Goal: Task Accomplishment & Management: Use online tool/utility

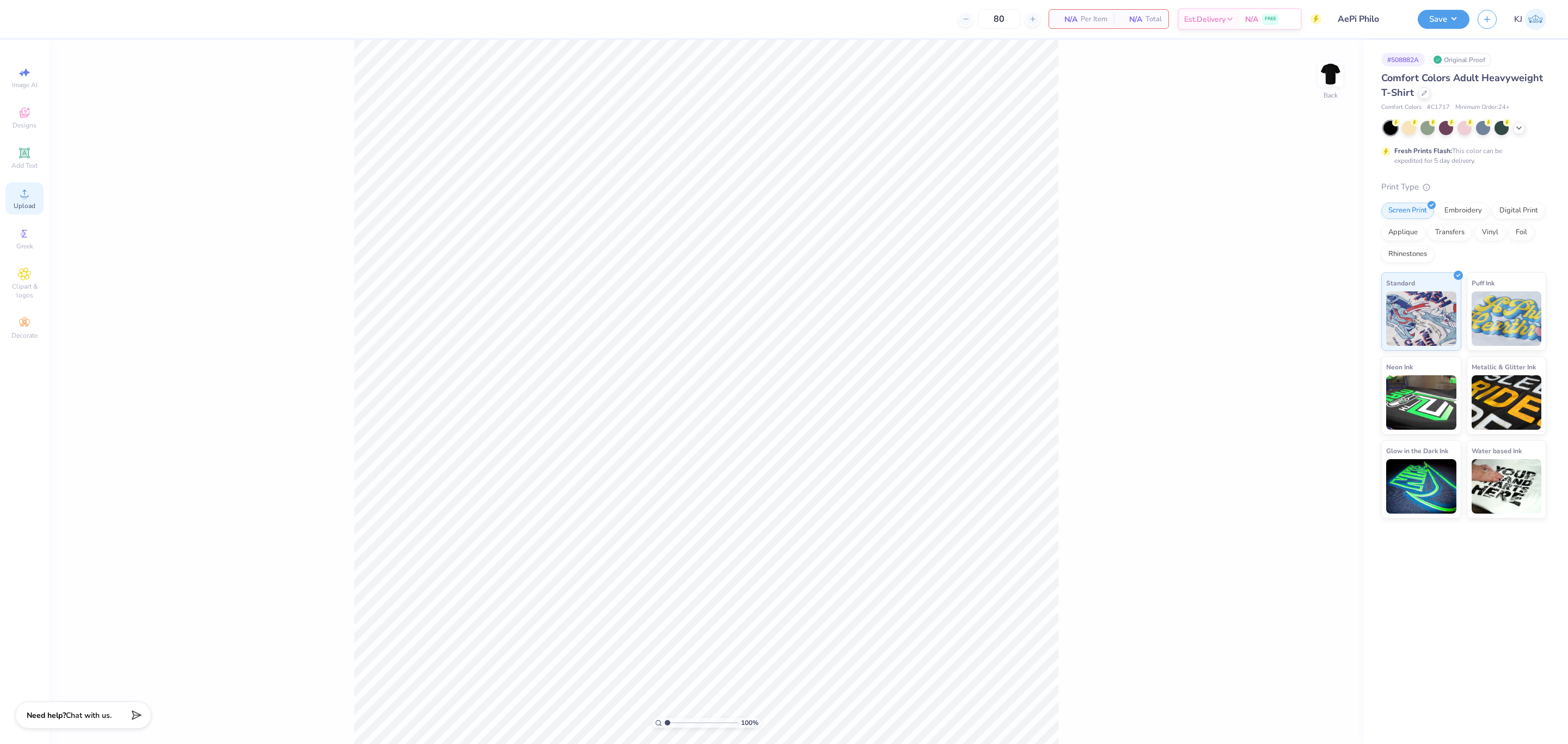
click at [20, 190] on icon at bounding box center [25, 193] width 13 height 13
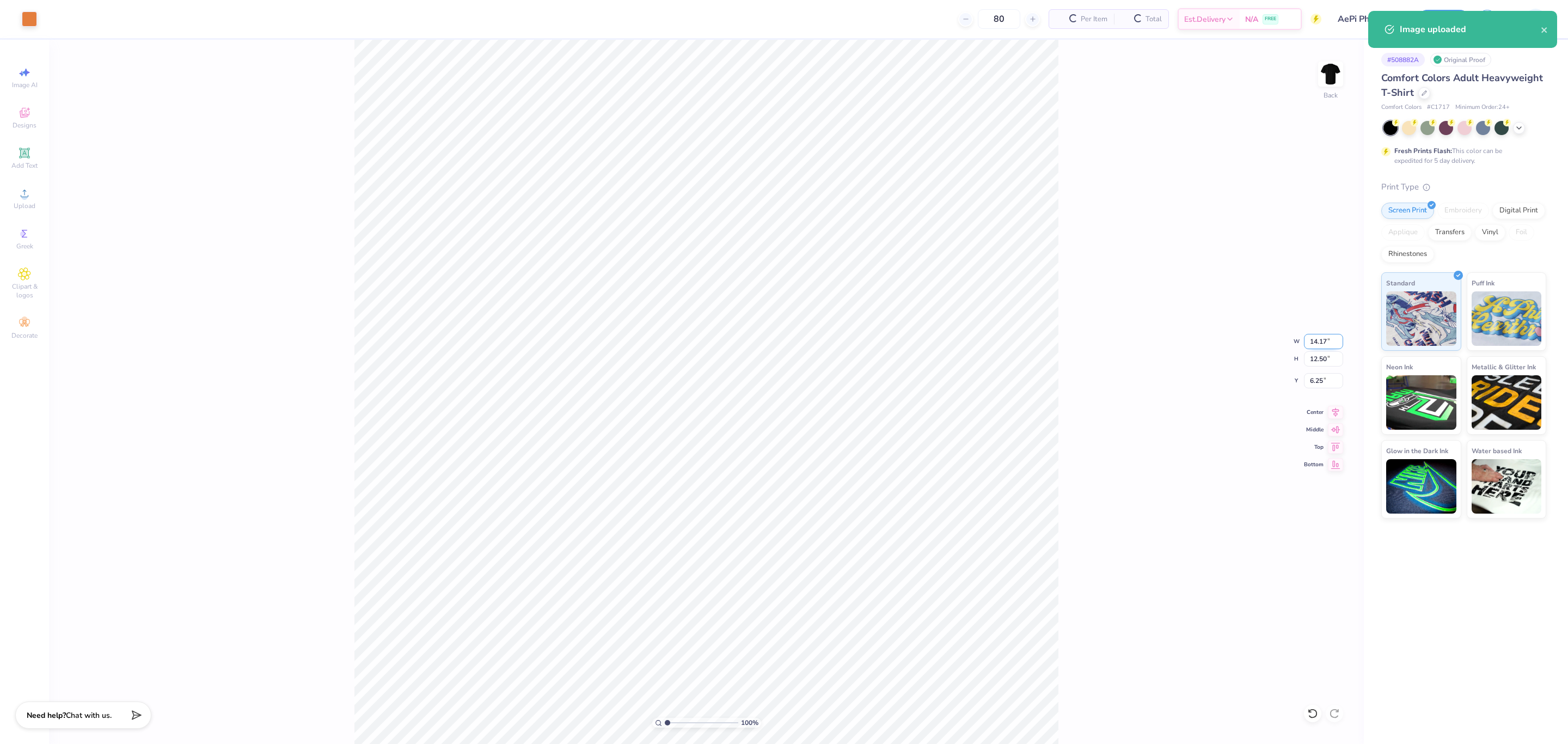
click at [1314, 343] on input "14.17" at bounding box center [1324, 341] width 39 height 15
type input "3.50"
type input "3.09"
click at [1319, 383] on input "10.96" at bounding box center [1324, 381] width 39 height 15
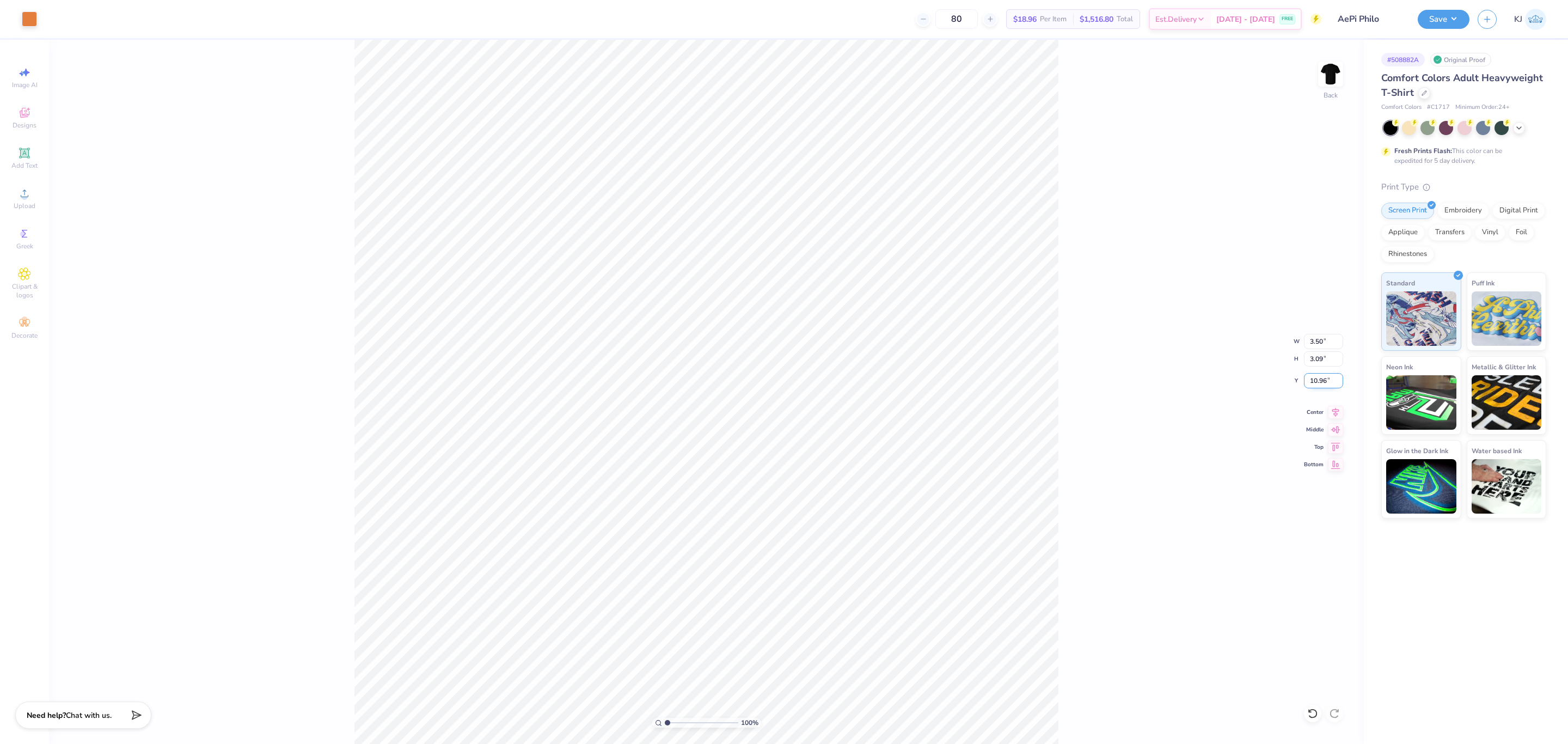
drag, startPoint x: 1319, startPoint y: 383, endPoint x: 1313, endPoint y: 381, distance: 6.3
click at [1320, 383] on input "10.96" at bounding box center [1324, 381] width 39 height 15
type input "3.00"
click at [1138, 222] on div "149 % Back W 3.50 3.50 " H 3.09 3.09 " Y 3.00 3.00 " Center Middle Top Bottom" at bounding box center [706, 392] width 1315 height 704
click at [1143, 227] on div "149 % Back" at bounding box center [706, 392] width 1315 height 704
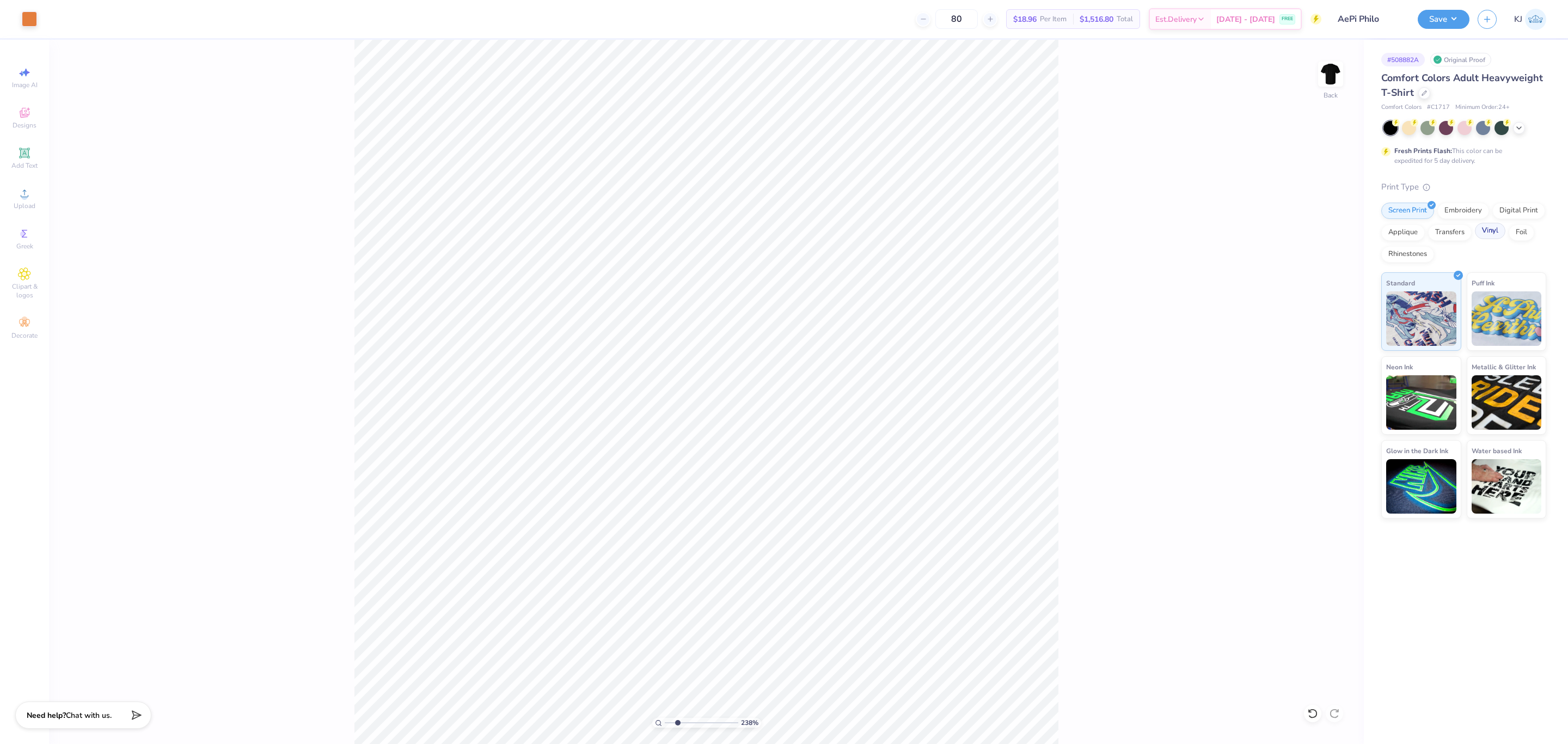
type input "1"
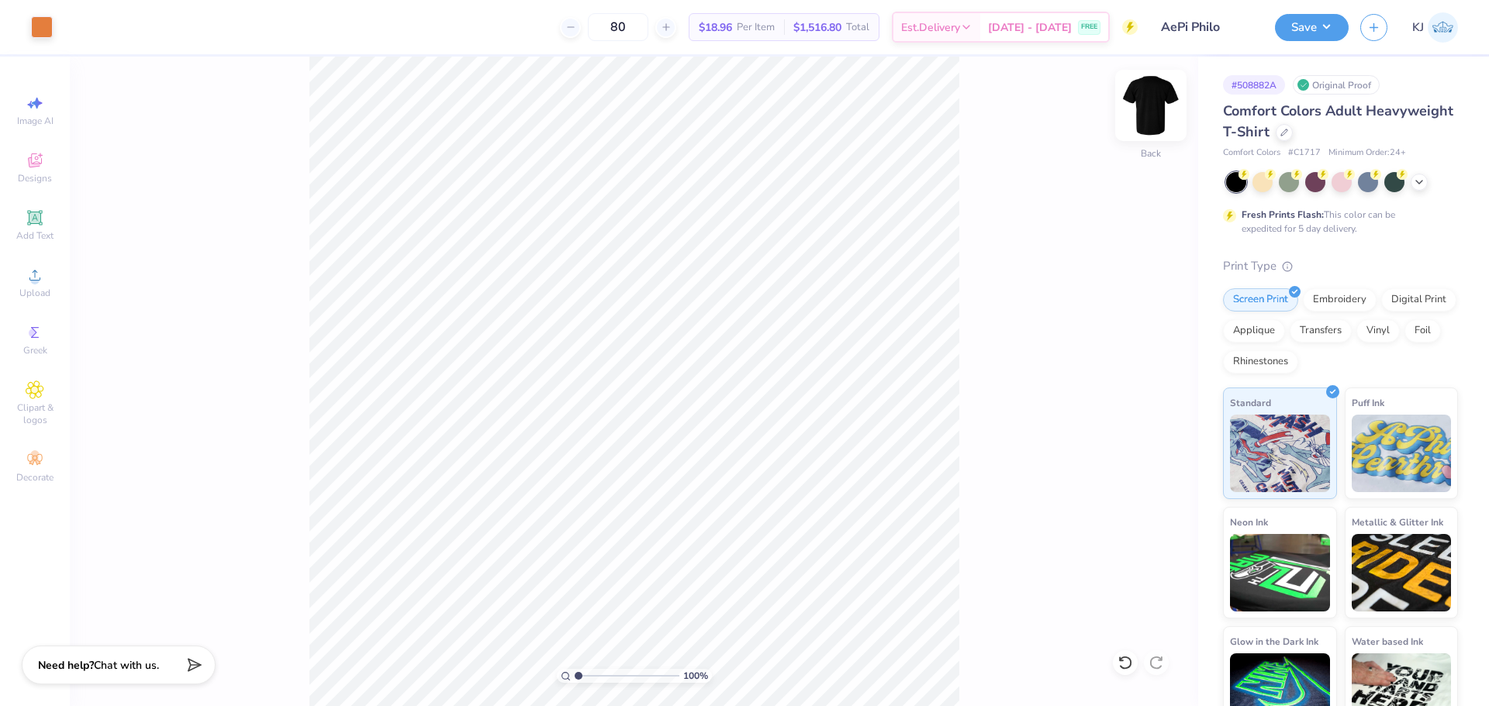
click at [1140, 97] on img at bounding box center [1151, 105] width 62 height 62
click at [40, 292] on span "Upload" at bounding box center [34, 293] width 31 height 12
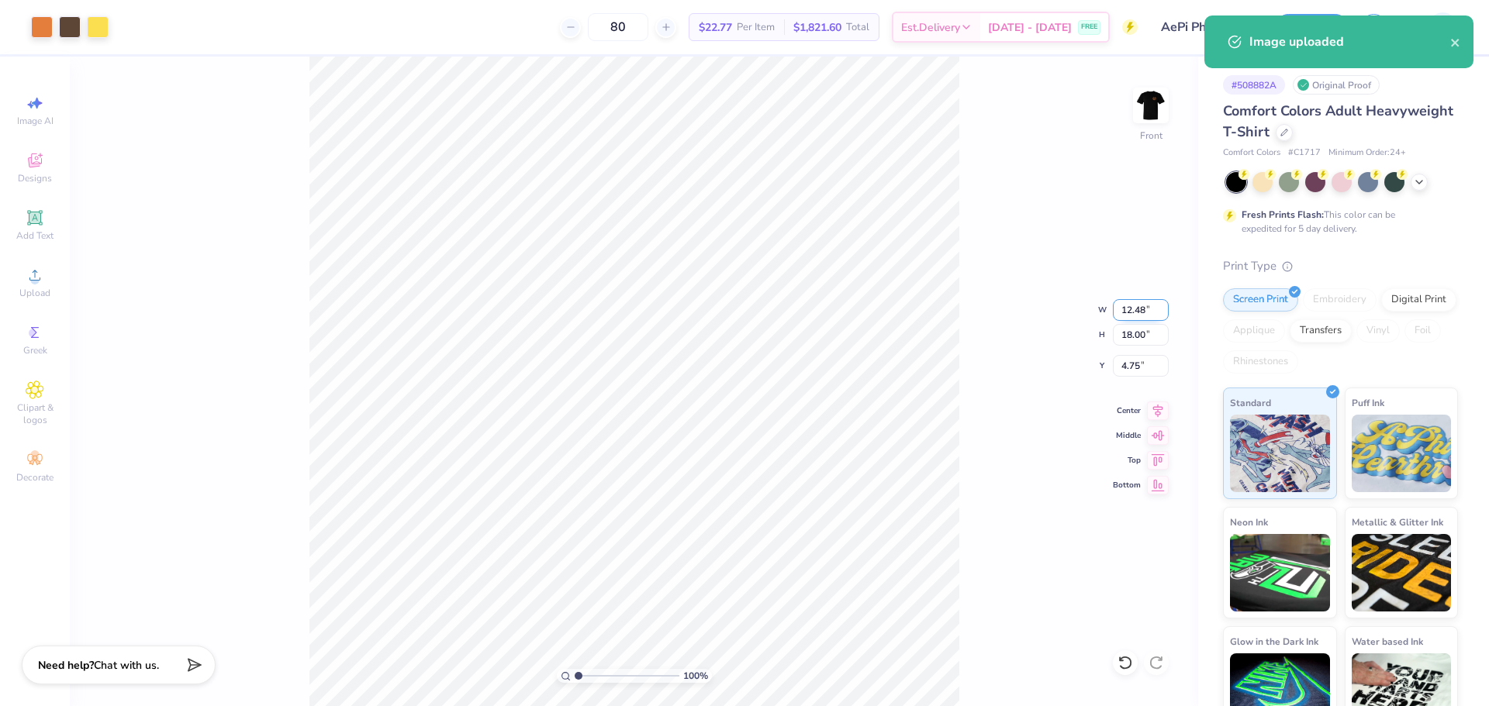
click at [1126, 313] on input "12.48" at bounding box center [1141, 310] width 56 height 22
type input "11.00"
type input "15.86"
click at [1123, 362] on input "5.82" at bounding box center [1141, 366] width 56 height 22
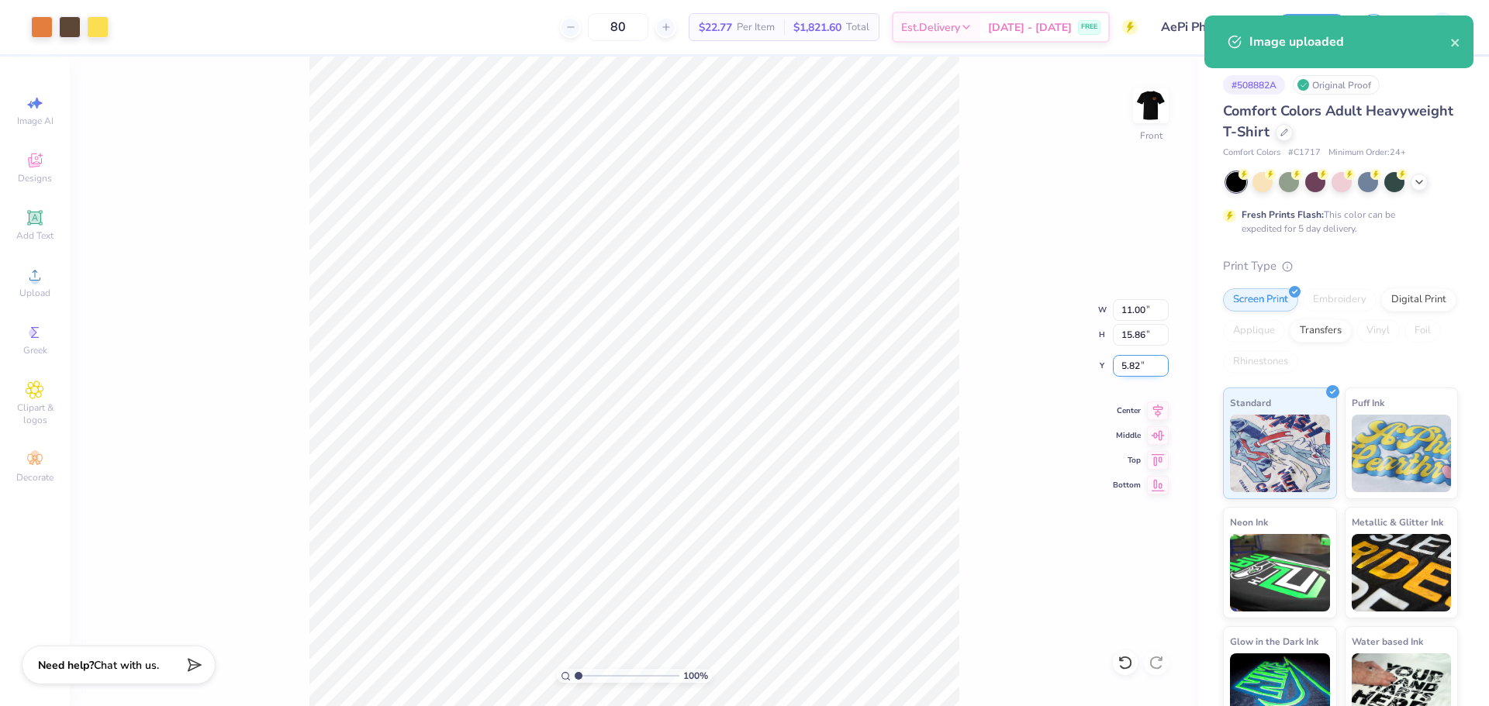
click at [1123, 362] on input "5.82" at bounding box center [1141, 366] width 56 height 22
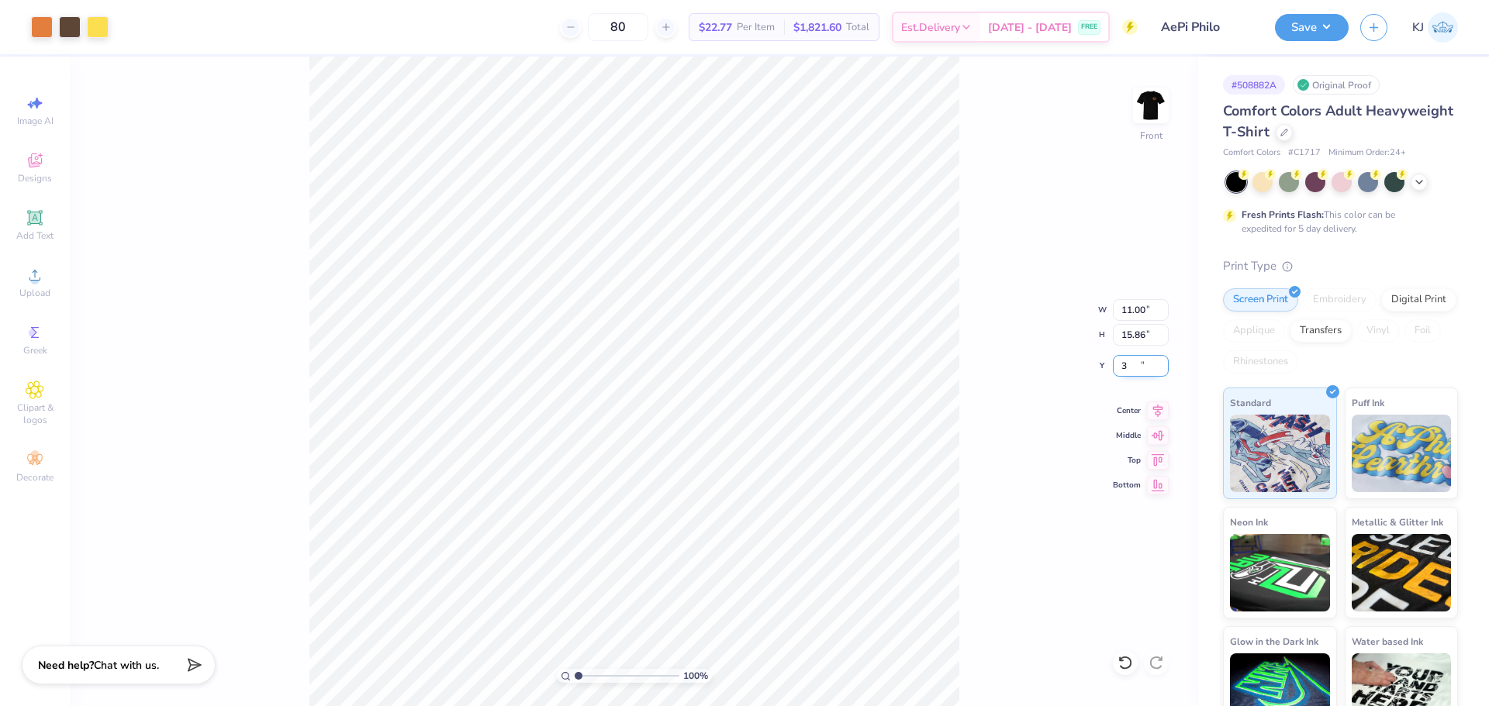
type input "3.00"
click at [1130, 339] on input "15.86" at bounding box center [1141, 335] width 56 height 22
type input "15"
type input "10.40"
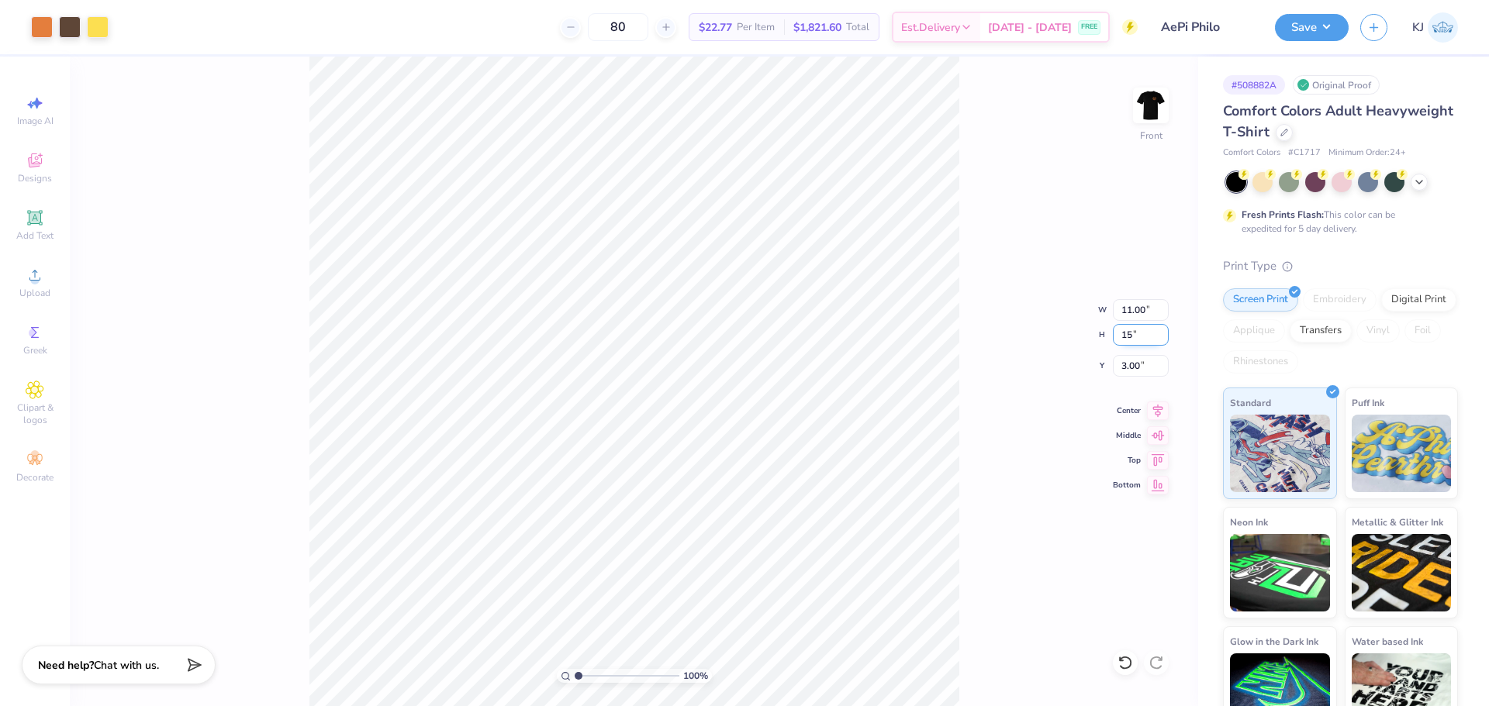
type input "15.00"
click at [1133, 364] on input "3.43" at bounding box center [1141, 366] width 56 height 22
type input "3.00"
click at [1154, 103] on img at bounding box center [1151, 105] width 62 height 62
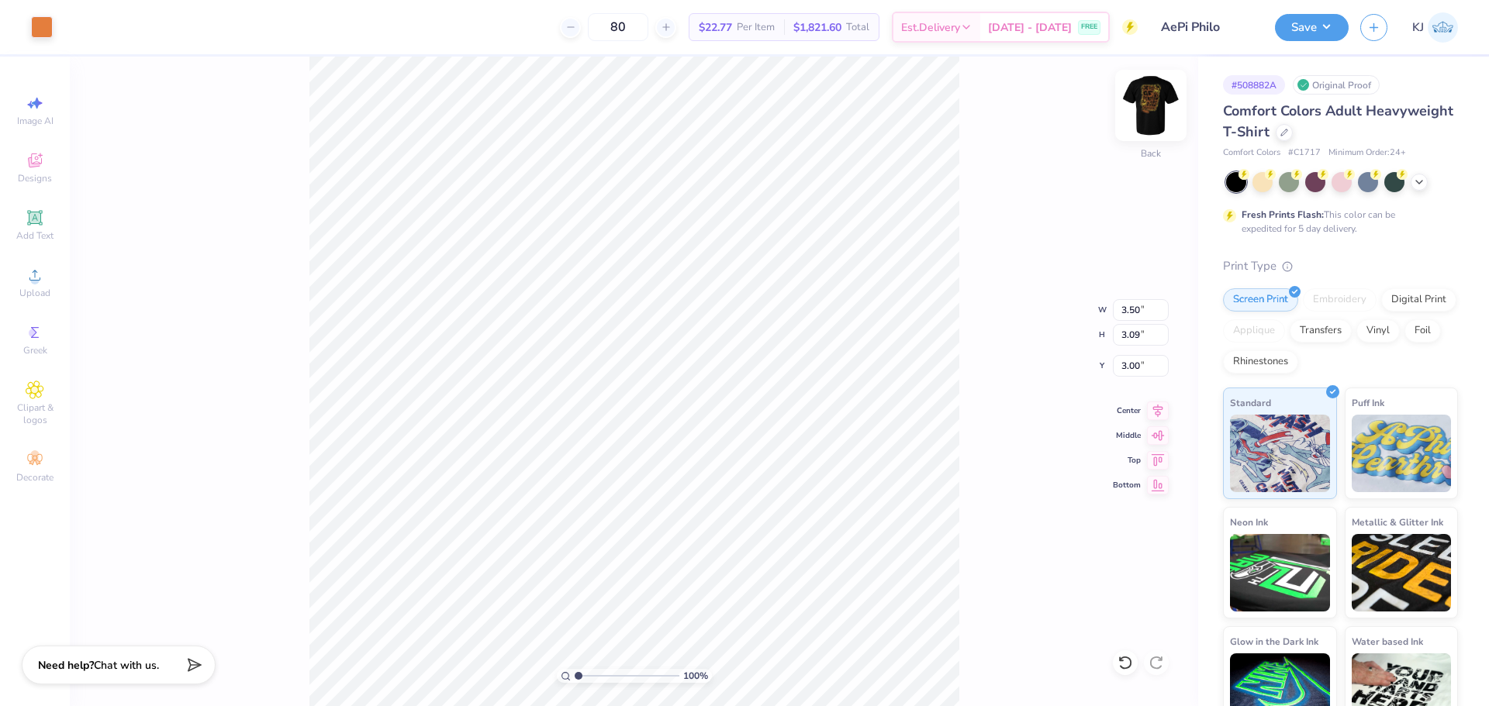
click at [1149, 98] on img at bounding box center [1151, 105] width 62 height 62
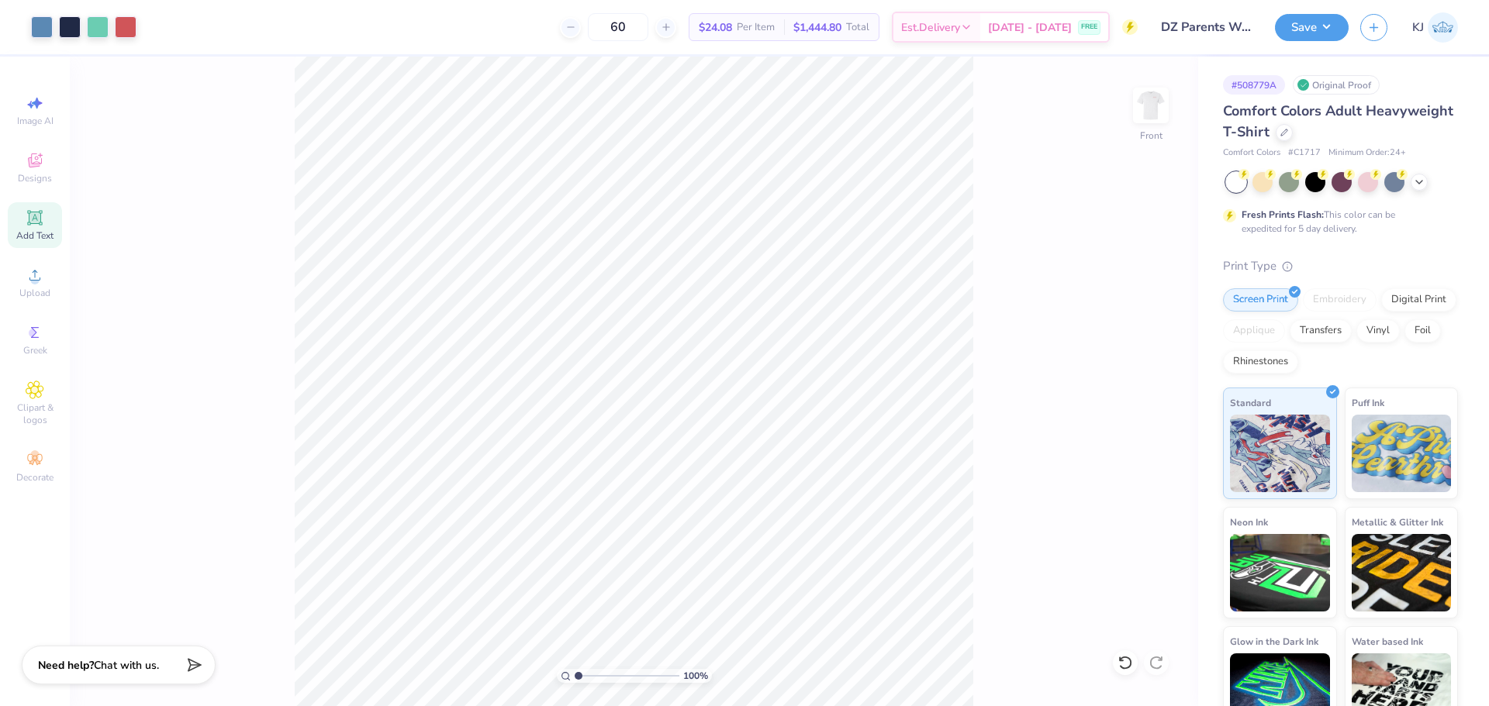
click at [29, 223] on icon at bounding box center [34, 217] width 15 height 15
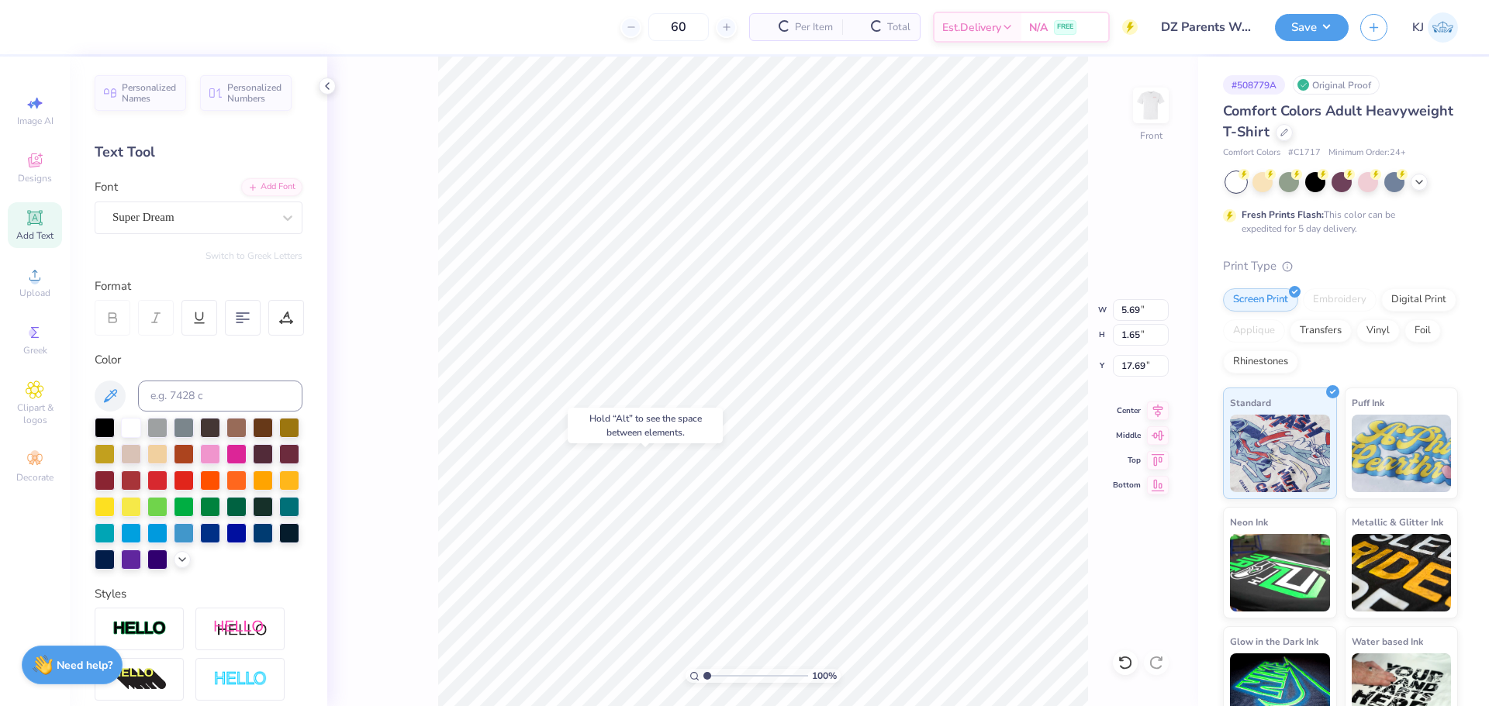
type input "17.69"
type textarea "DELTA ZETA"
type input "12.23"
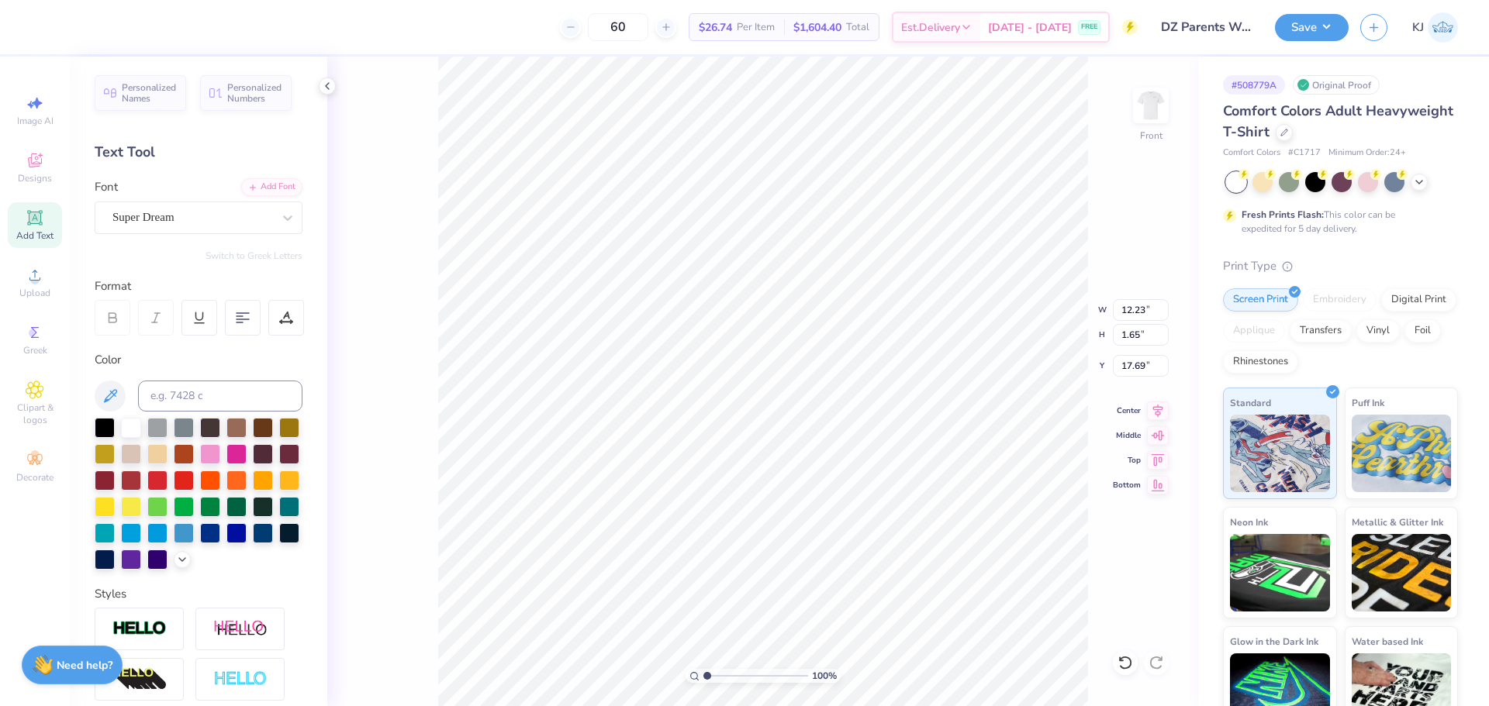
type input "17.68"
click at [274, 222] on div at bounding box center [288, 218] width 28 height 28
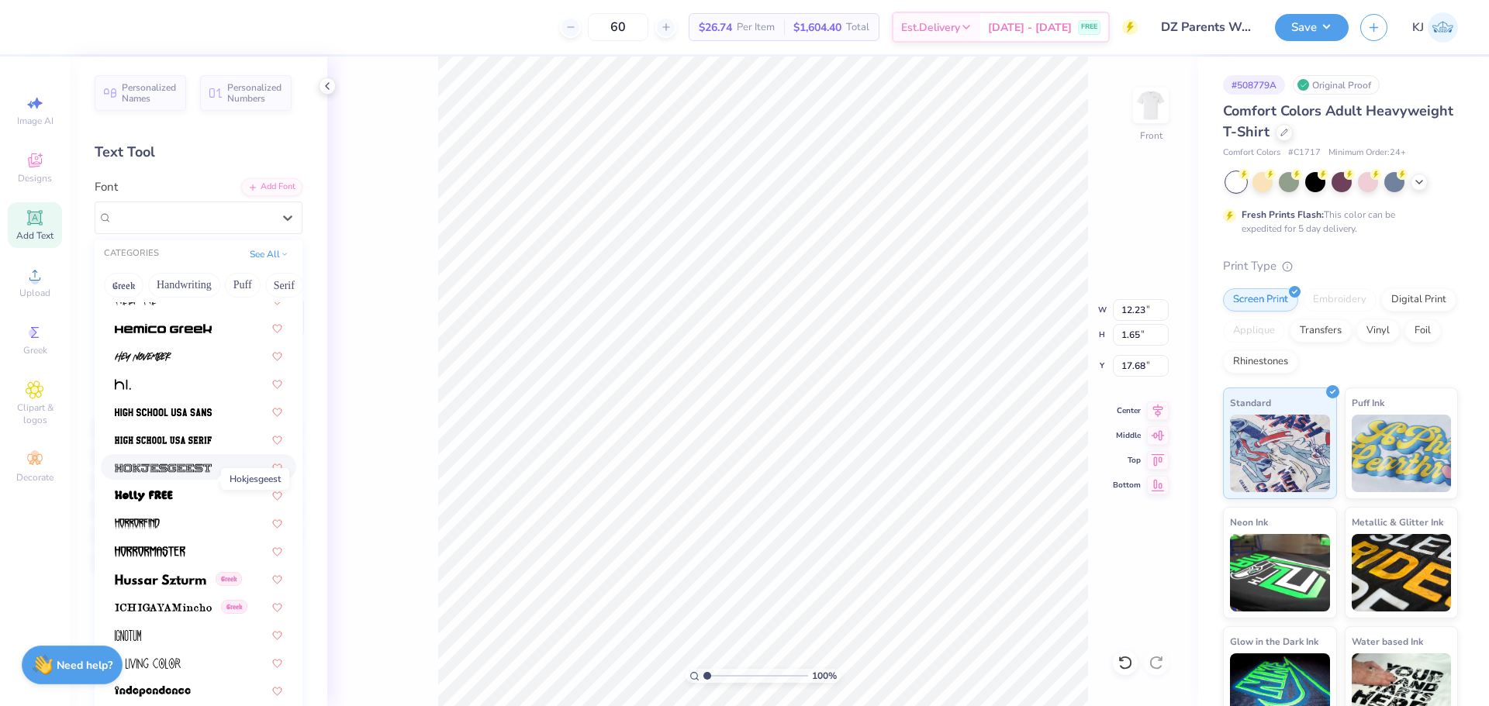
scroll to position [3825, 0]
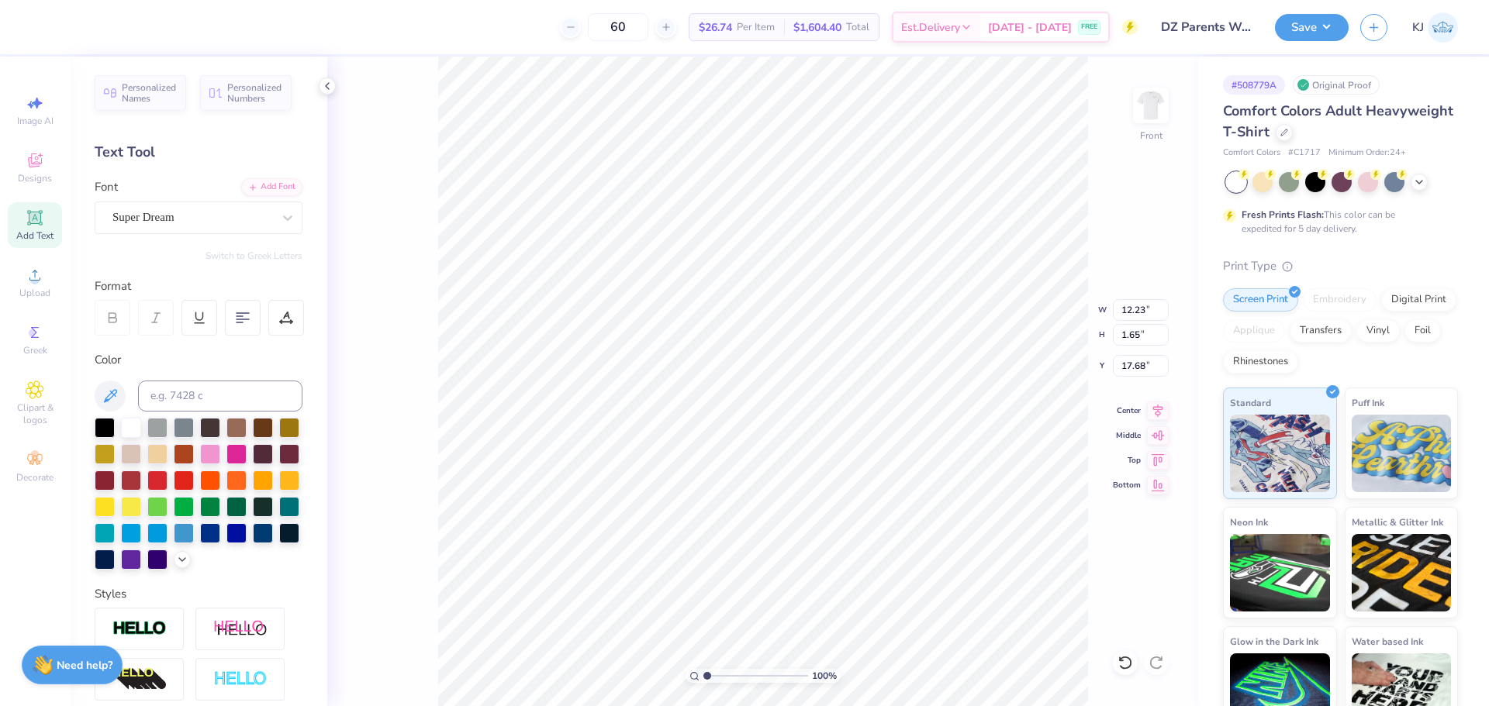
click at [255, 215] on div "Super Dream" at bounding box center [192, 218] width 160 height 18
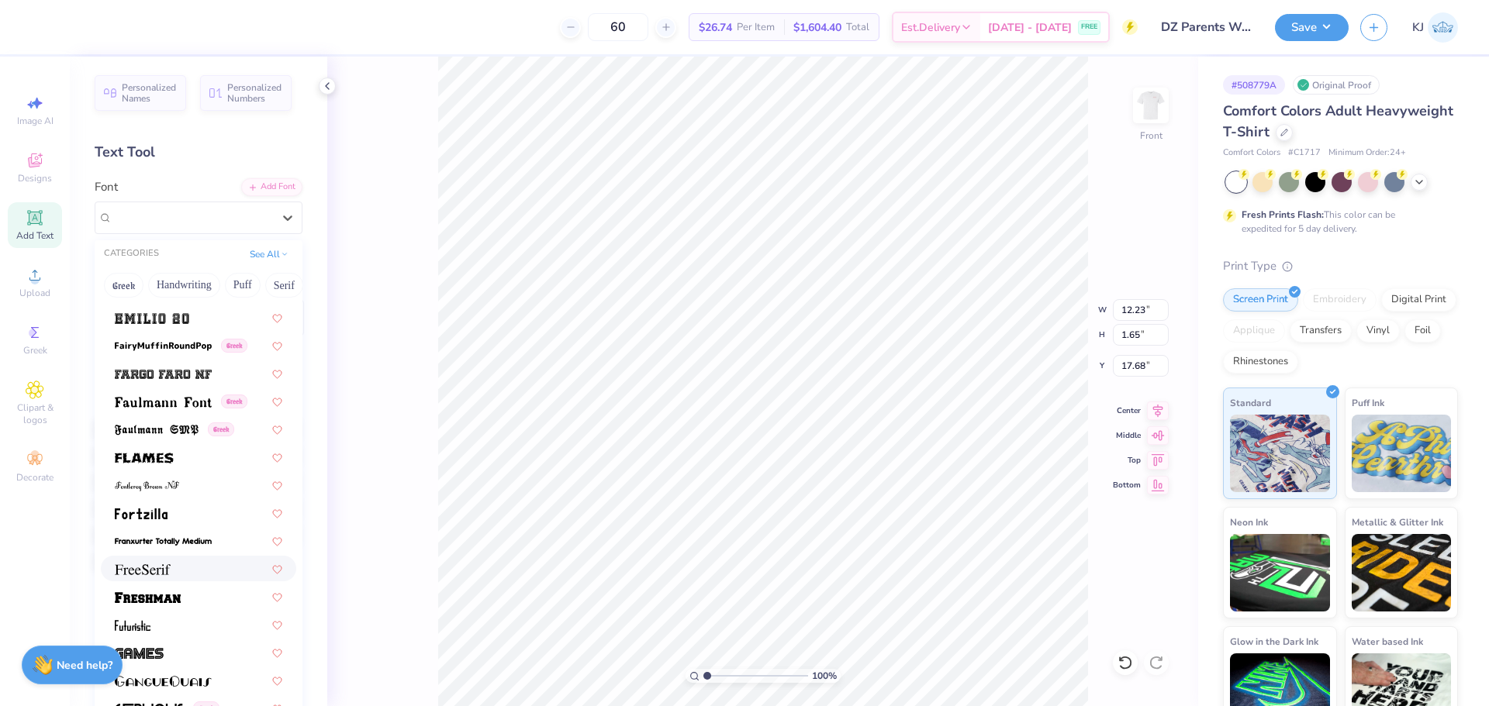
scroll to position [3411, 0]
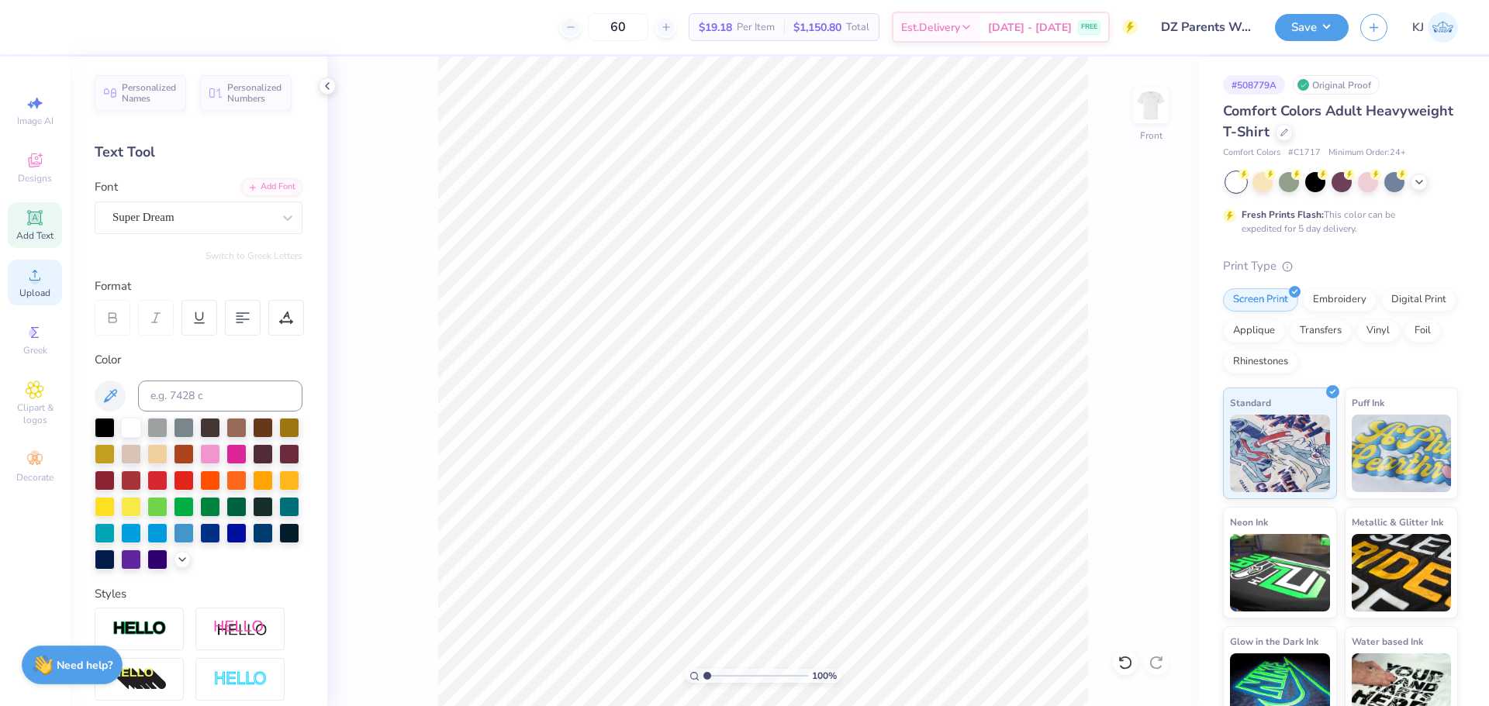
click at [40, 284] on icon at bounding box center [35, 275] width 19 height 19
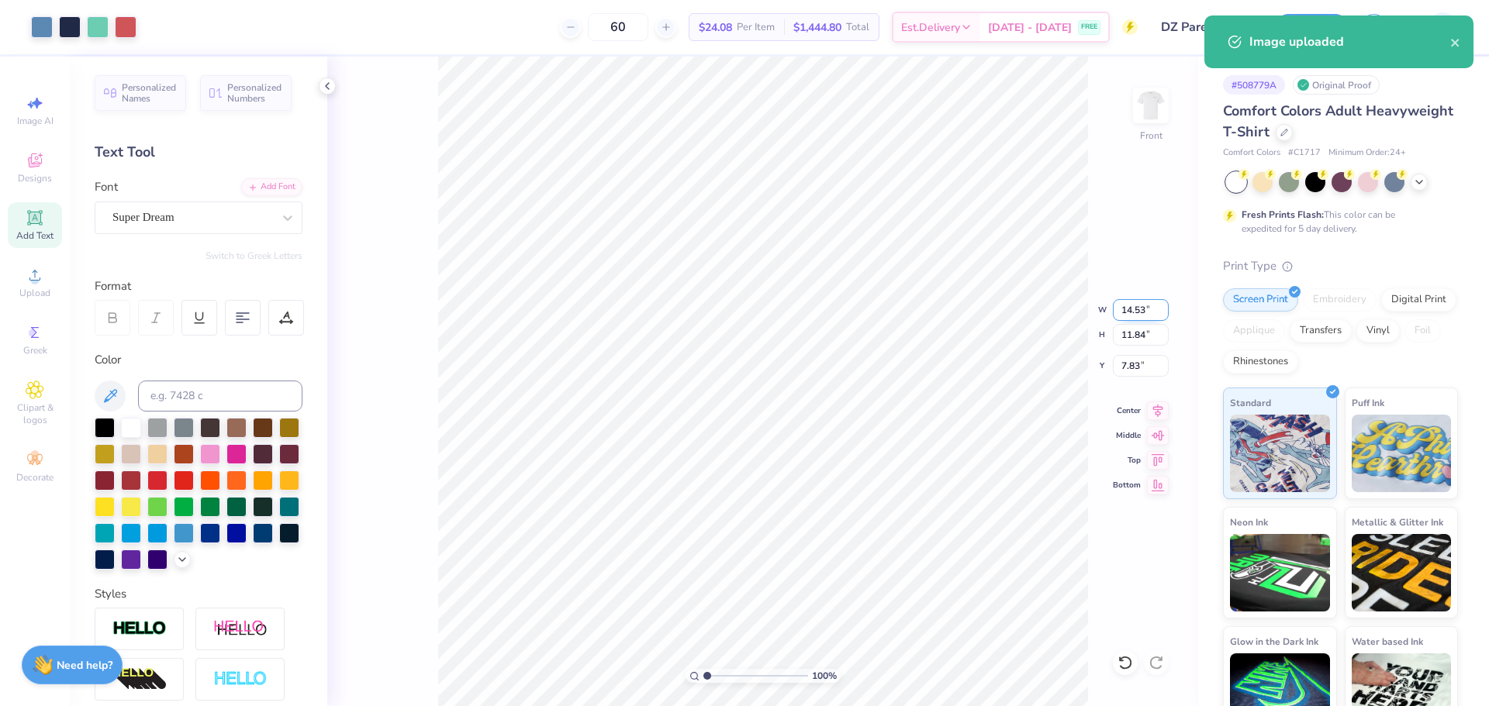
click at [1127, 311] on input "14.53" at bounding box center [1141, 310] width 56 height 22
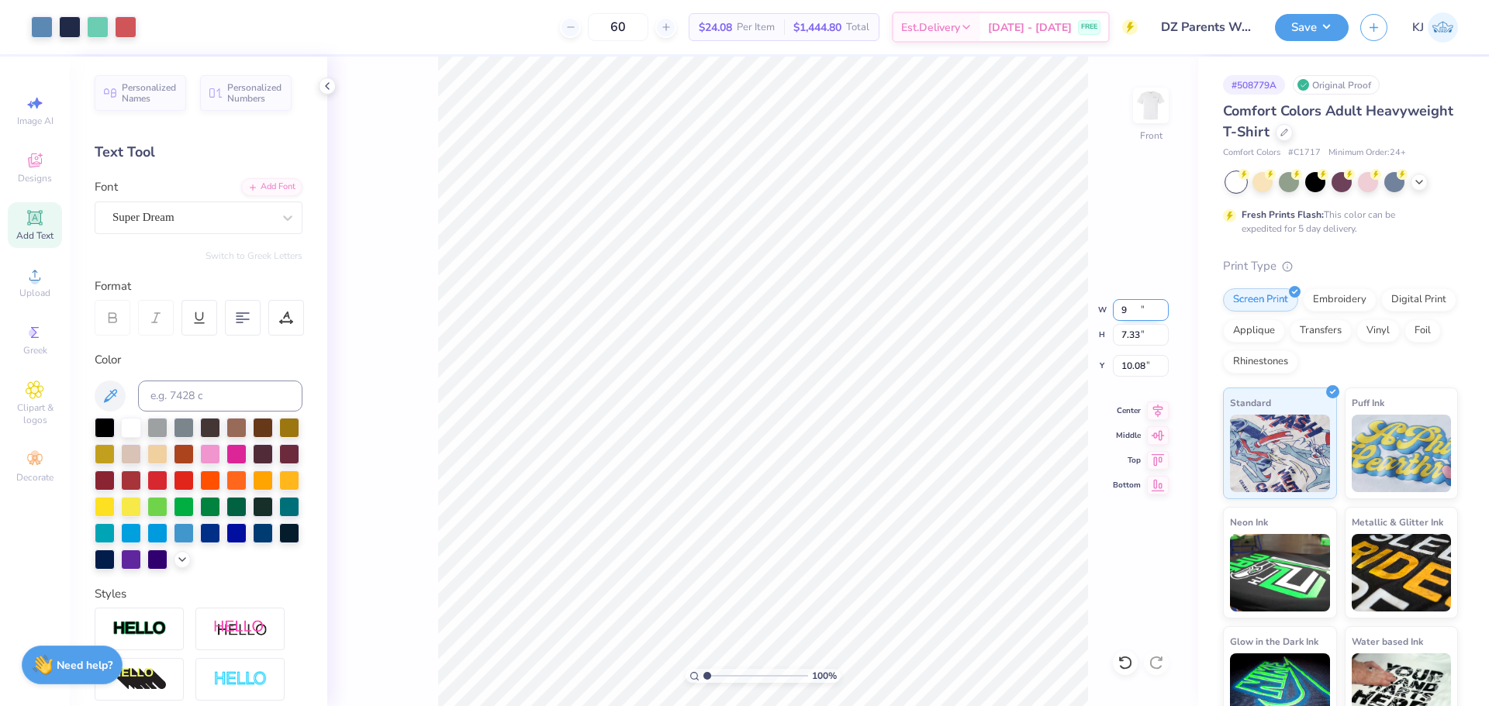
type input "9.00"
type input "7.33"
type input "6.42"
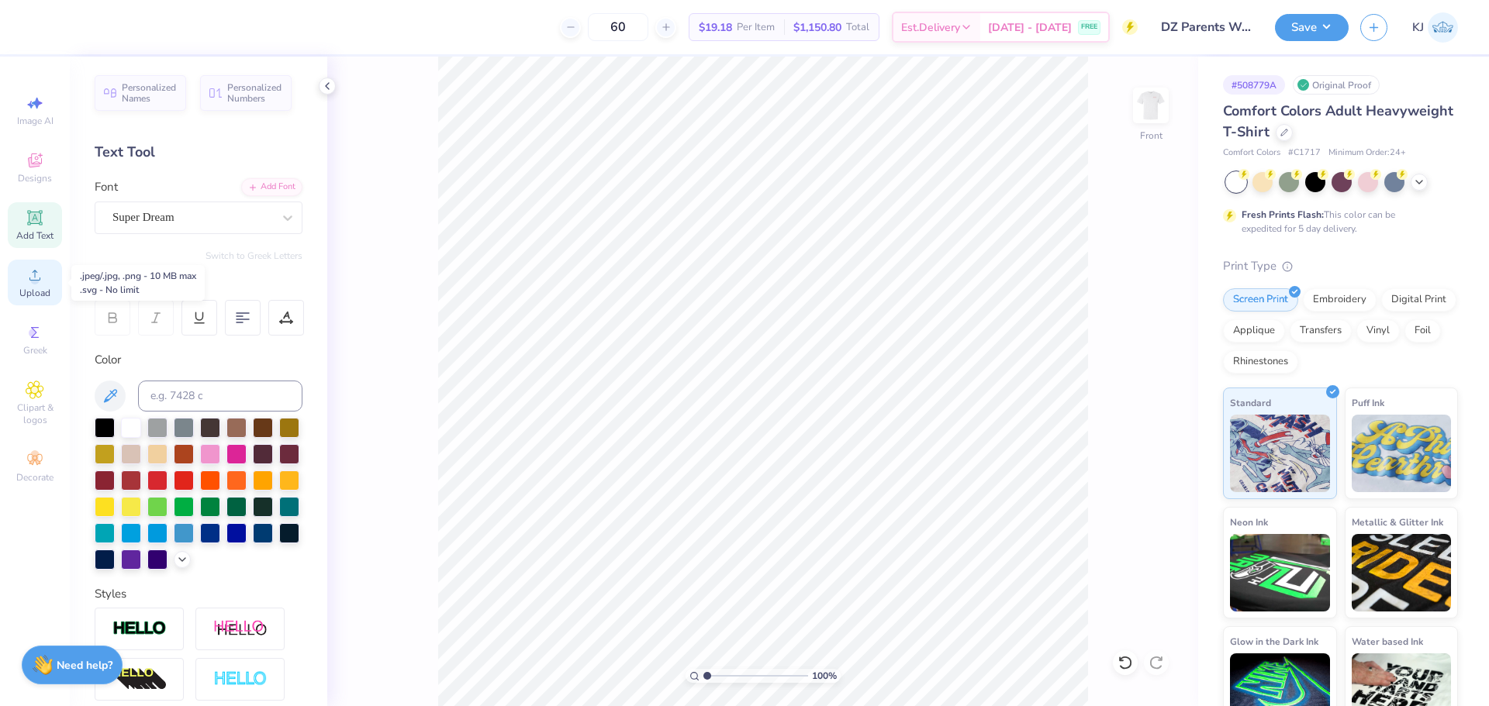
click at [44, 281] on div "Upload" at bounding box center [35, 283] width 54 height 46
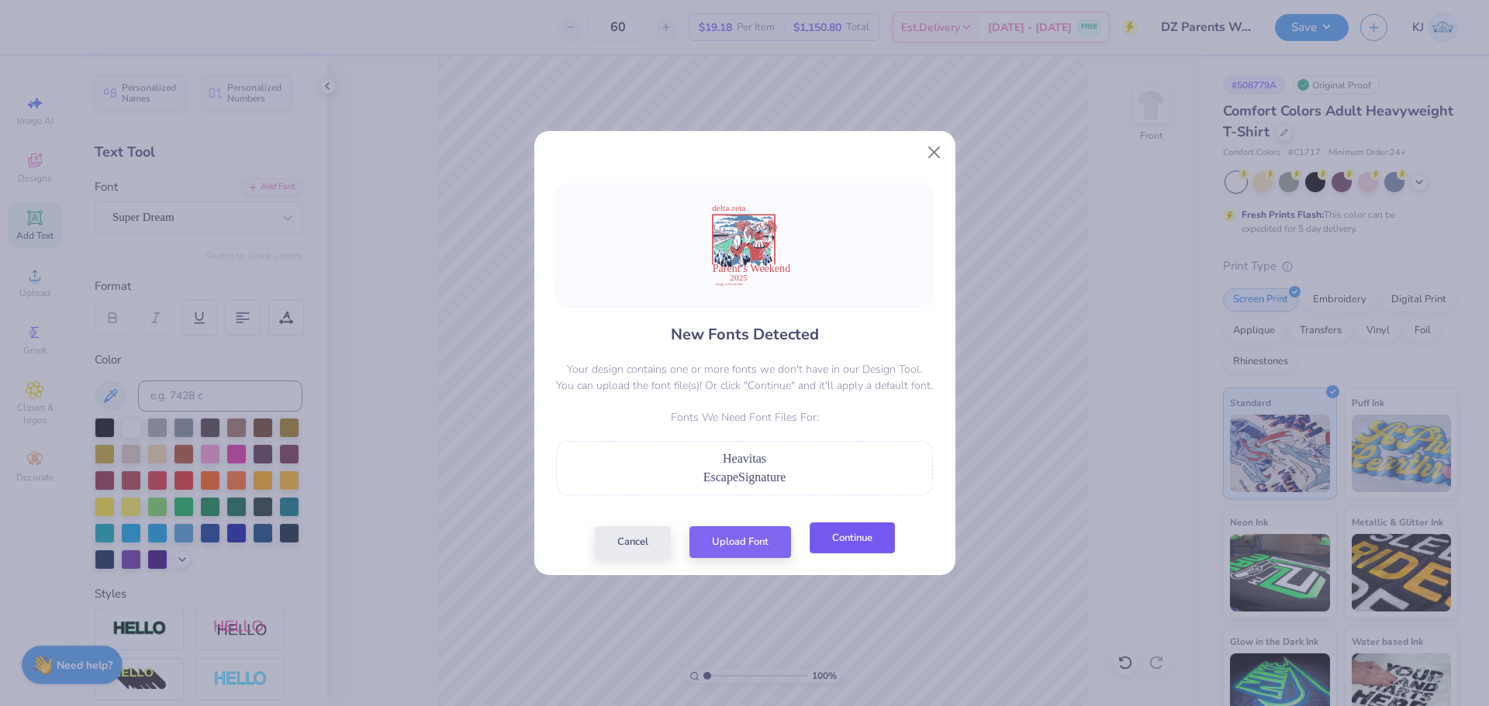
click at [864, 550] on button "Continue" at bounding box center [851, 539] width 85 height 32
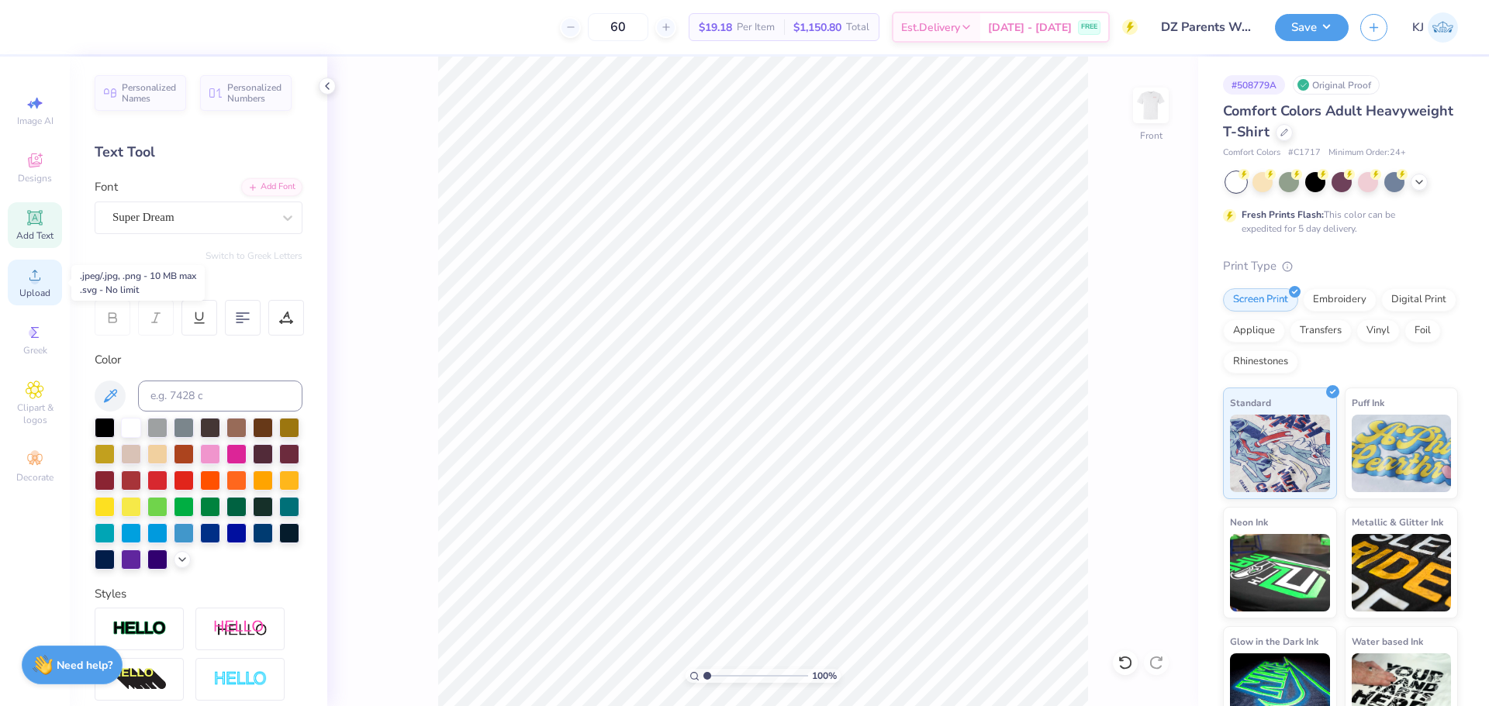
click at [24, 295] on span "Upload" at bounding box center [34, 293] width 31 height 12
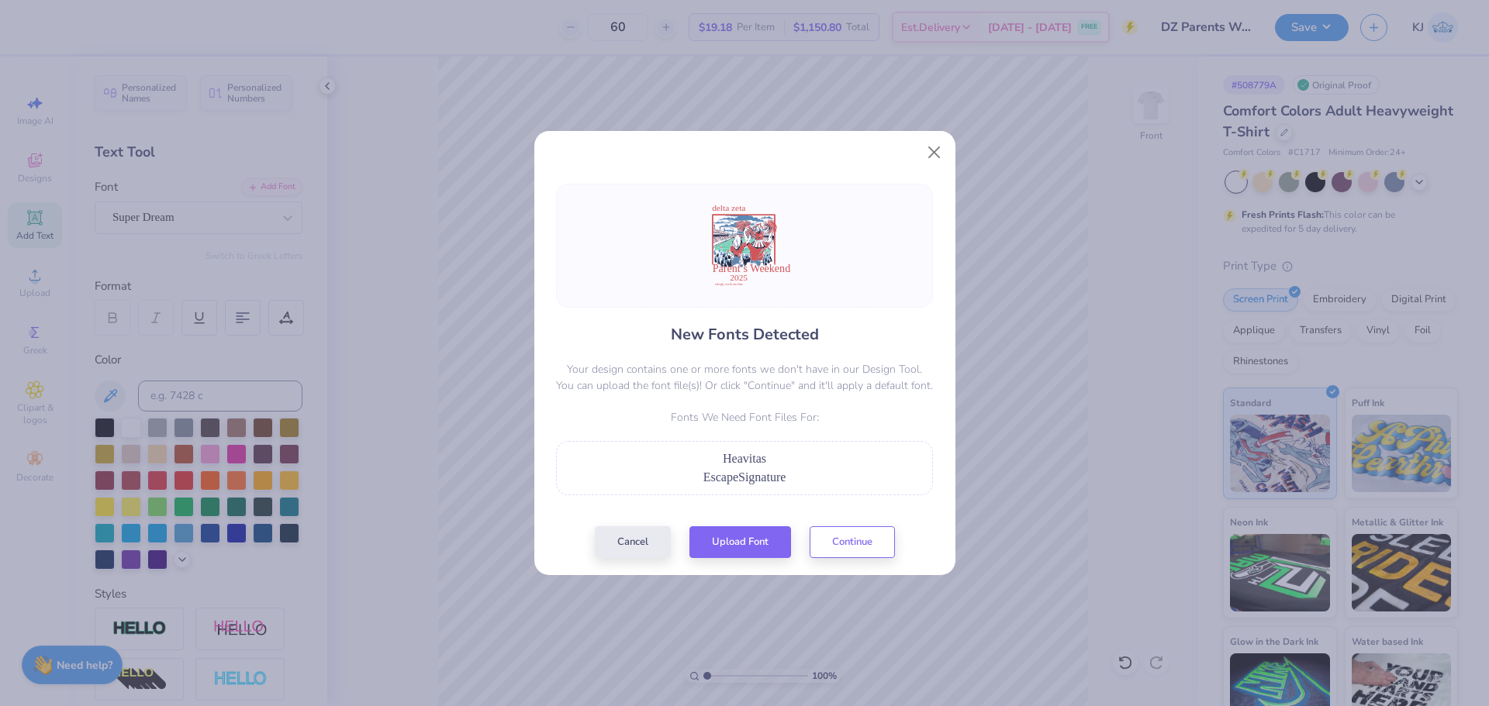
click at [699, 471] on div "EscapeSignature" at bounding box center [744, 477] width 360 height 19
click at [749, 547] on button "Upload Font" at bounding box center [740, 539] width 102 height 32
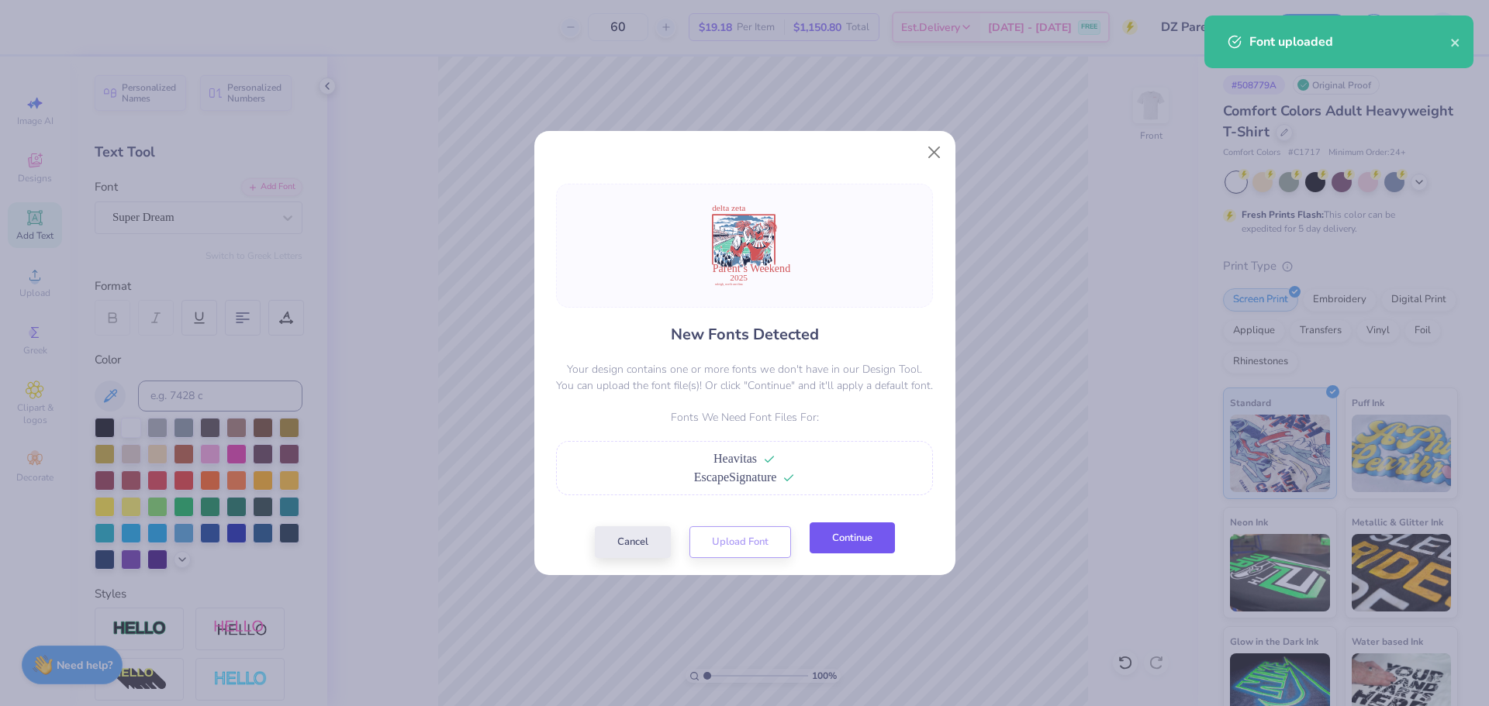
click at [847, 544] on button "Continue" at bounding box center [851, 539] width 85 height 32
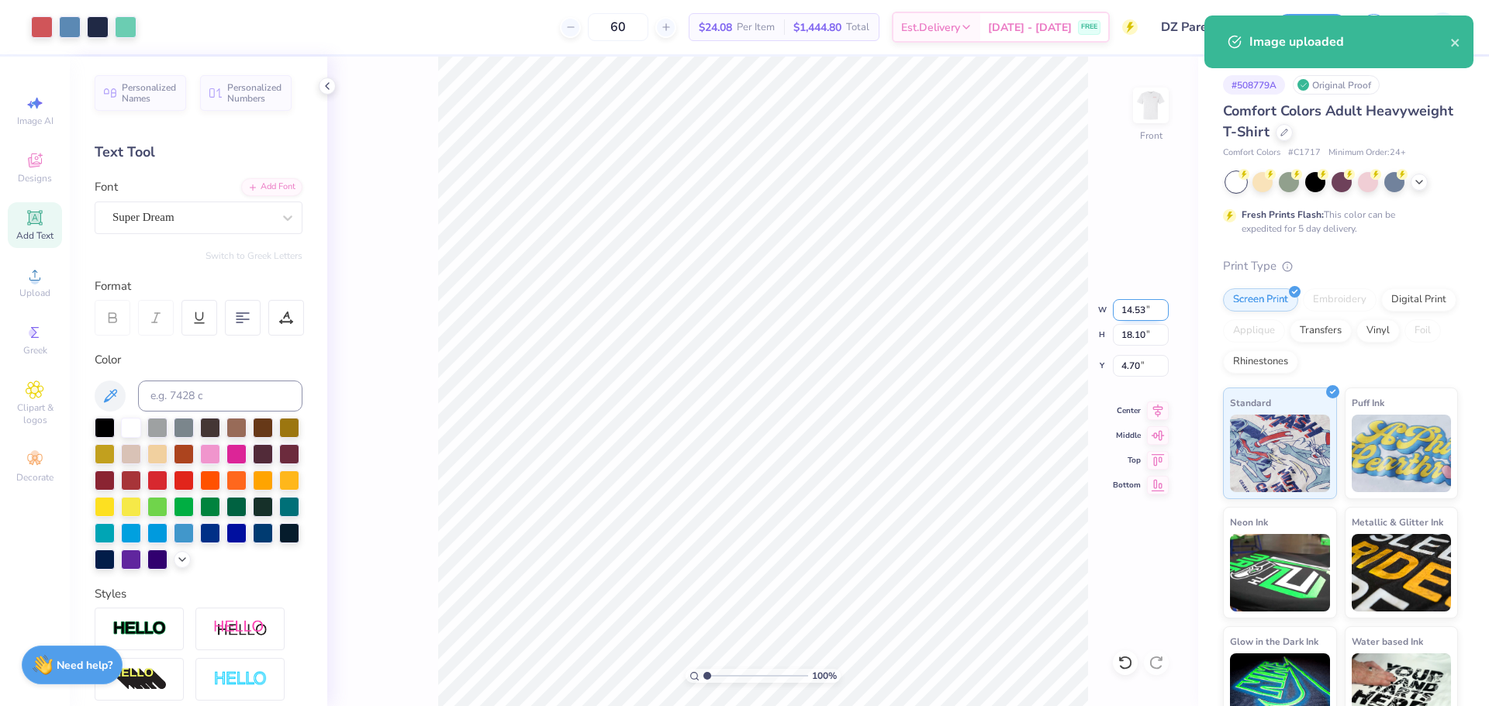
click at [1125, 307] on input "14.53" at bounding box center [1141, 310] width 56 height 22
click at [1124, 342] on input "18.10" at bounding box center [1141, 335] width 56 height 22
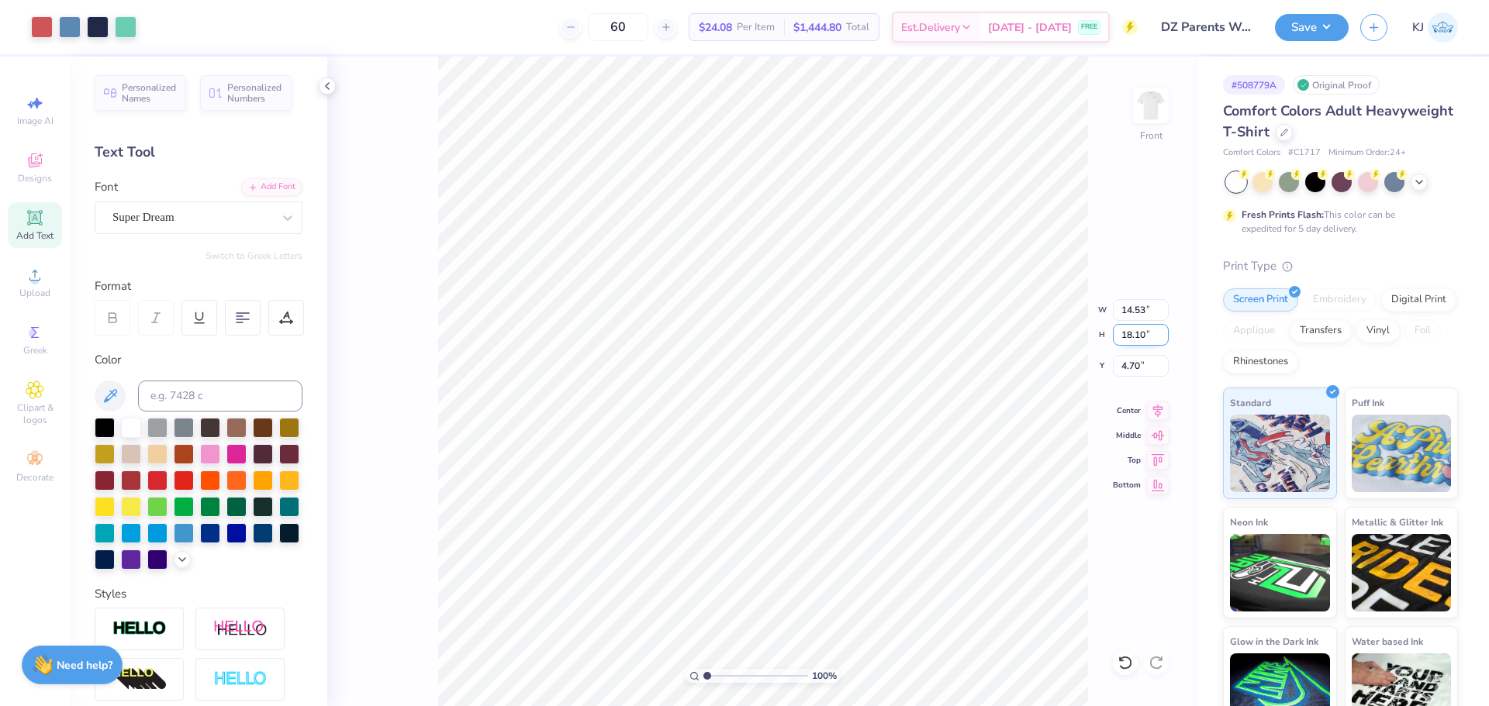
click at [1126, 341] on input "18.10" at bounding box center [1141, 335] width 56 height 22
click at [1134, 306] on input "14.53" at bounding box center [1141, 310] width 56 height 22
type input "12.00"
type input "14.95"
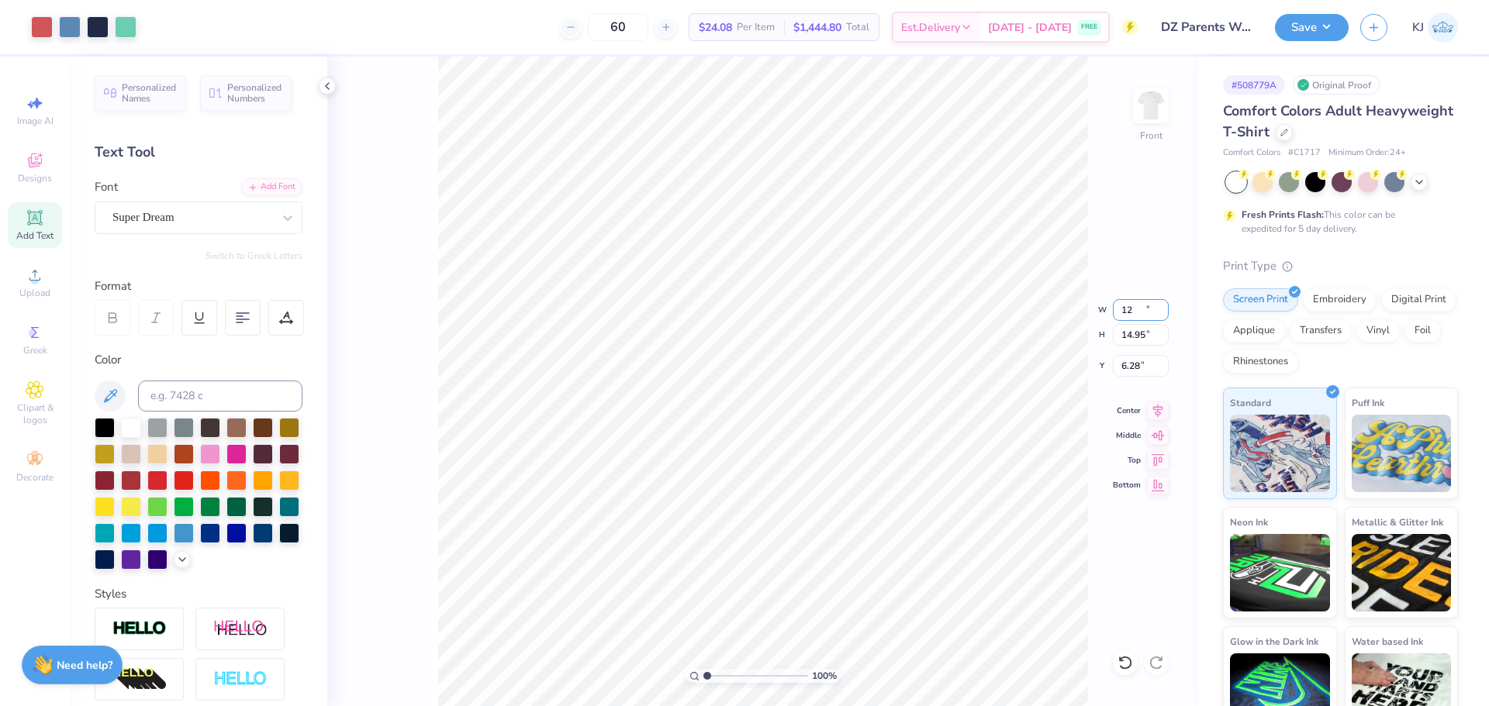
type input "6.28"
click at [1126, 310] on input "12.00" at bounding box center [1141, 310] width 56 height 22
click at [1126, 309] on input "12.00" at bounding box center [1141, 310] width 56 height 22
type input "11.00"
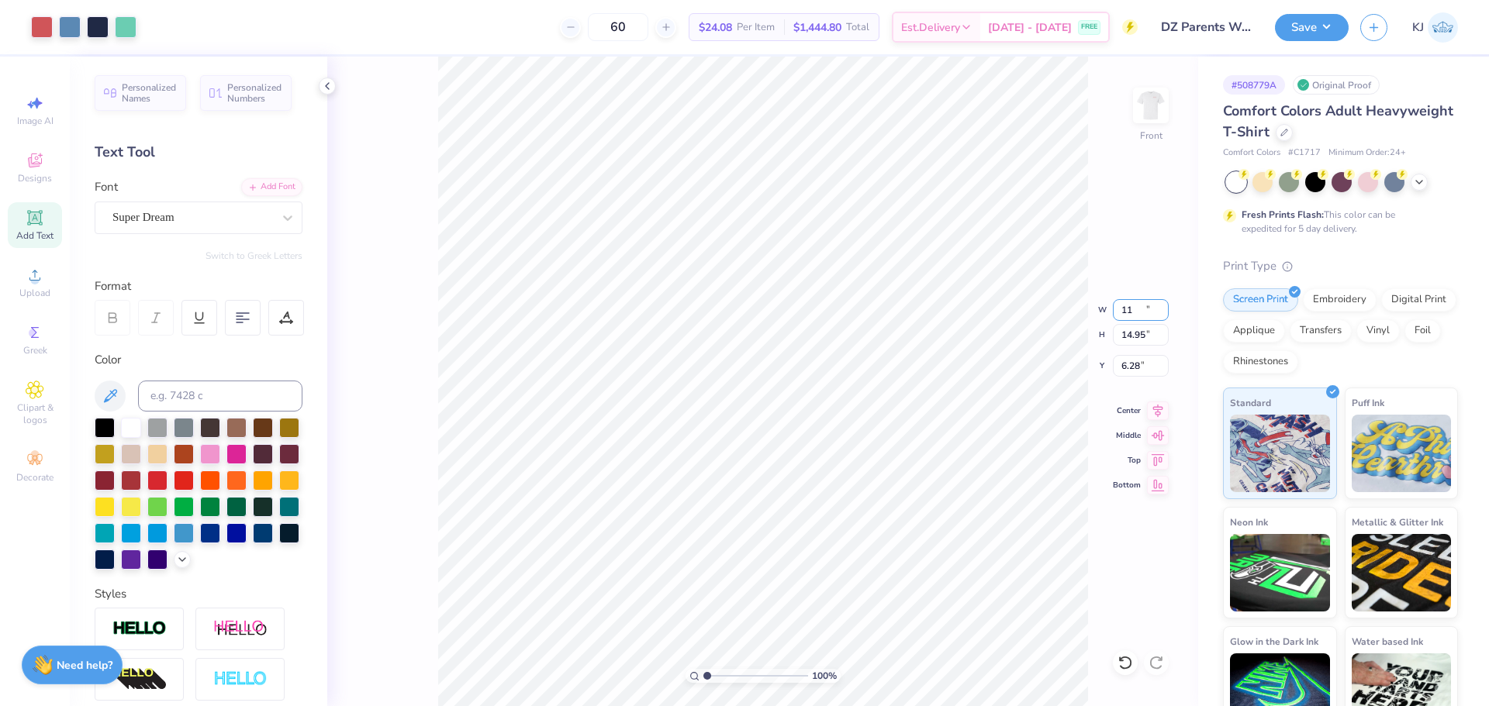
type input "13.70"
click at [1128, 364] on input "4.69" at bounding box center [1141, 366] width 56 height 22
type input "4"
type input "3.00"
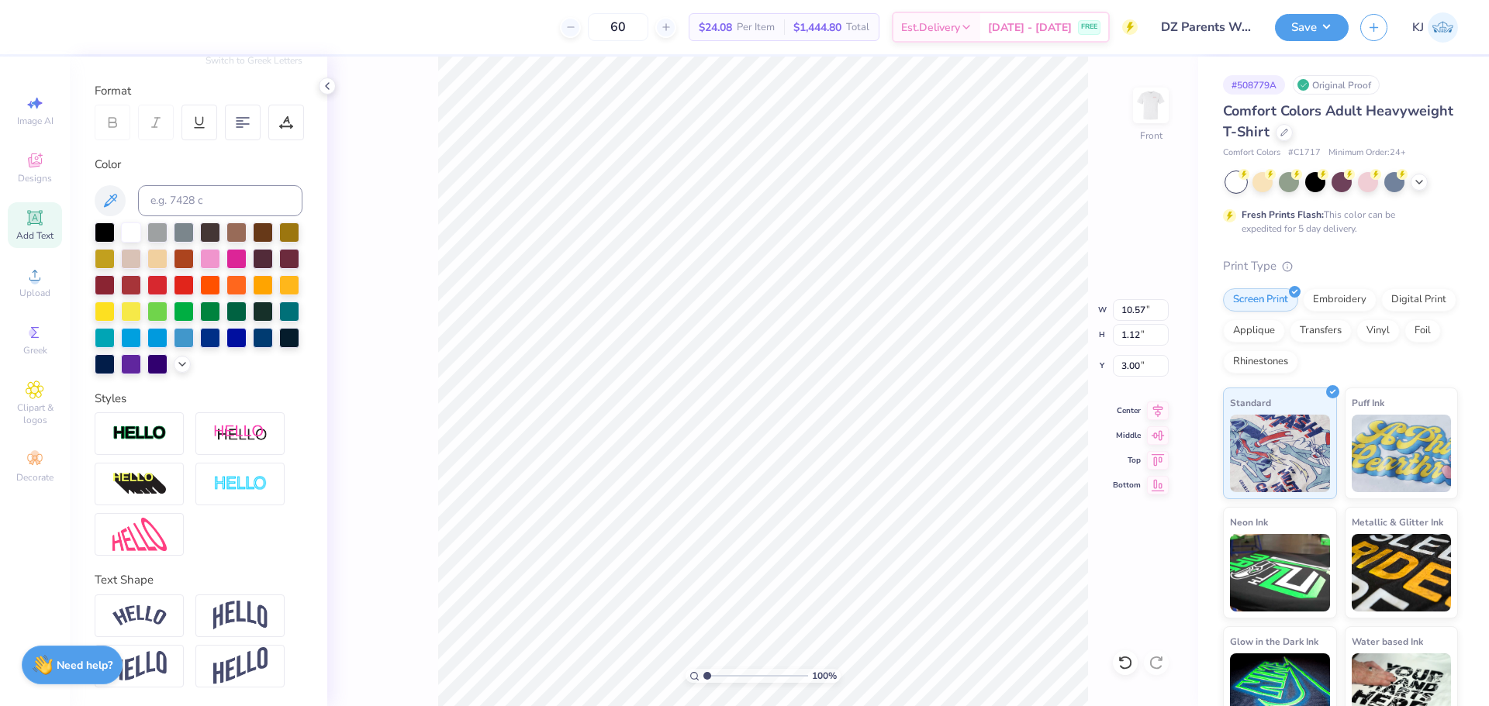
scroll to position [222, 0]
click at [250, 485] on img at bounding box center [240, 484] width 54 height 18
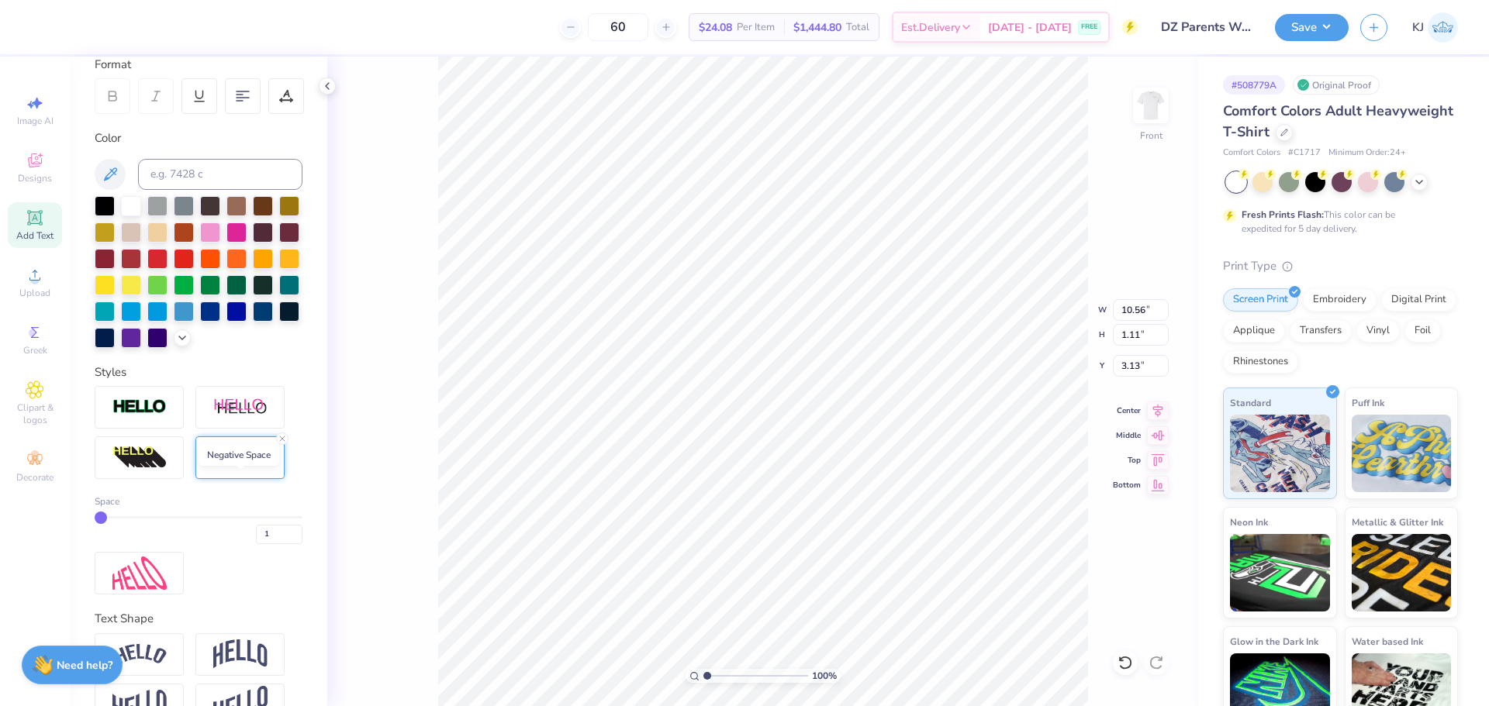
type input "10.56"
type input "1.11"
type input "3.13"
type input "2"
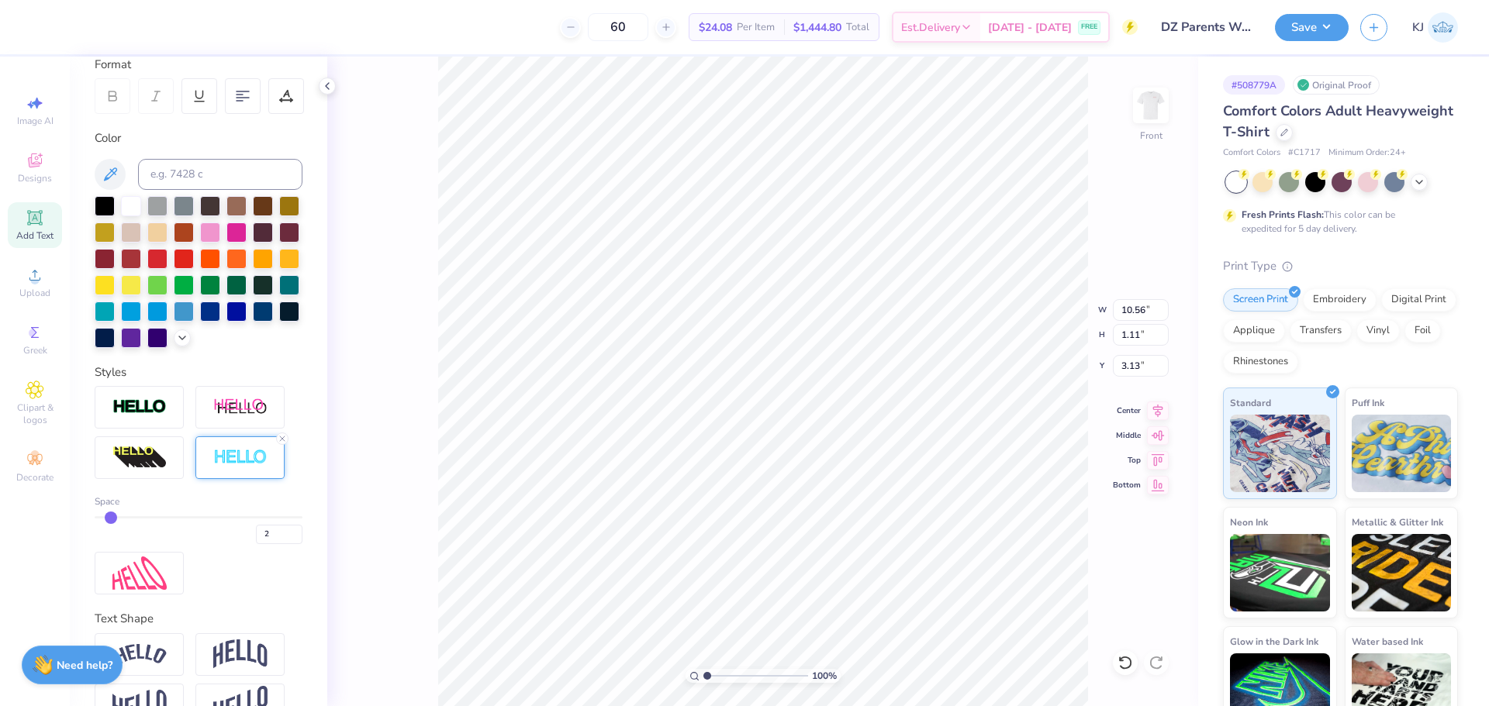
type input "10.58"
type input "1.12"
type input "3.12"
type input "3"
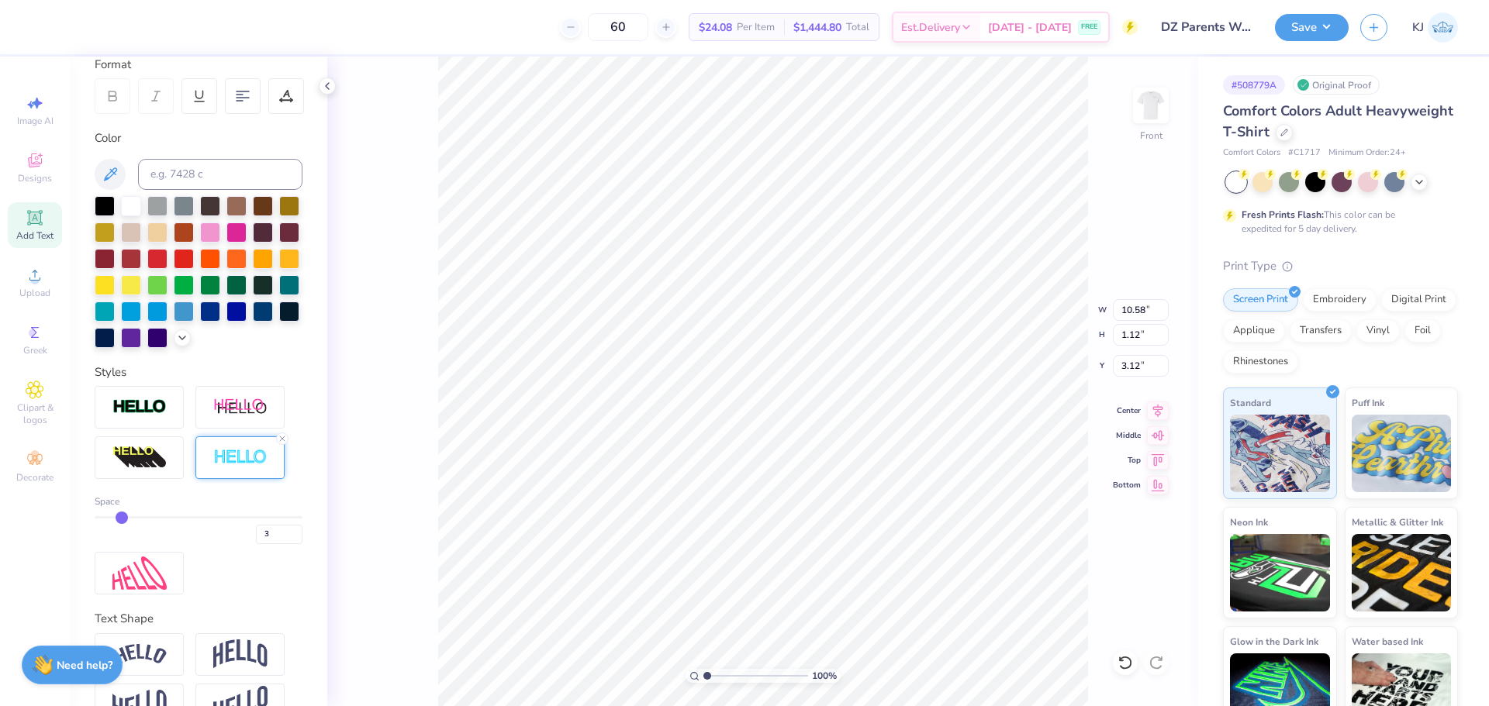
type input "10.59"
type input "1.14"
type input "3.11"
type input "4"
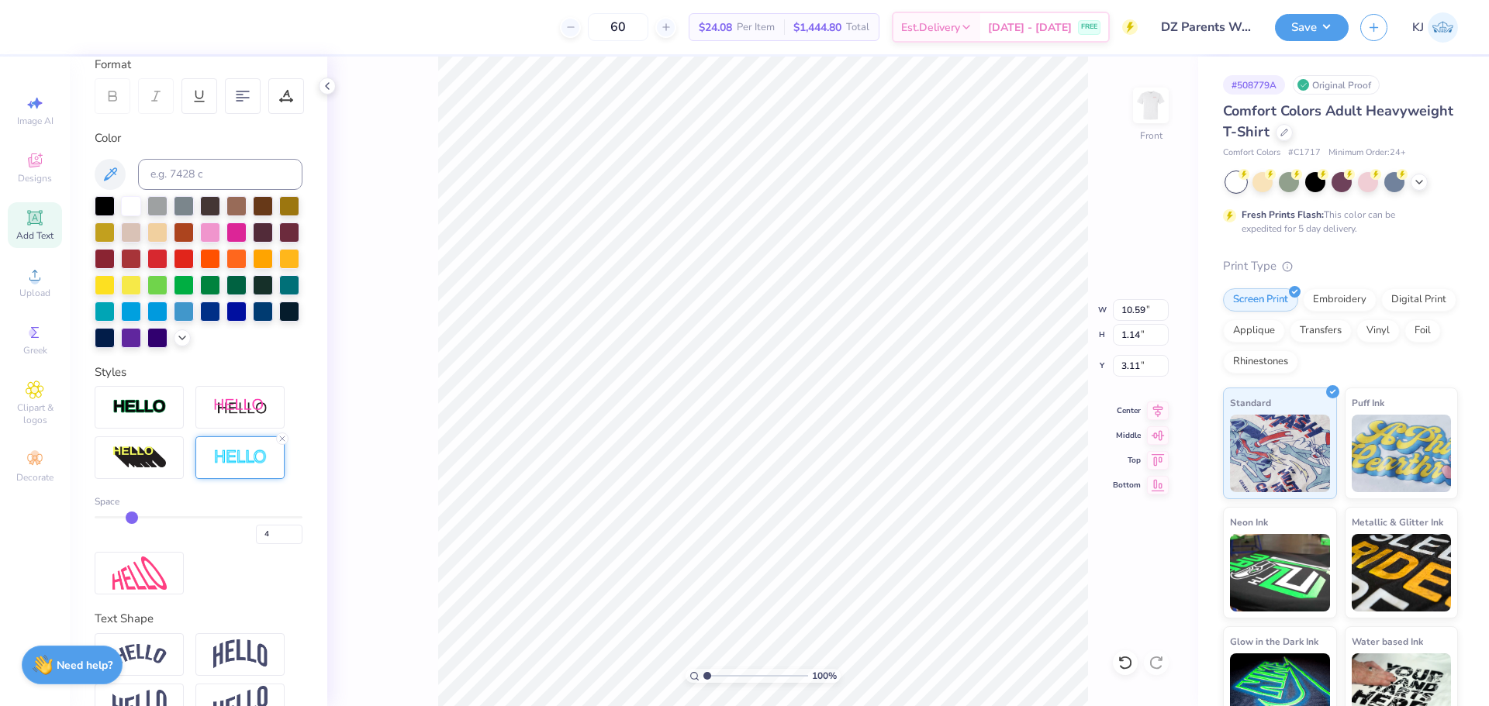
type input "5"
type input "6"
type input "10.64"
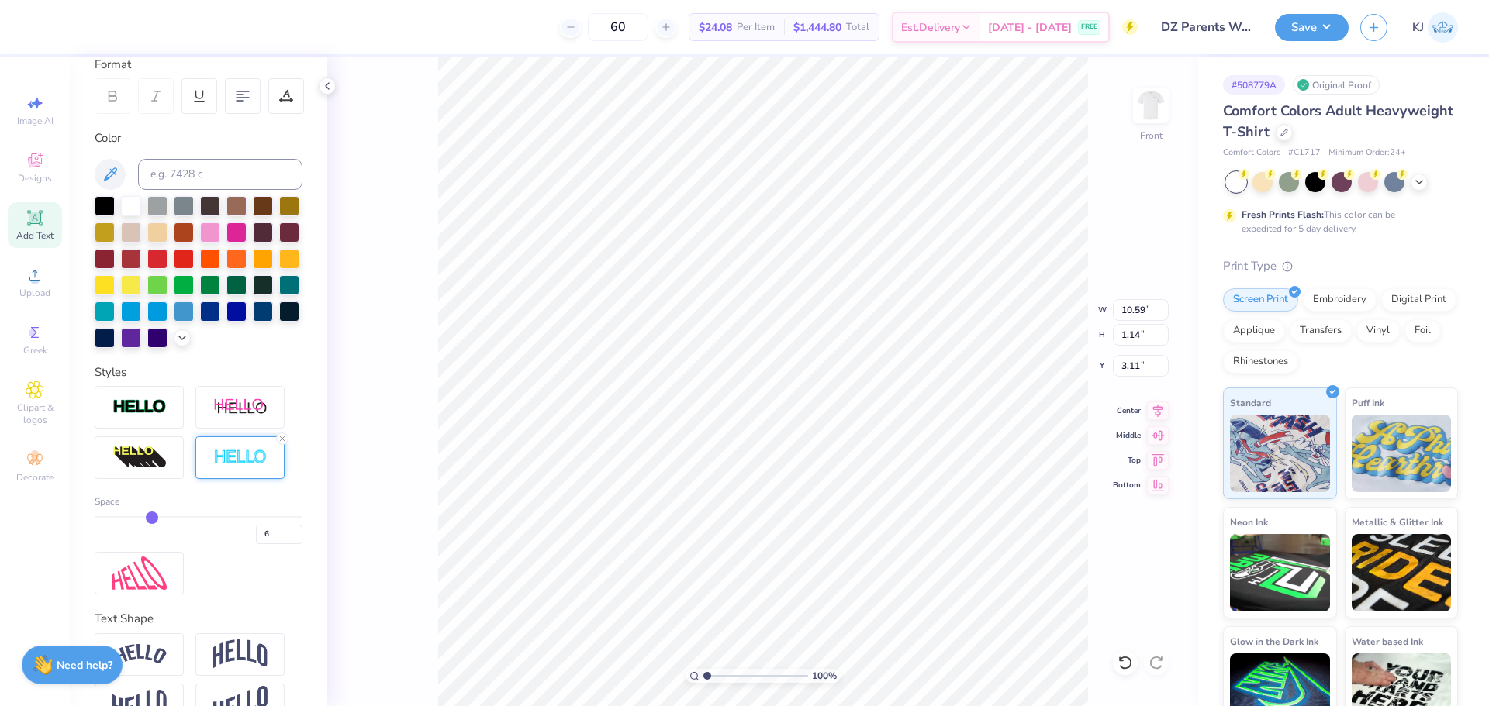
type input "1.19"
type input "3.09"
type input "7"
type input "10.66"
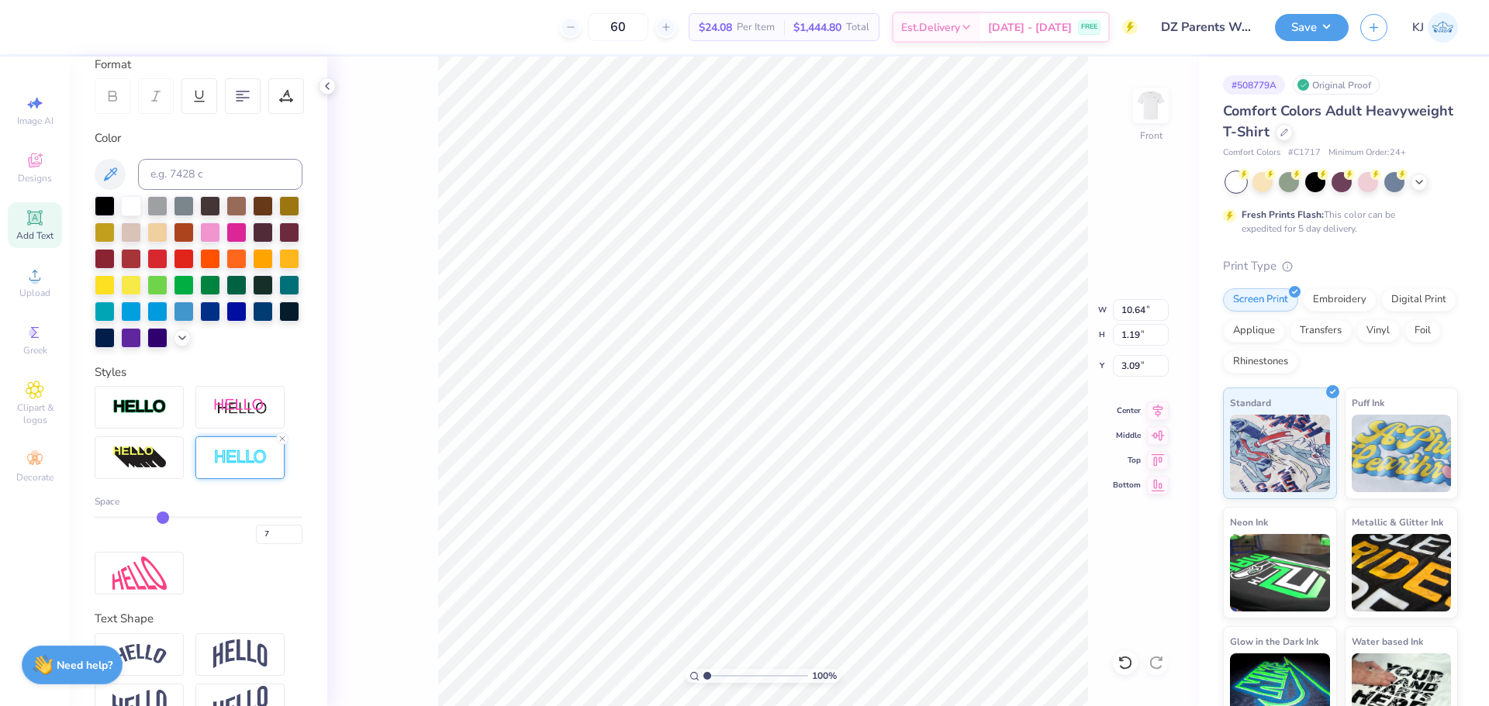
type input "1.20"
type input "3.08"
type input "6"
type input "10.64"
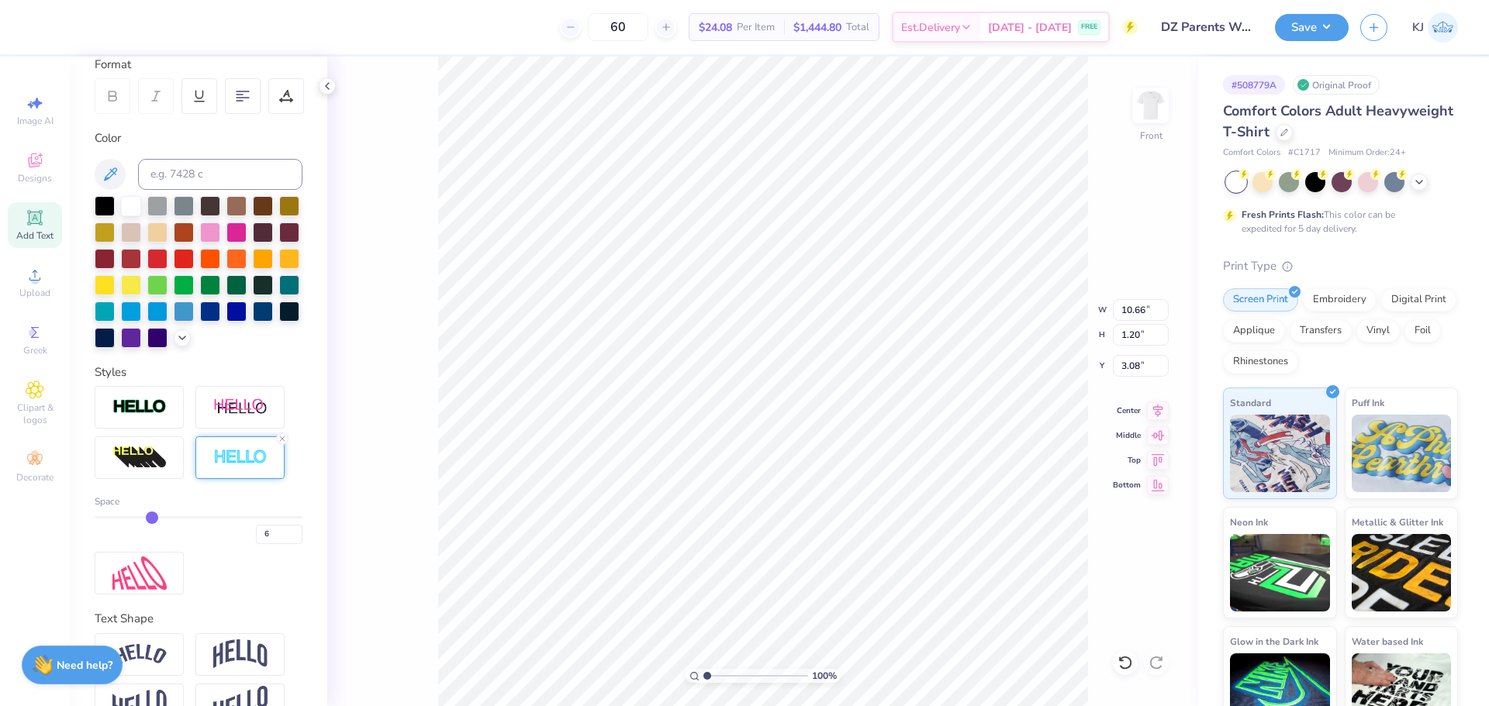
type input "1.19"
type input "3.09"
type input "5"
drag, startPoint x: 102, startPoint y: 544, endPoint x: 143, endPoint y: 544, distance: 41.1
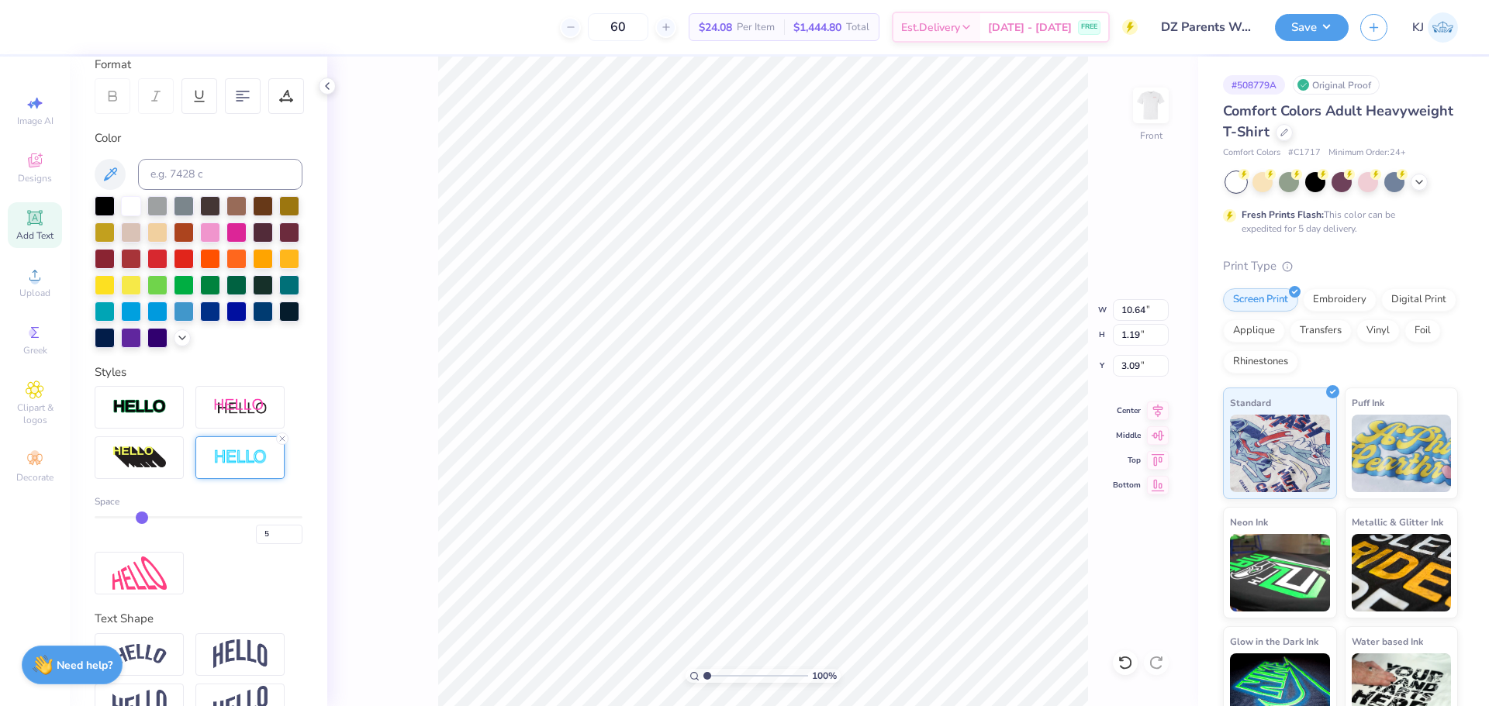
type input "5"
click at [143, 519] on input "range" at bounding box center [199, 517] width 208 height 2
type input "10.63"
type input "1.17"
type input "4.29"
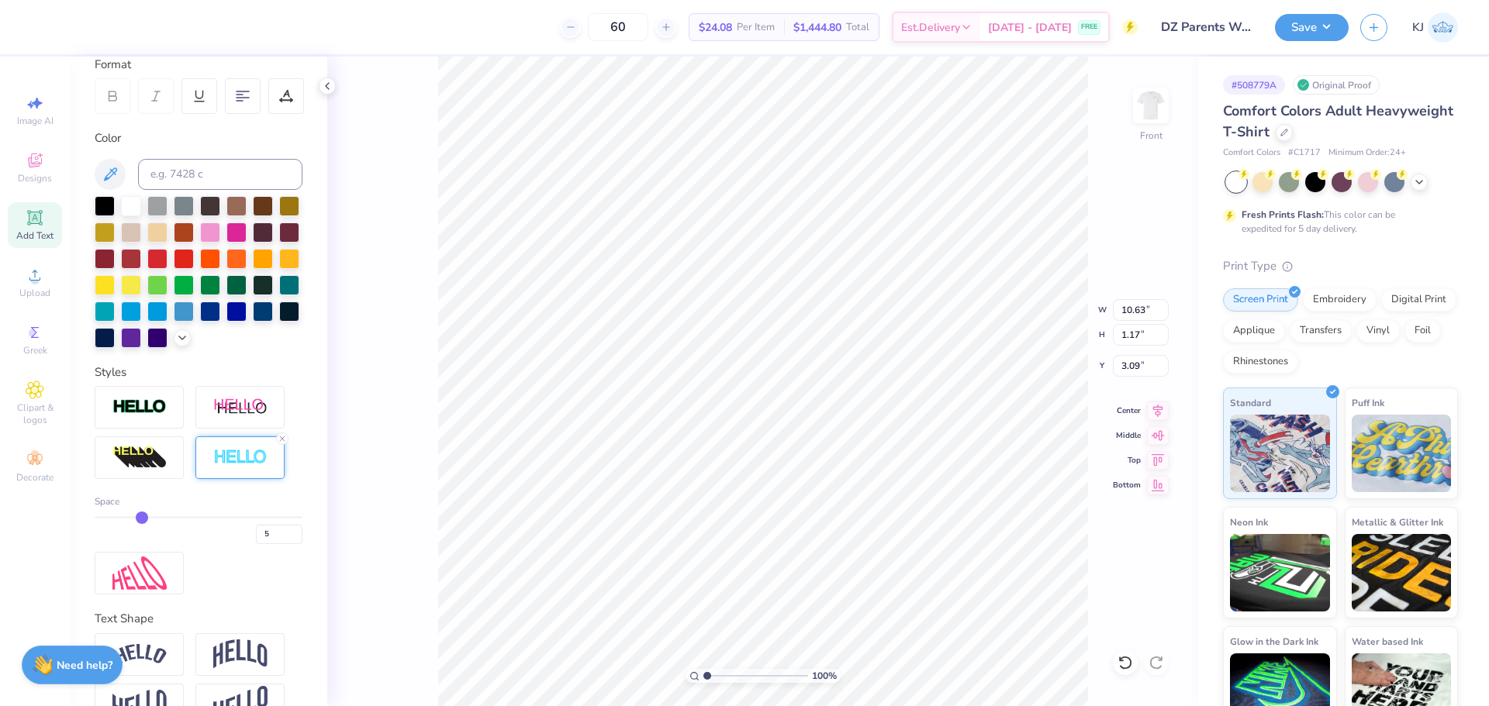
type input "1.15"
type input "14.75"
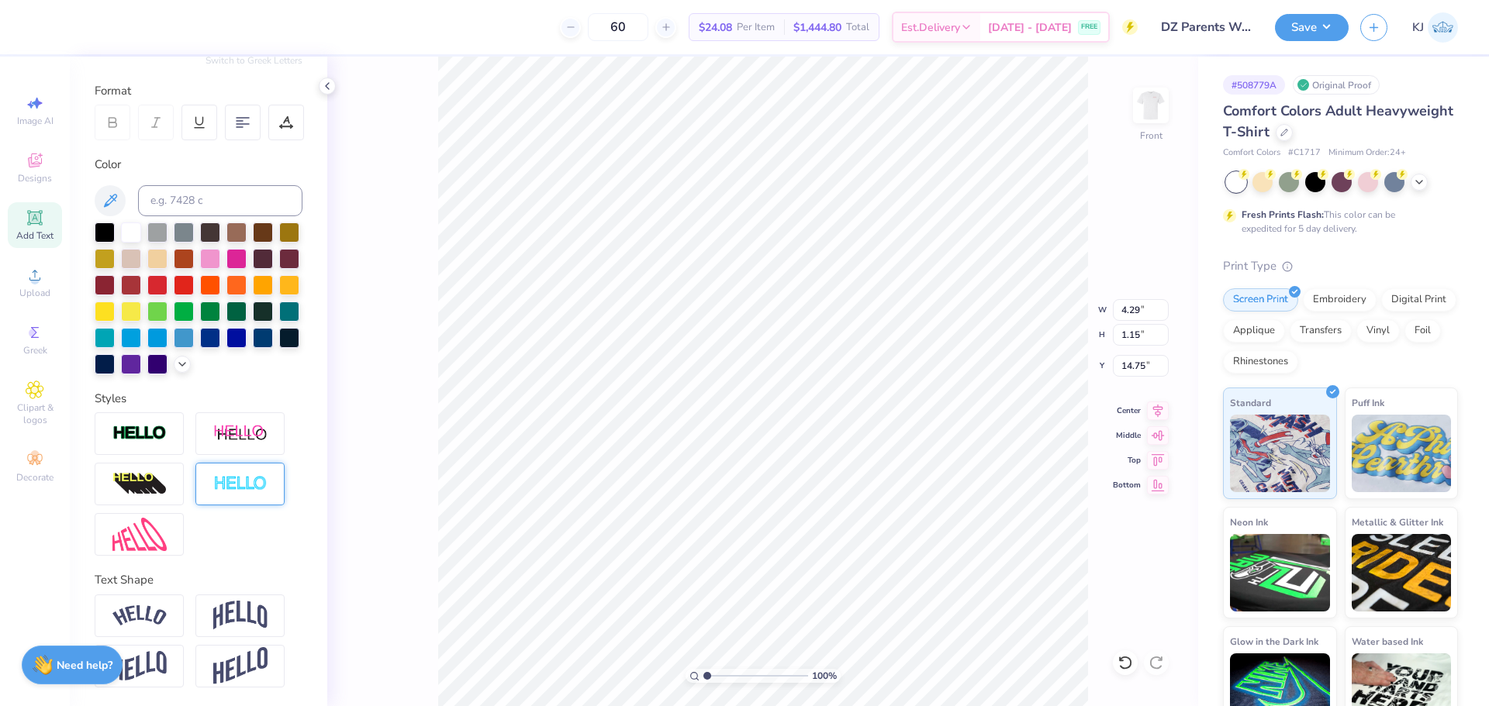
click at [229, 478] on img at bounding box center [240, 484] width 54 height 18
type input "4.27"
type input "1.14"
type input "14.87"
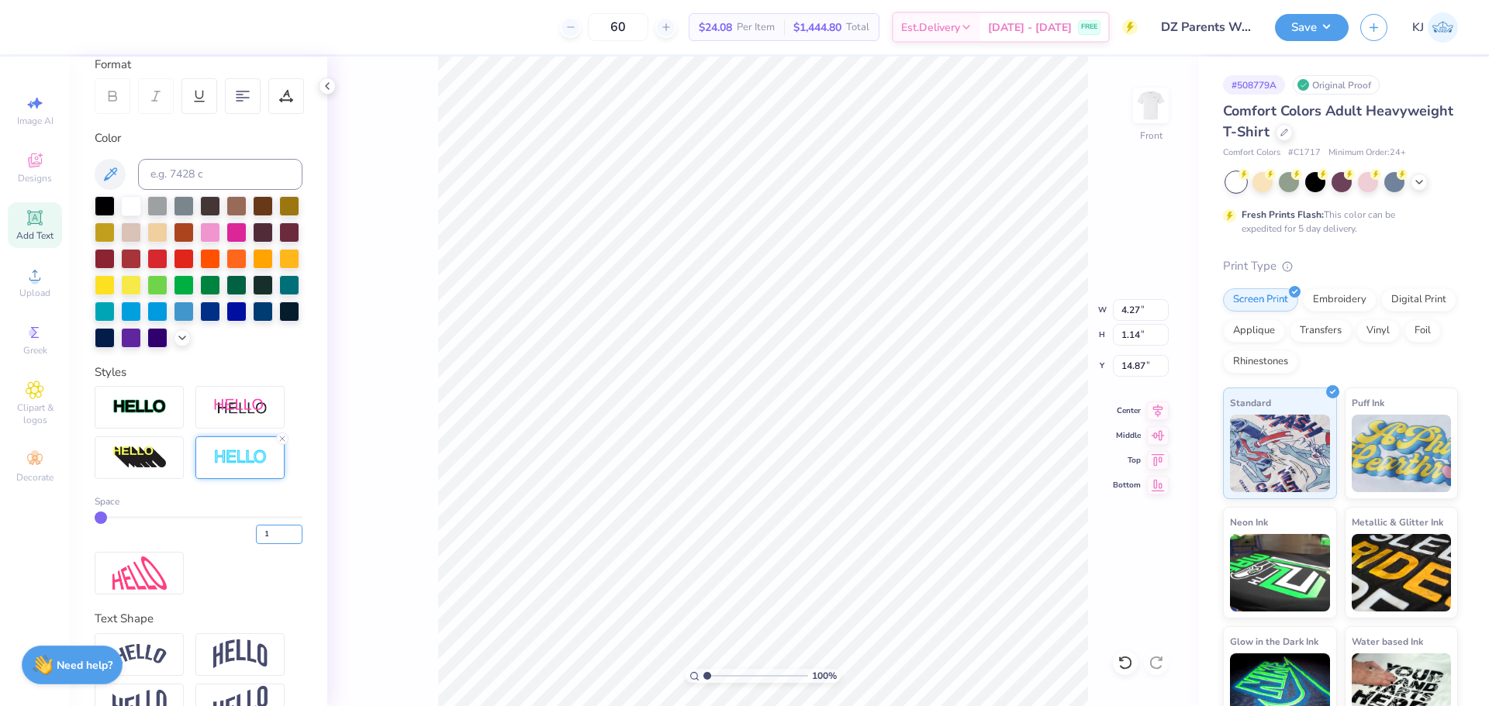
drag, startPoint x: 263, startPoint y: 563, endPoint x: 200, endPoint y: 565, distance: 62.8
click at [200, 544] on div "1" at bounding box center [199, 530] width 208 height 28
type input "5"
type input "4.34"
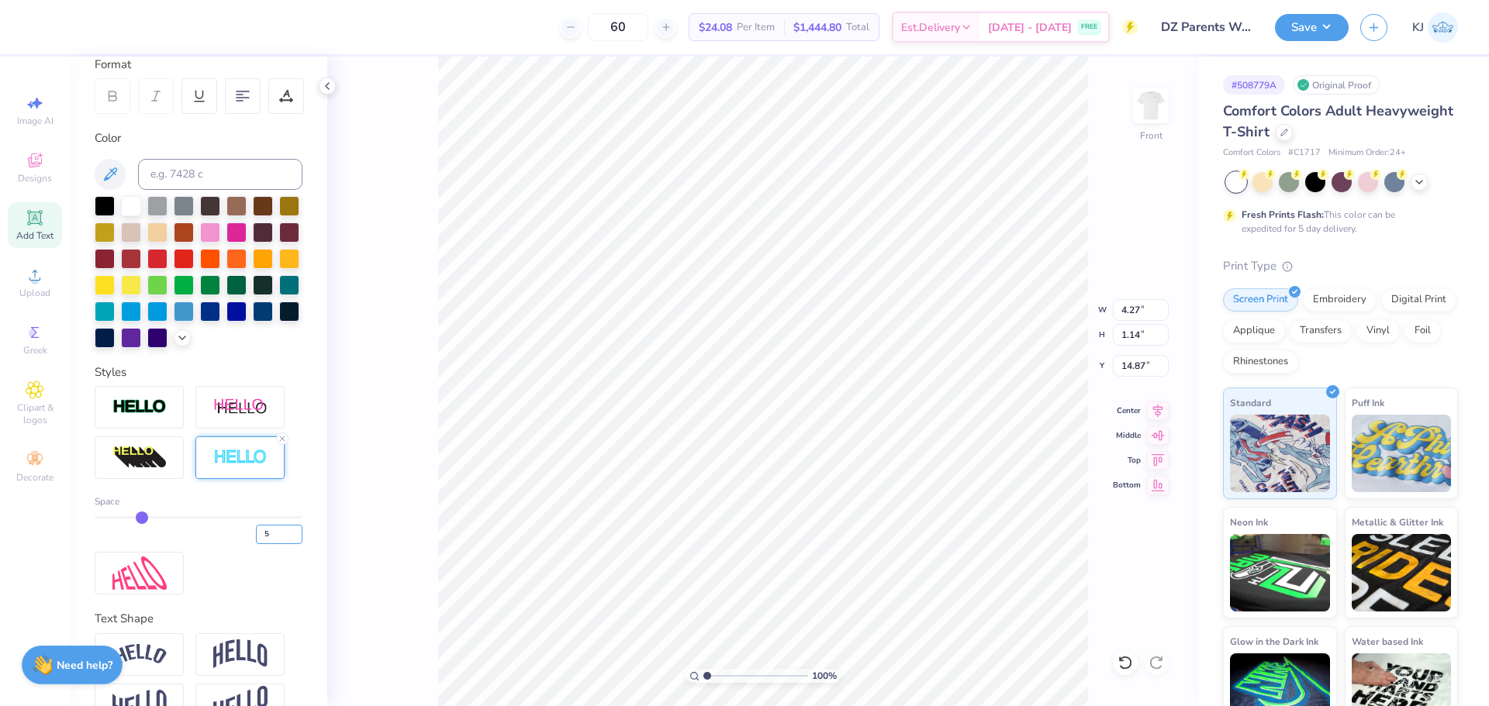
type input "1.21"
type input "14.84"
type input "10.64"
type input "1.15"
type input "13.36"
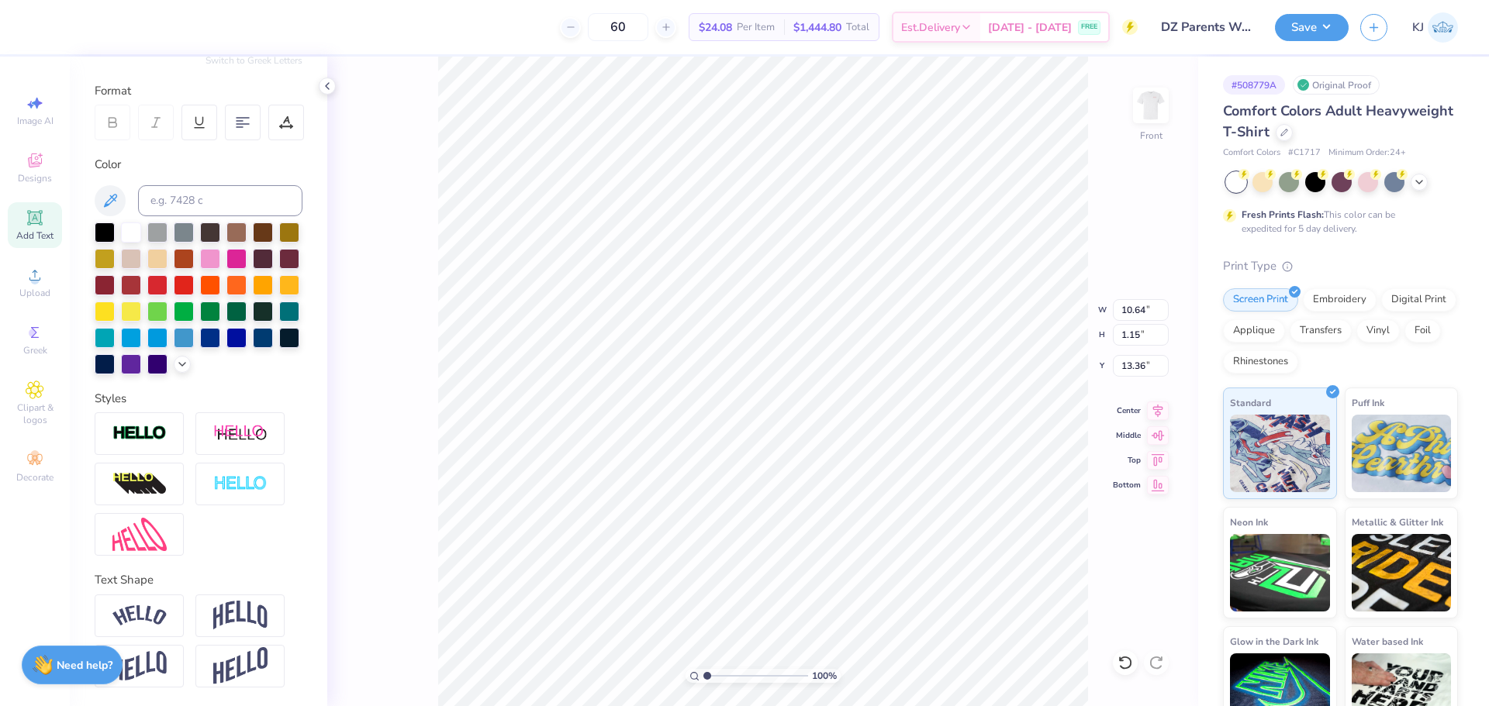
type input "8.99"
type input "0.46"
type input "16.24"
click at [160, 611] on img at bounding box center [139, 616] width 54 height 21
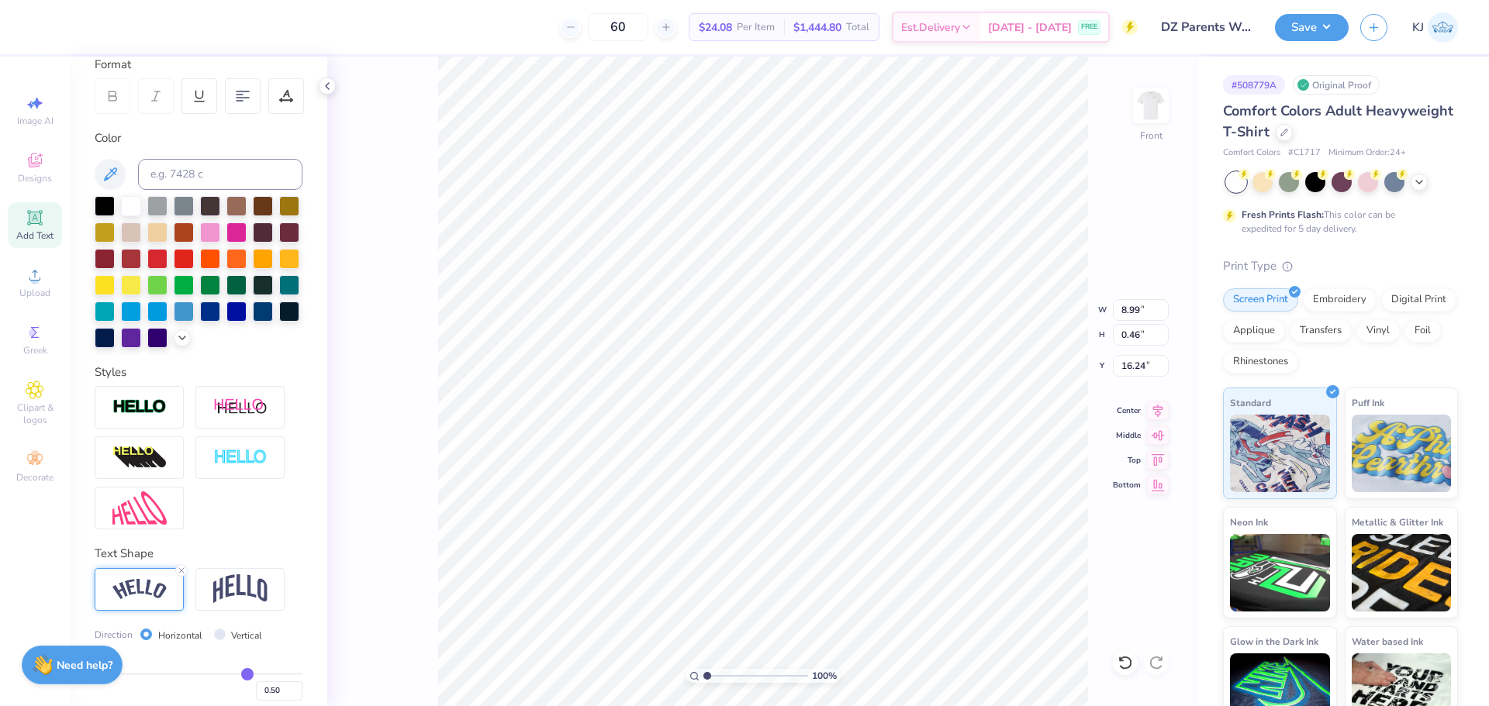
type input "9.43"
type input "1.71"
type input "15.63"
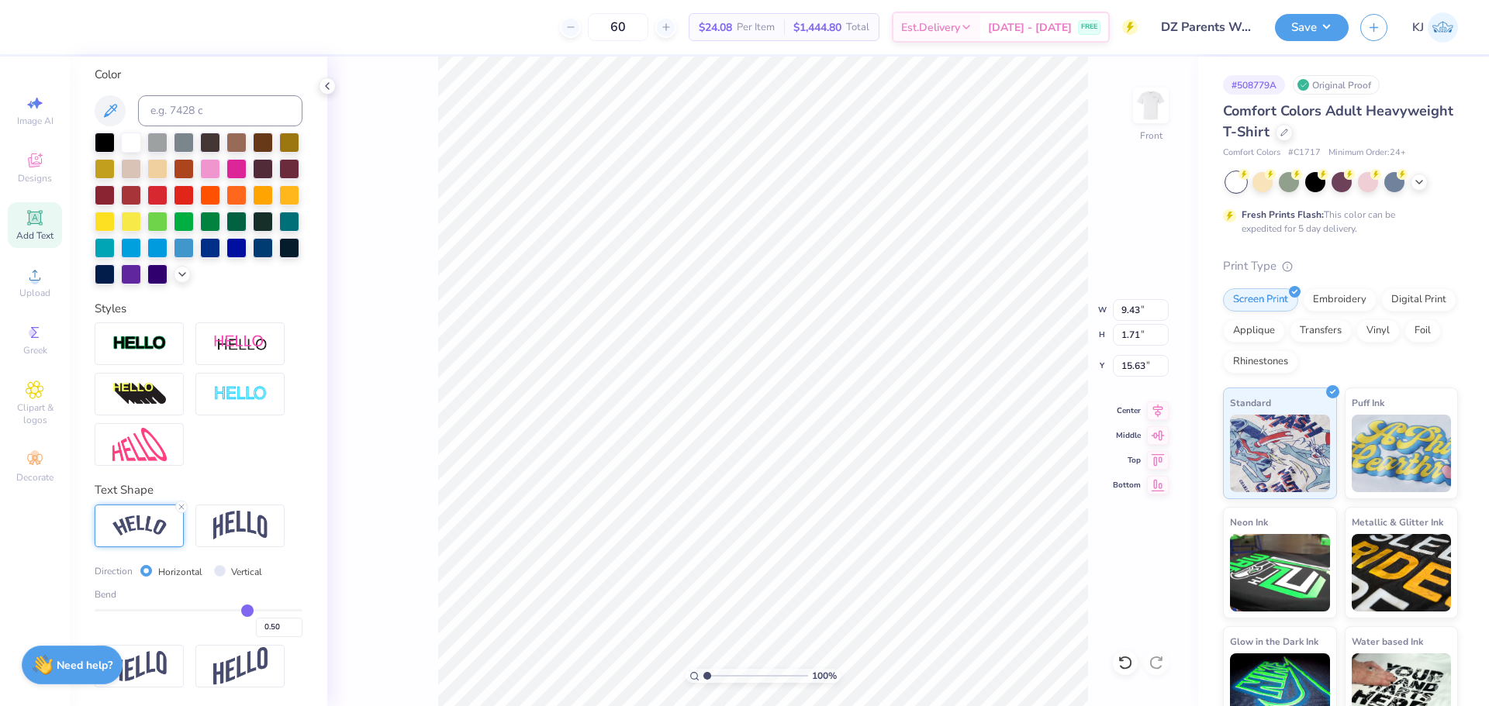
scroll to position [313, 0]
type input "0.46"
type input "0.45"
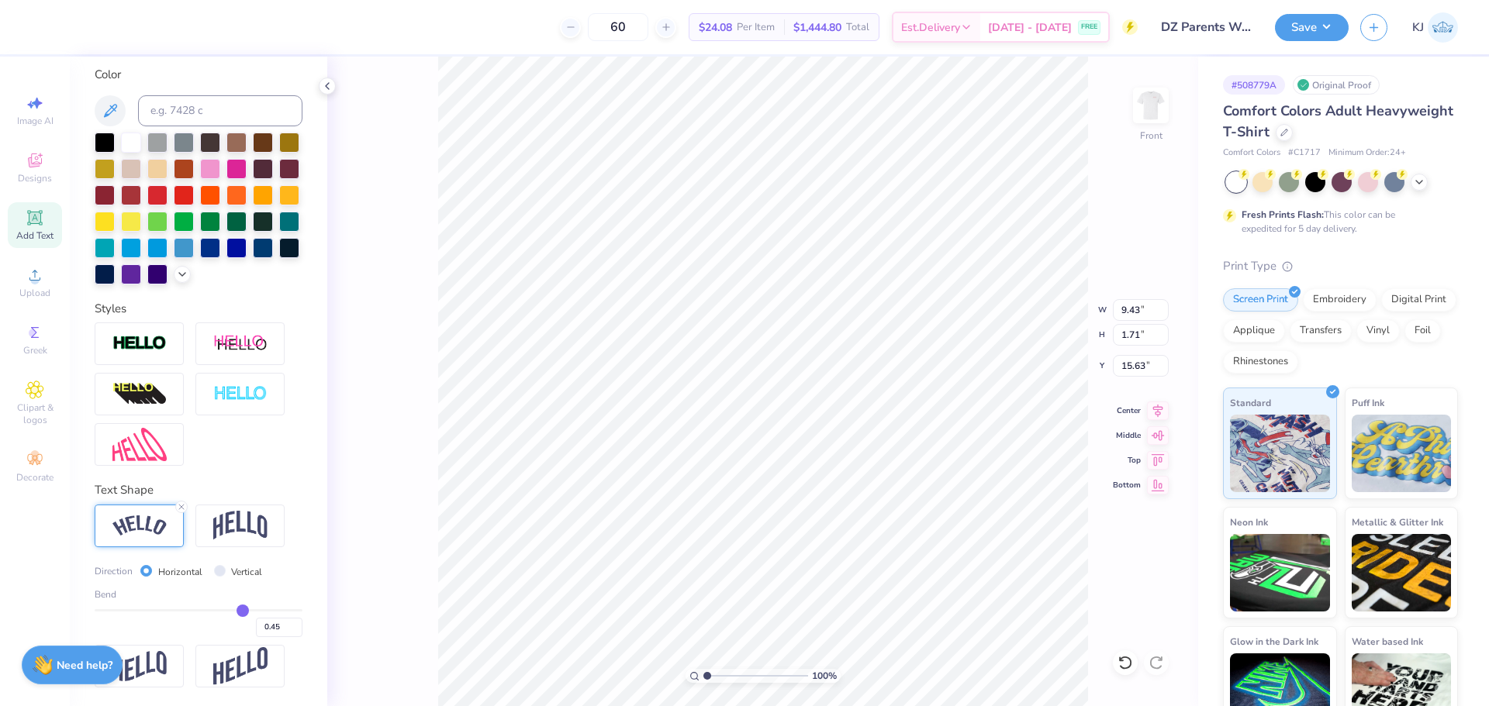
type input "0.44"
type input "0.43"
type input "0.42"
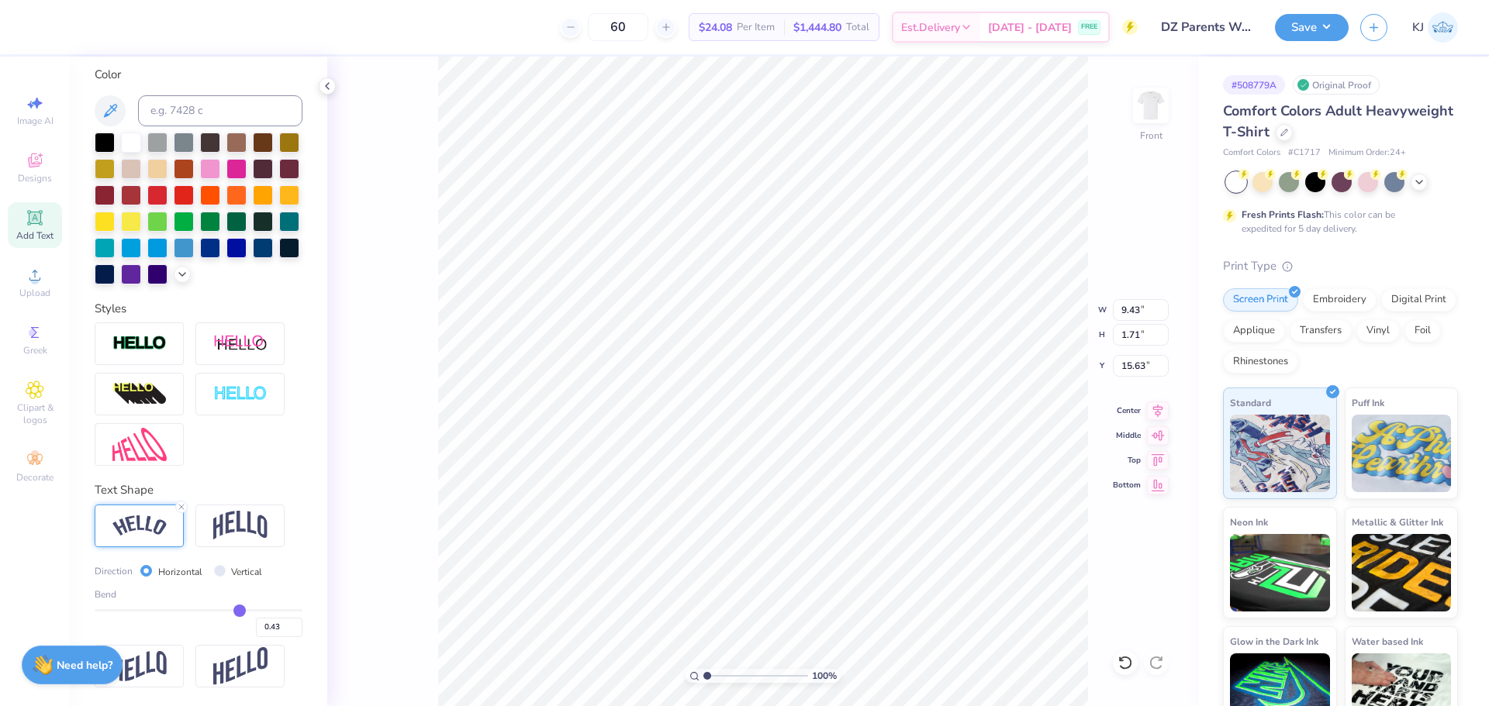
type input "0.42"
type input "0.41"
type input "0.4"
type input "0.40"
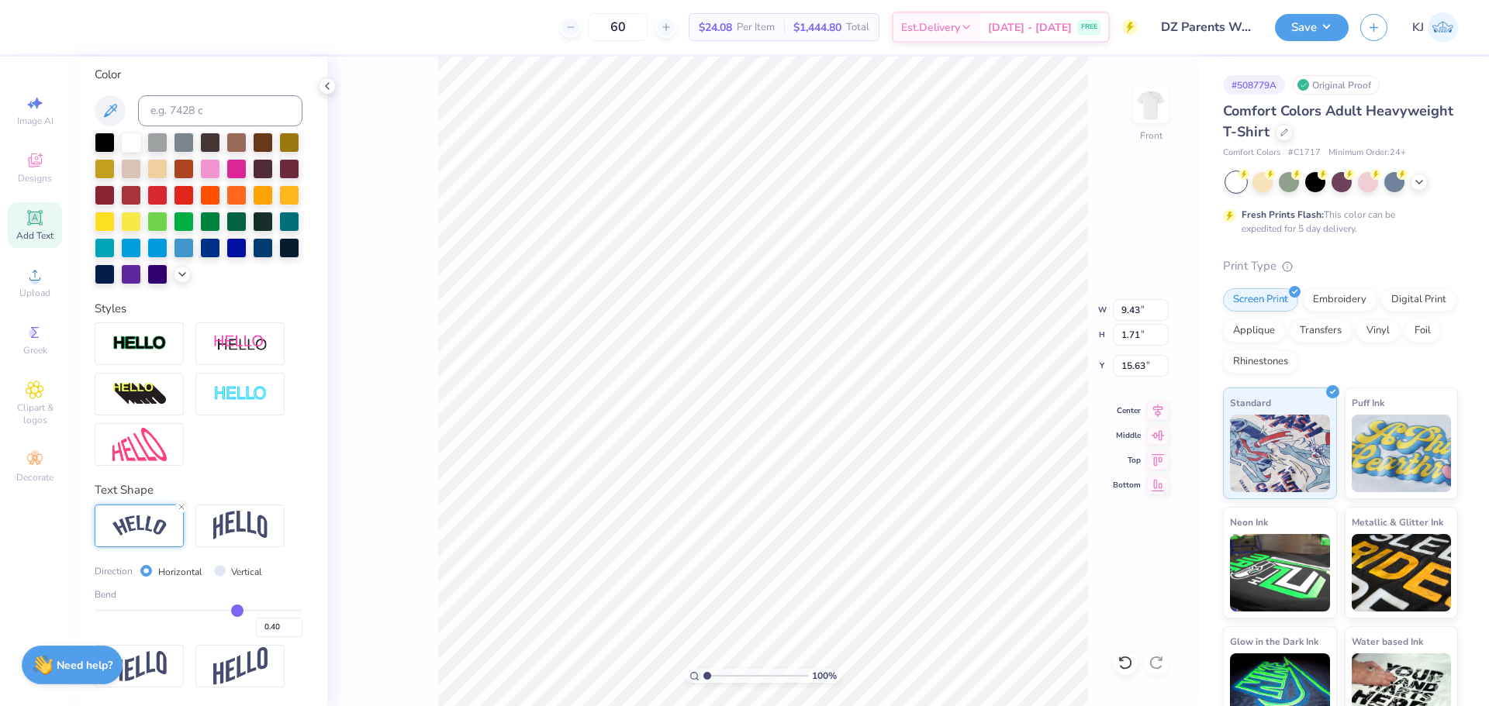
type input "0.39"
type input "0.38"
type input "0.37"
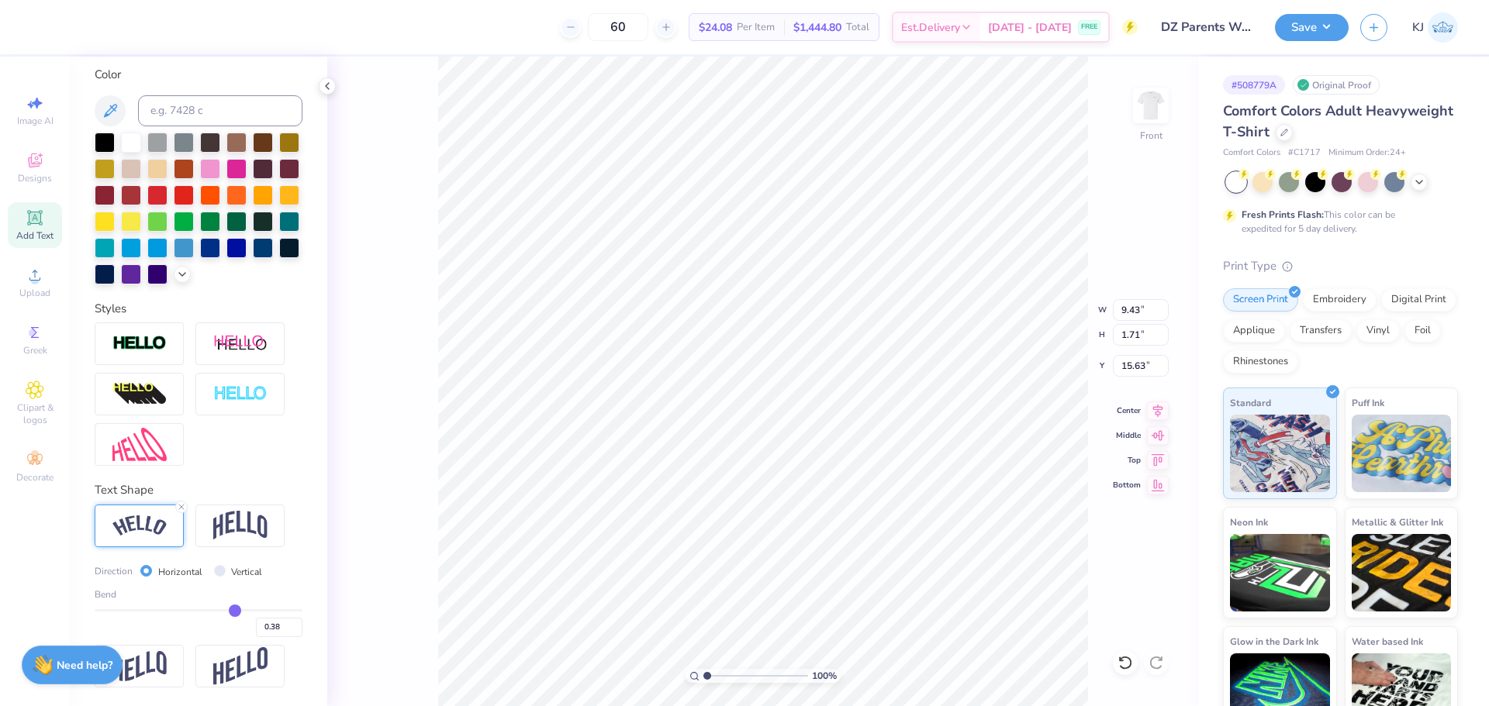
type input "0.37"
type input "0.34"
type input "0.32"
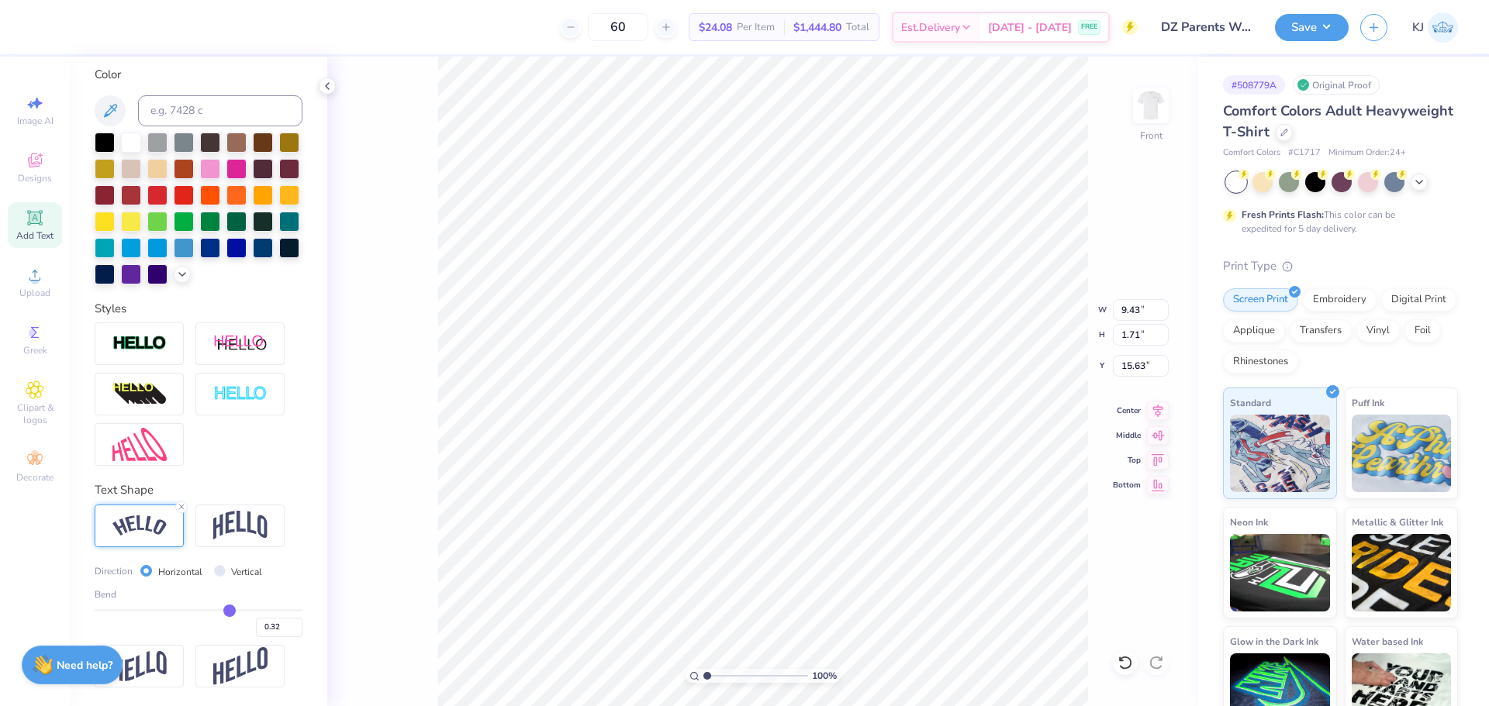
type input "0.31"
type input "0.29"
type input "0.28"
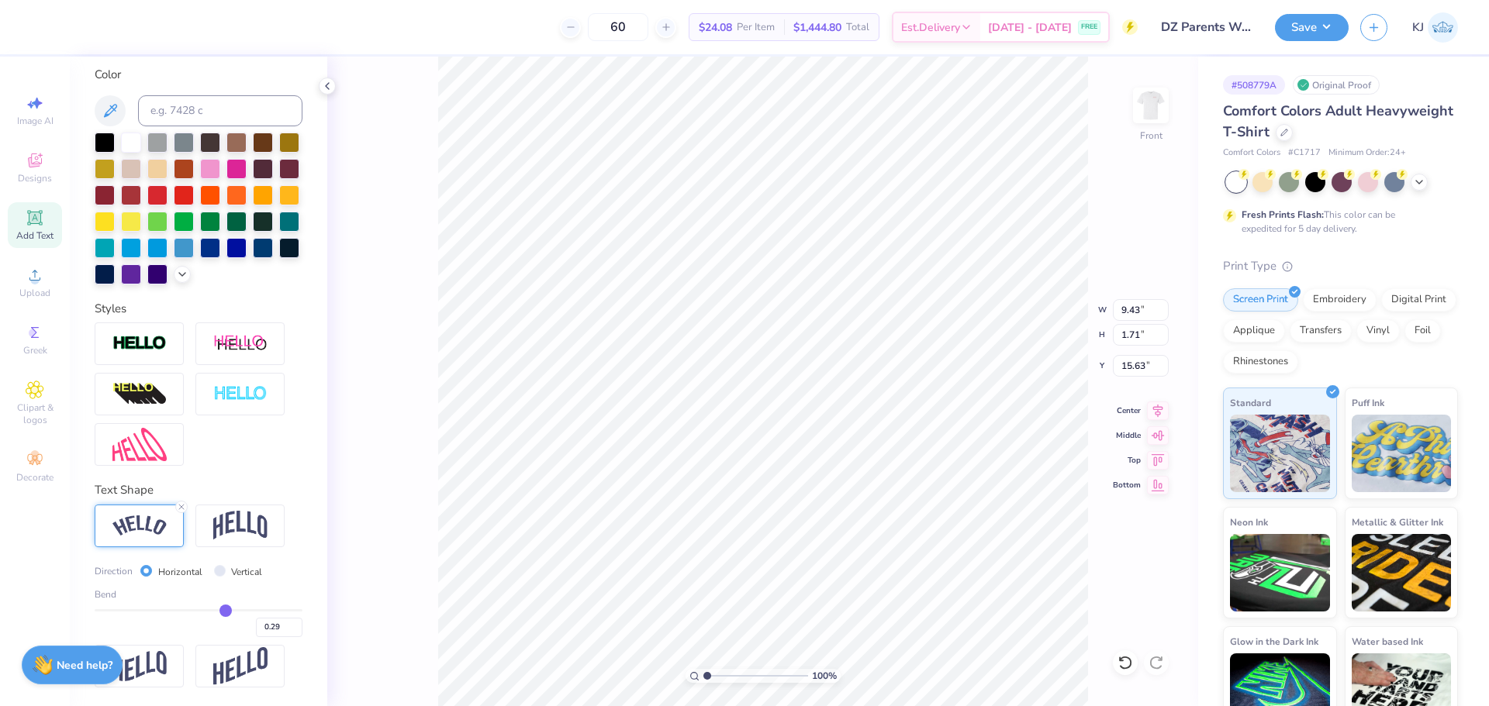
type input "0.28"
type input "0.27"
type input "0.26"
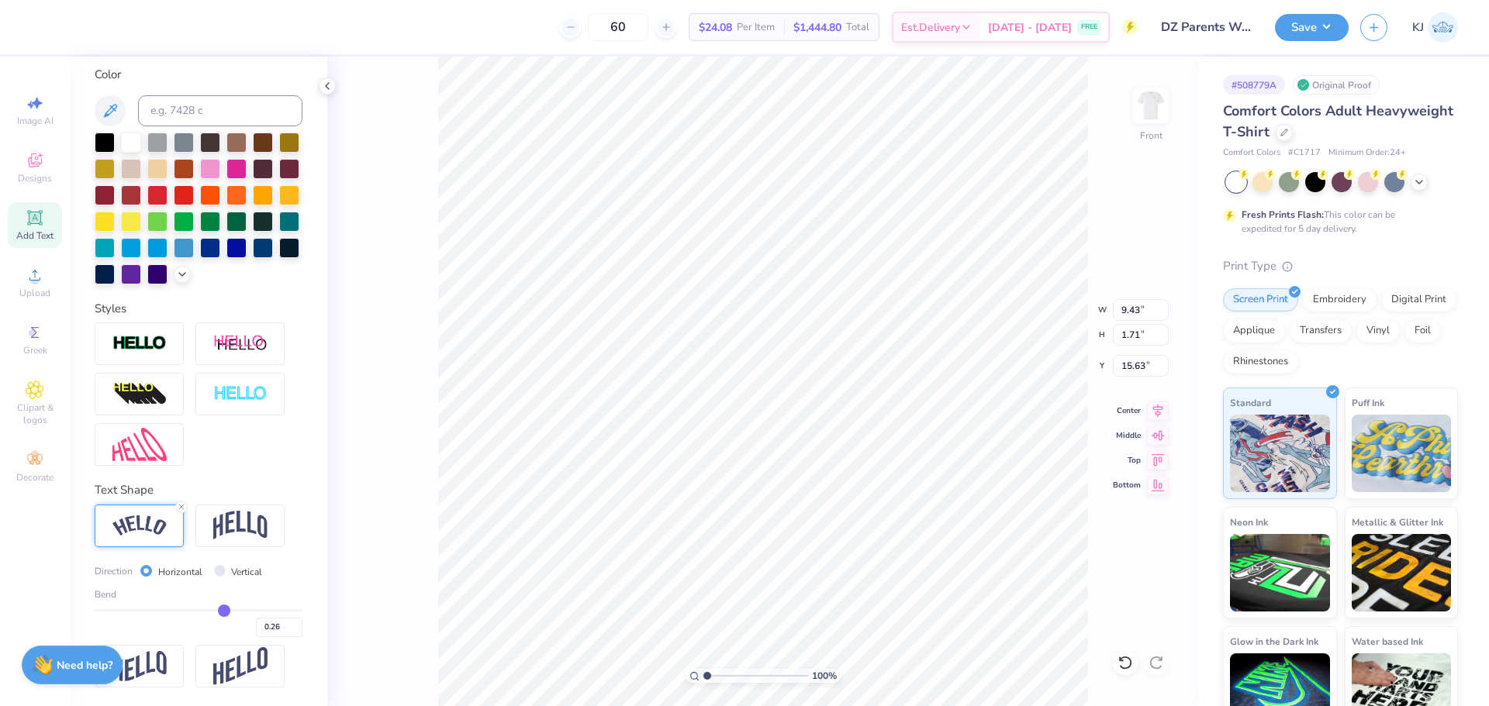
type input "0.24"
type input "0.22"
drag, startPoint x: 236, startPoint y: 613, endPoint x: 212, endPoint y: 612, distance: 23.3
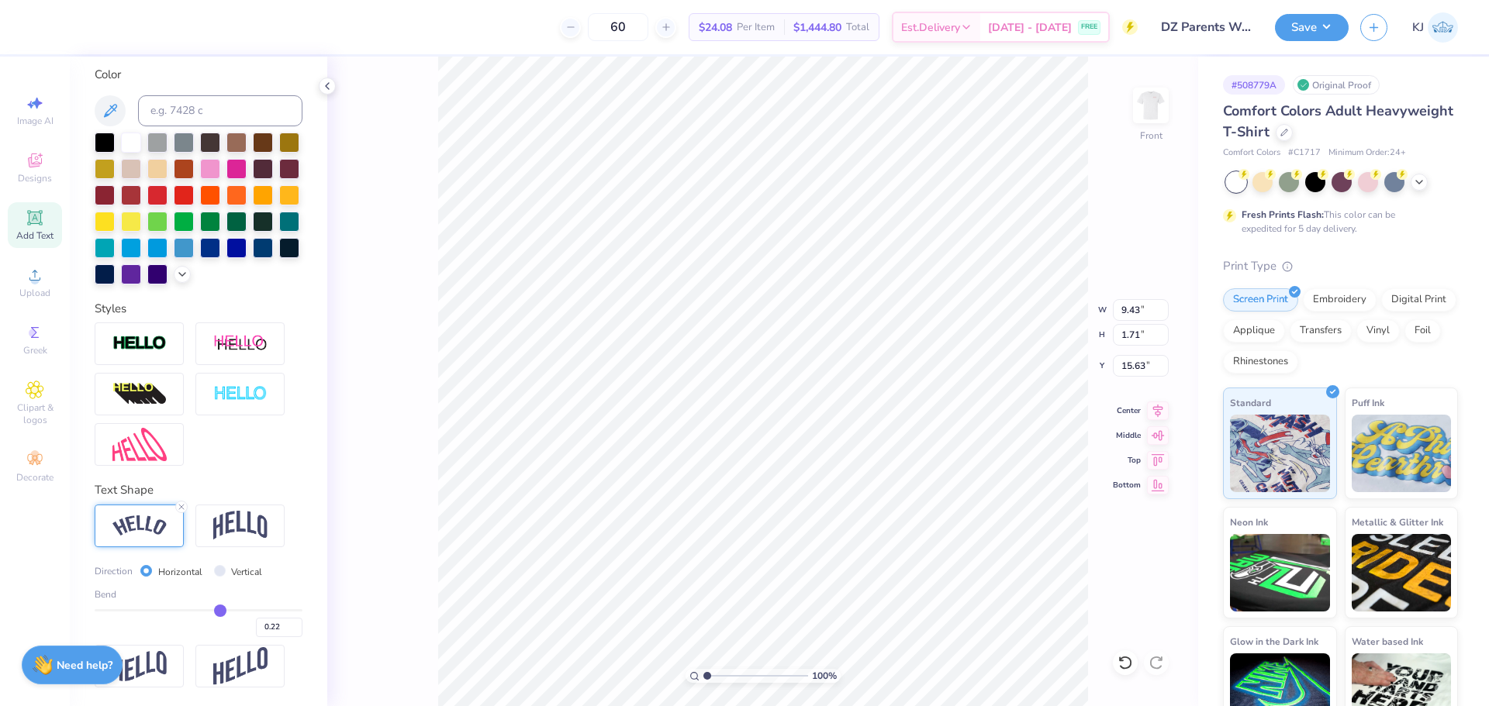
type input "0.22"
click at [212, 612] on input "range" at bounding box center [199, 610] width 208 height 2
type input "9.12"
type input "0.65"
type input "16.16"
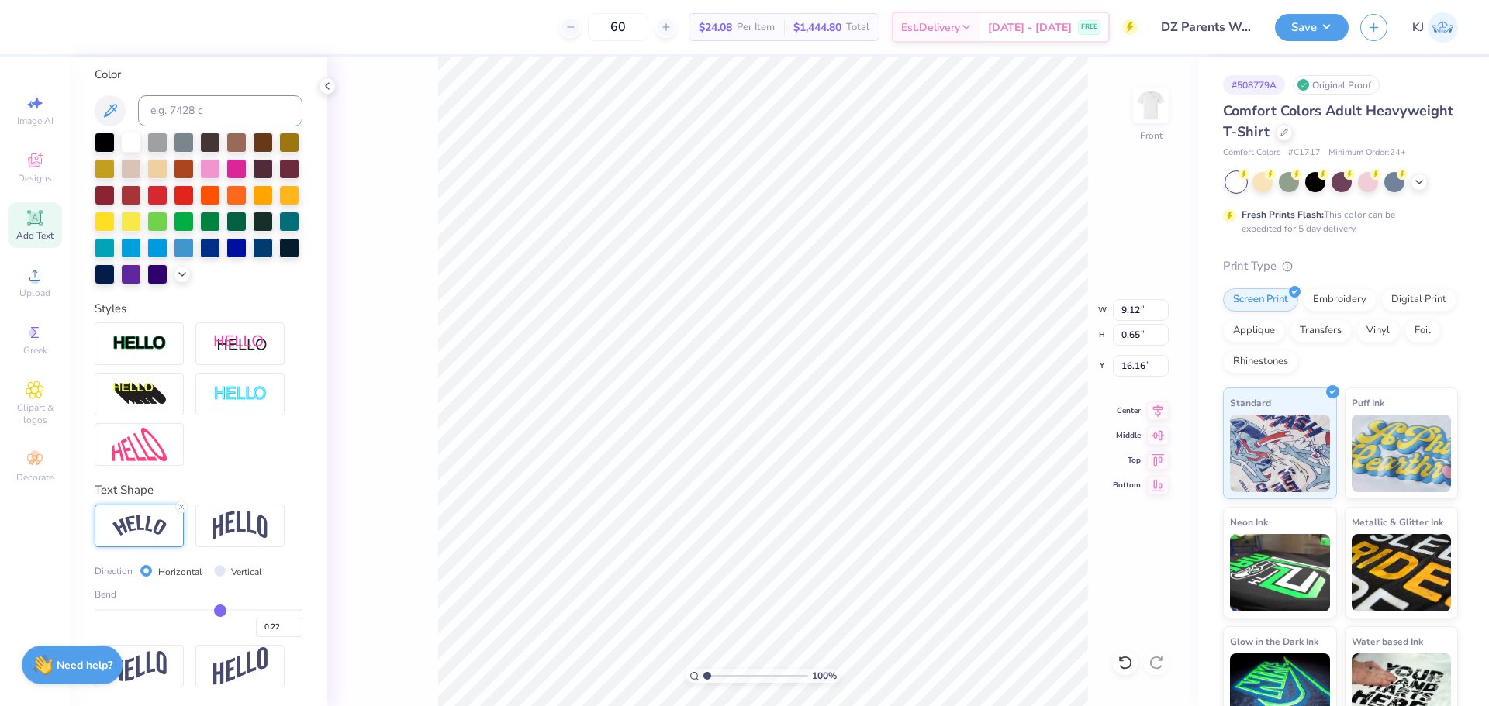
type input "0.2"
type input "0.20"
type input "0.11"
type input "-0.01"
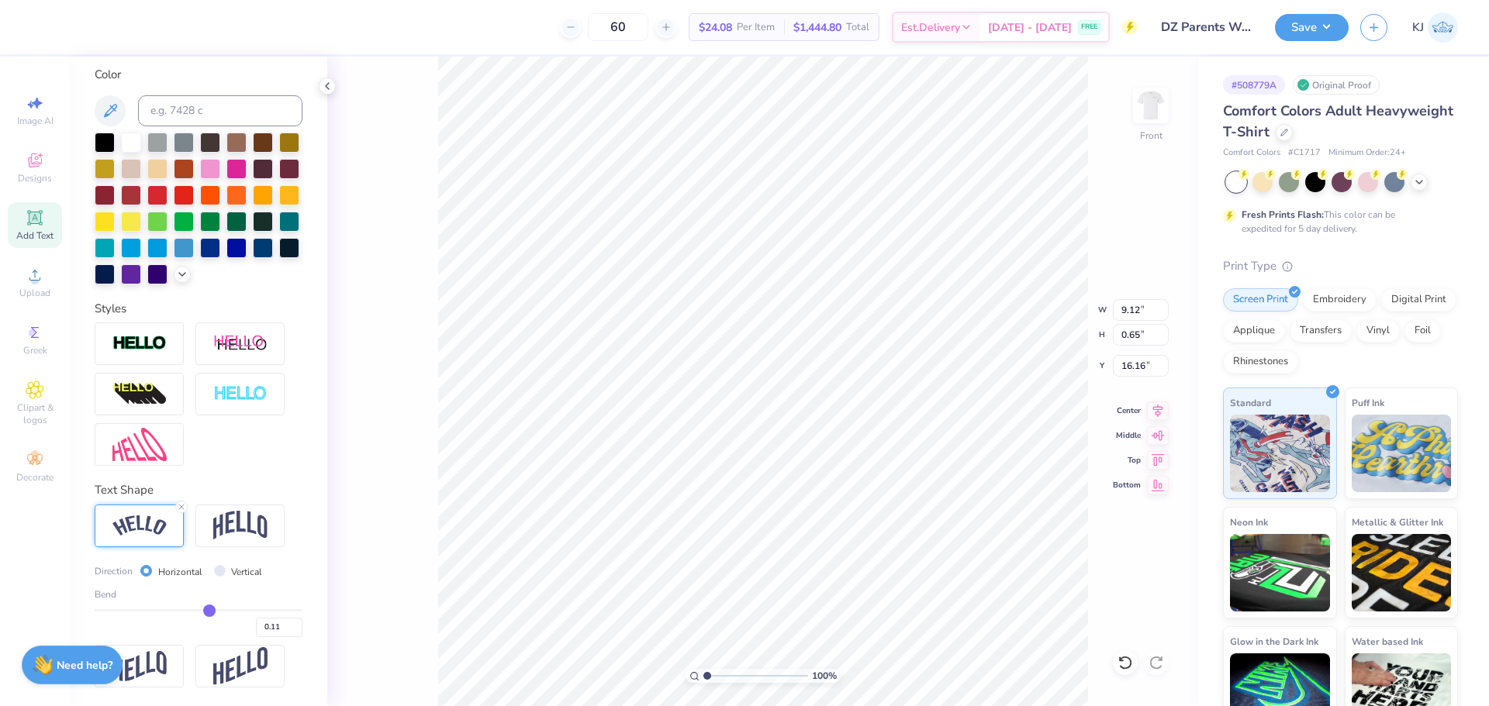
type input "-0.01"
type input "-0.09"
type input "-0.17"
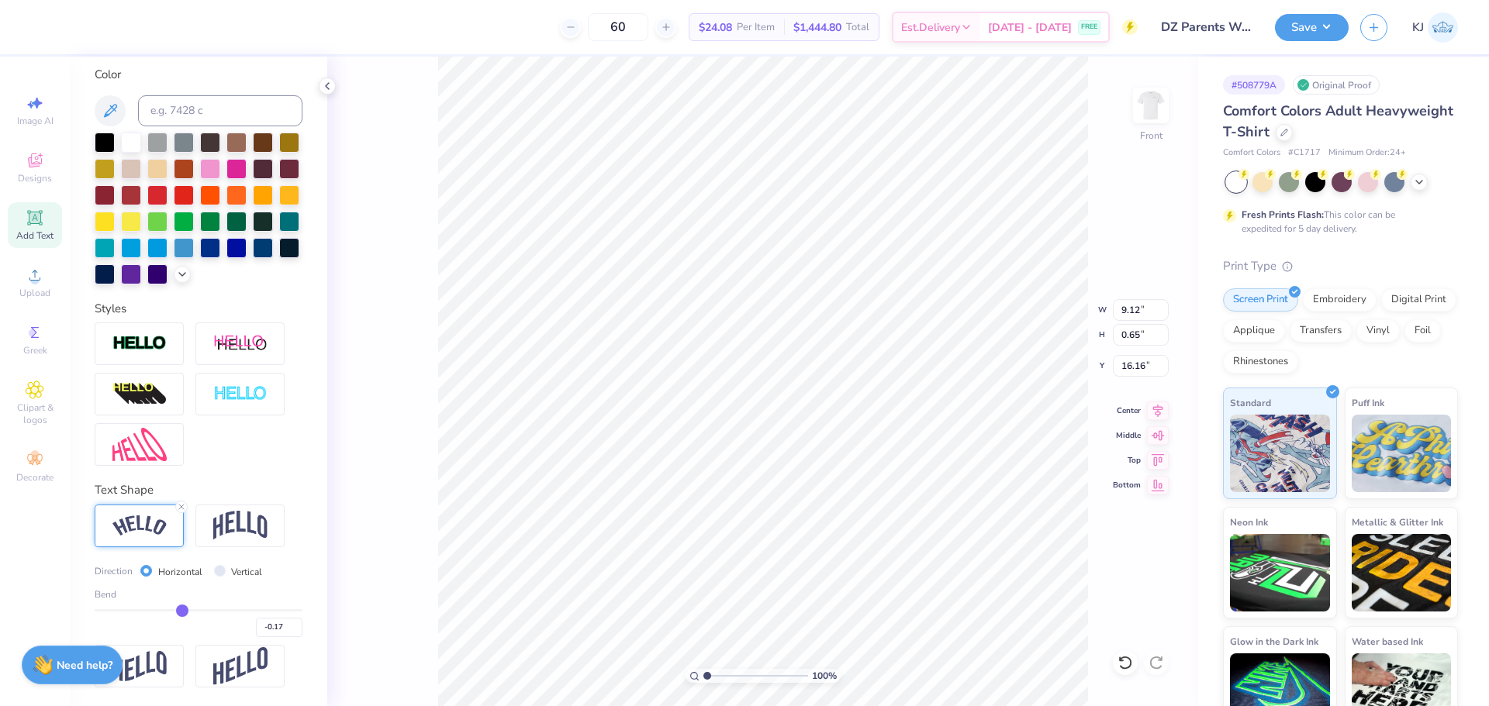
type input "-0.21"
type input "-0.22"
type input "-0.25"
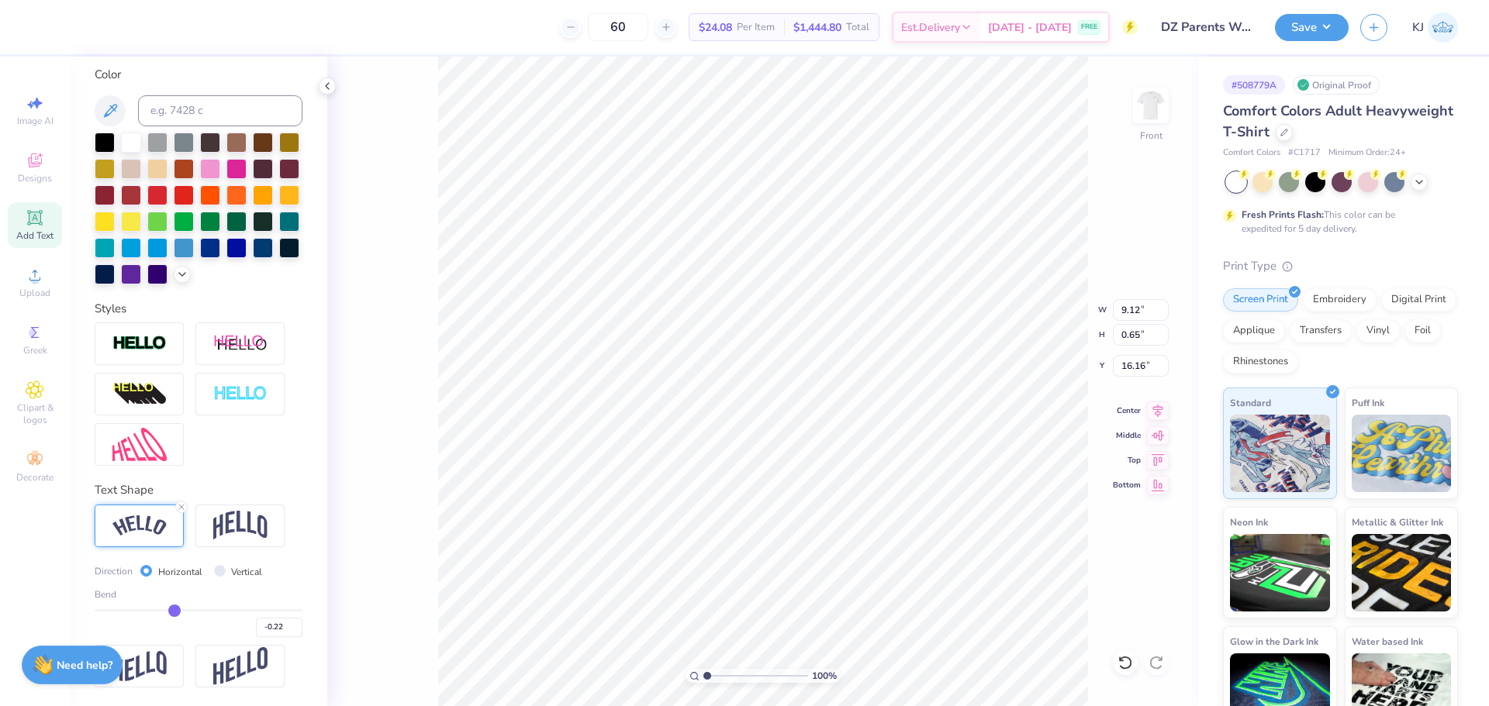
type input "-0.25"
type input "-0.29"
type input "-0.37"
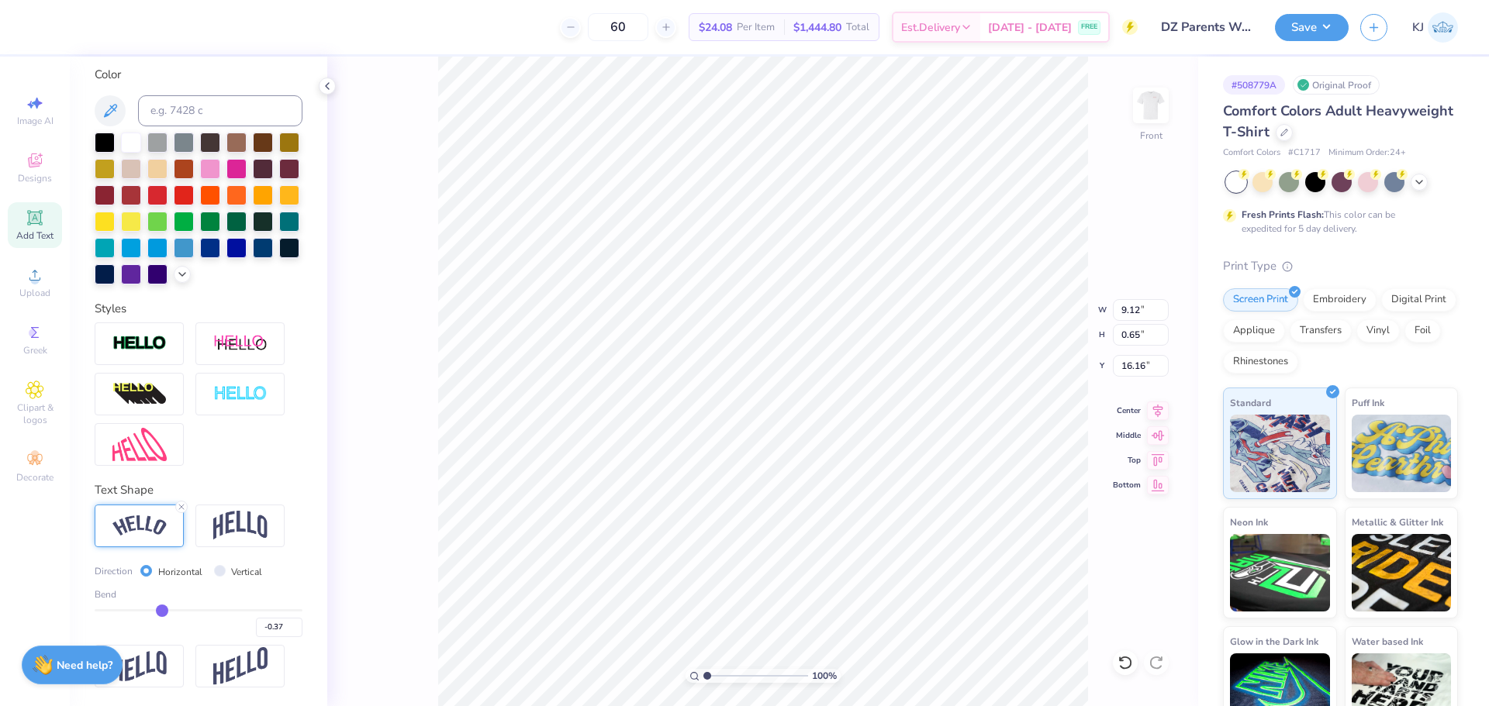
type input "-0.45"
type input "-0.53"
type input "-0.56"
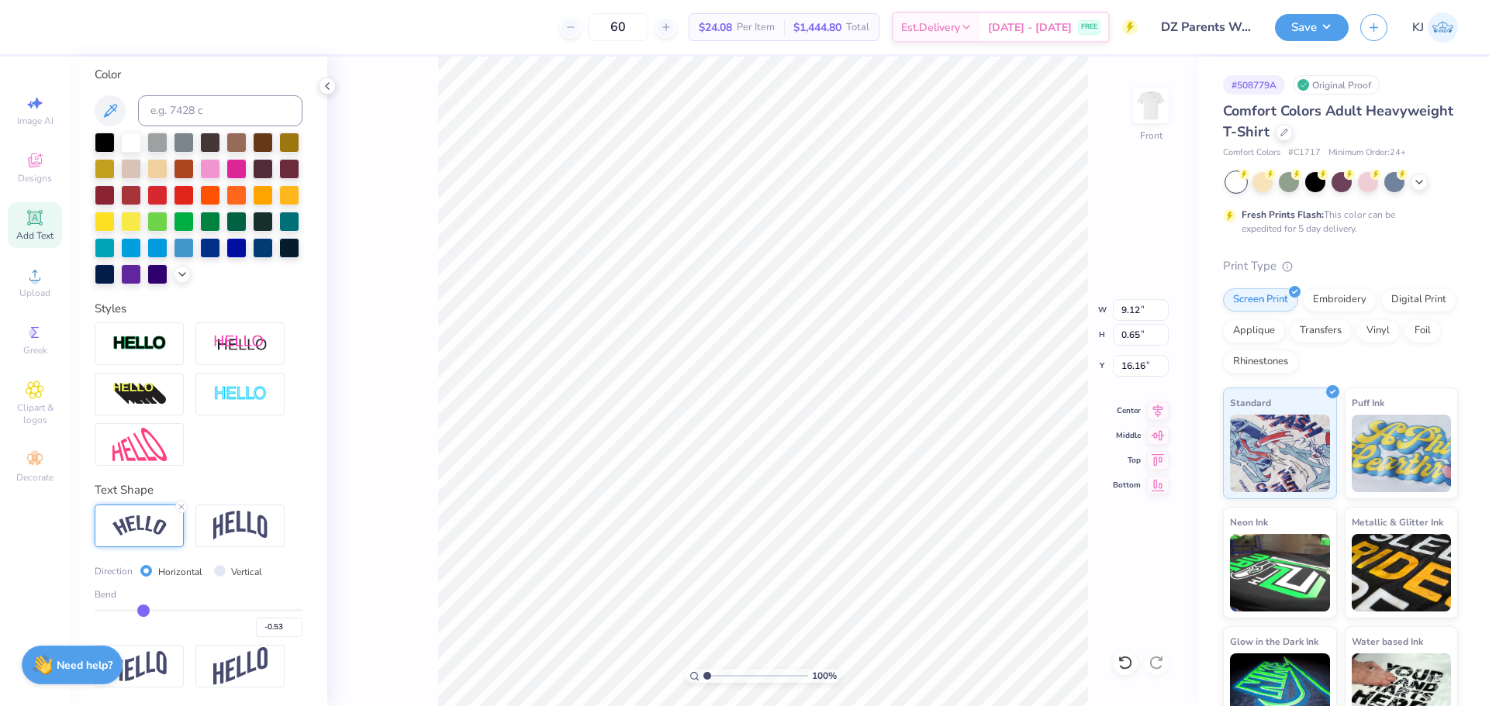
type input "-0.56"
type input "-0.59"
type input "-0.63"
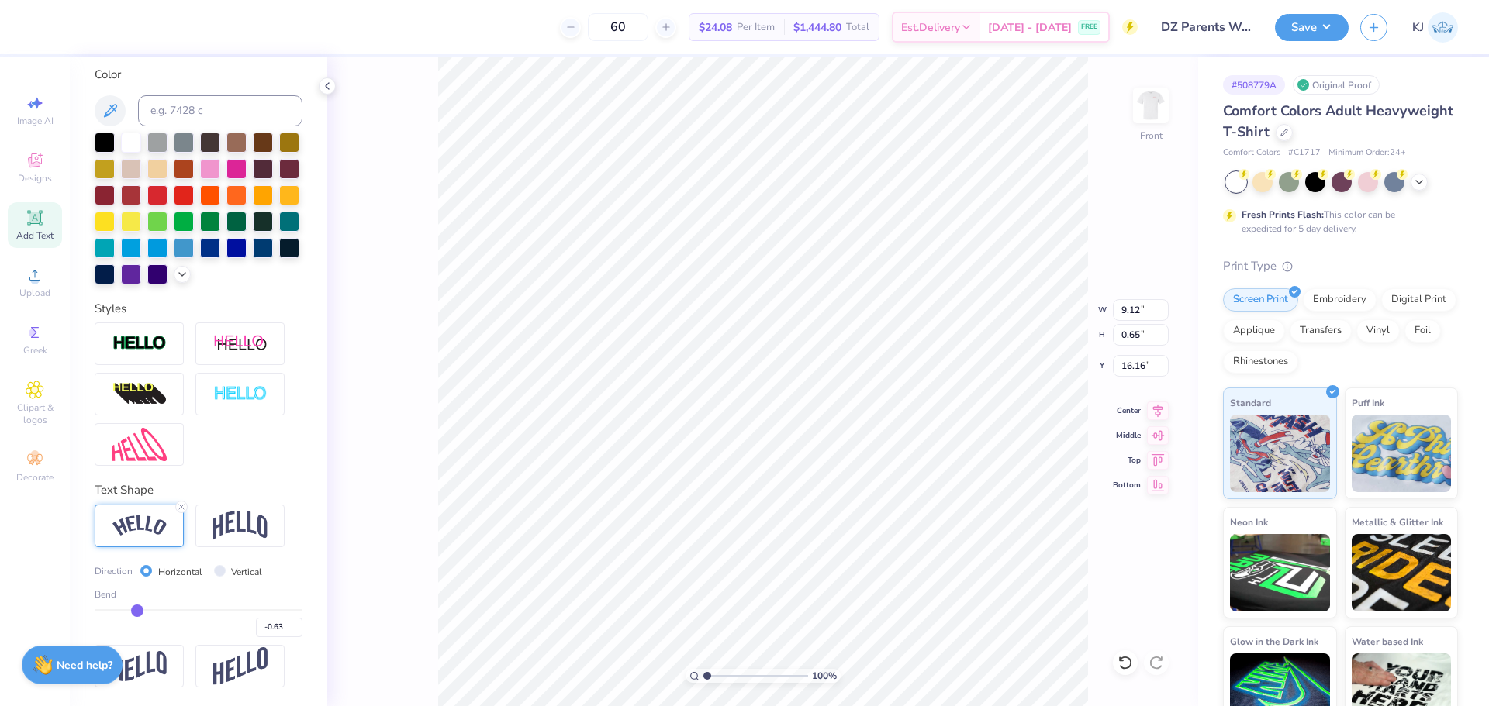
type input "-0.65"
drag, startPoint x: 212, startPoint y: 611, endPoint x: 133, endPoint y: 612, distance: 79.9
type input "-0.65"
click at [133, 612] on input "range" at bounding box center [199, 610] width 208 height 2
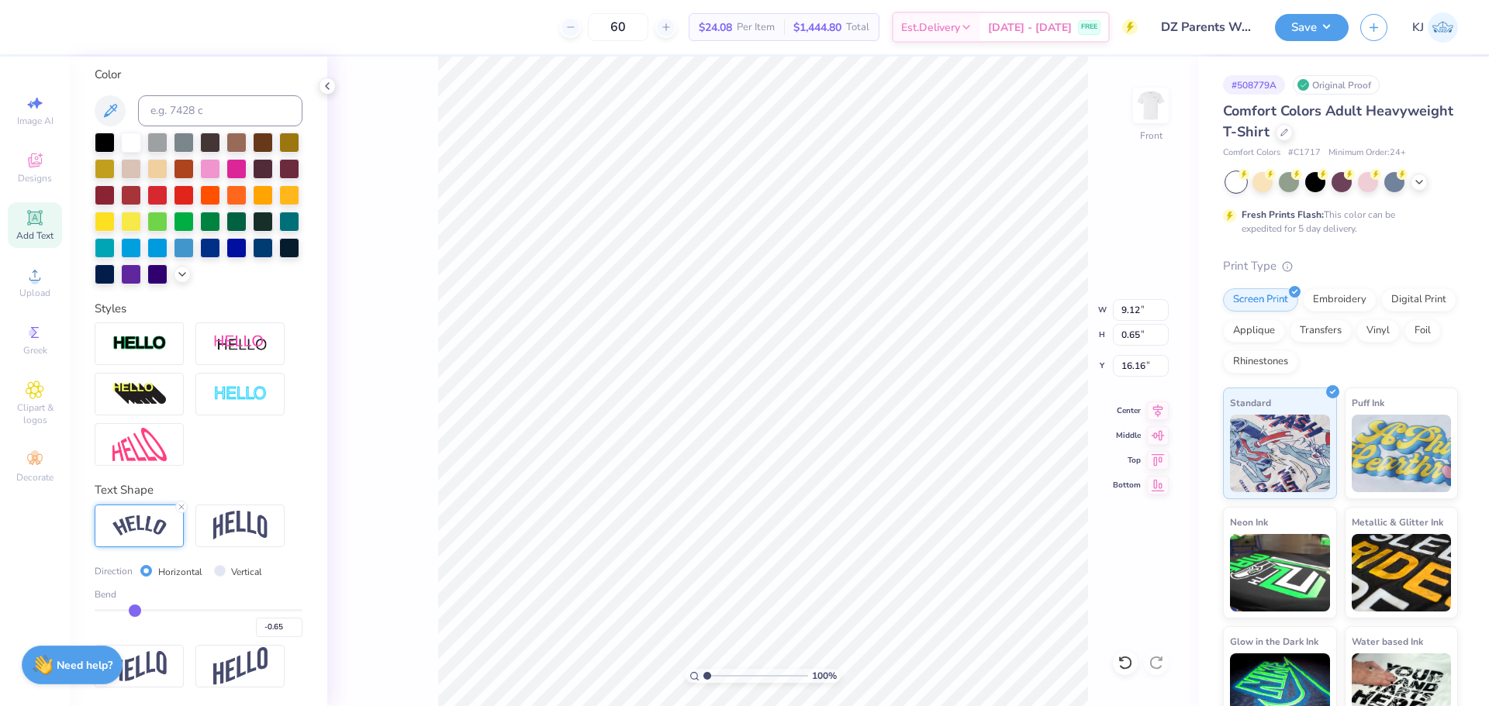
type input "9.61"
type input "2.52"
type input "15.23"
type input "-0.64"
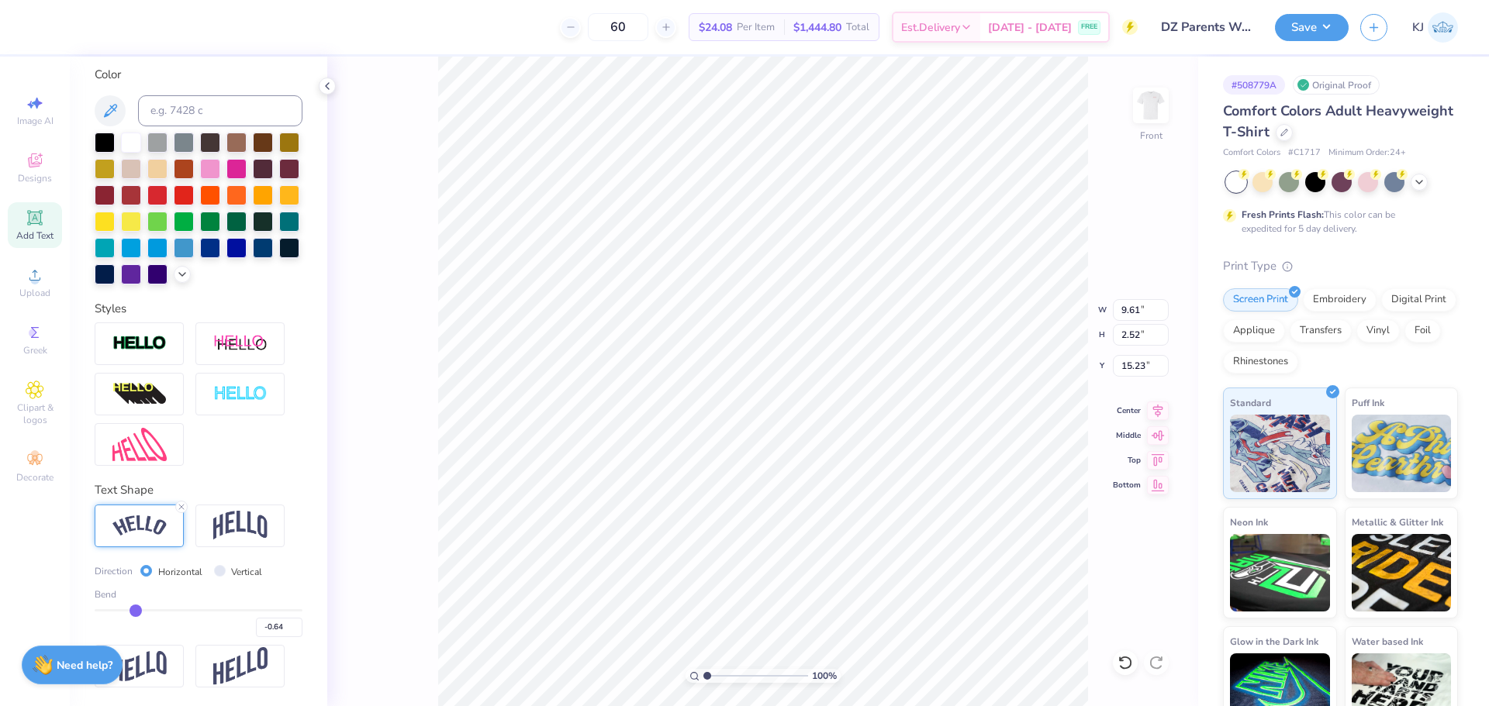
type input "-0.63"
type input "-0.61"
type input "-0.6"
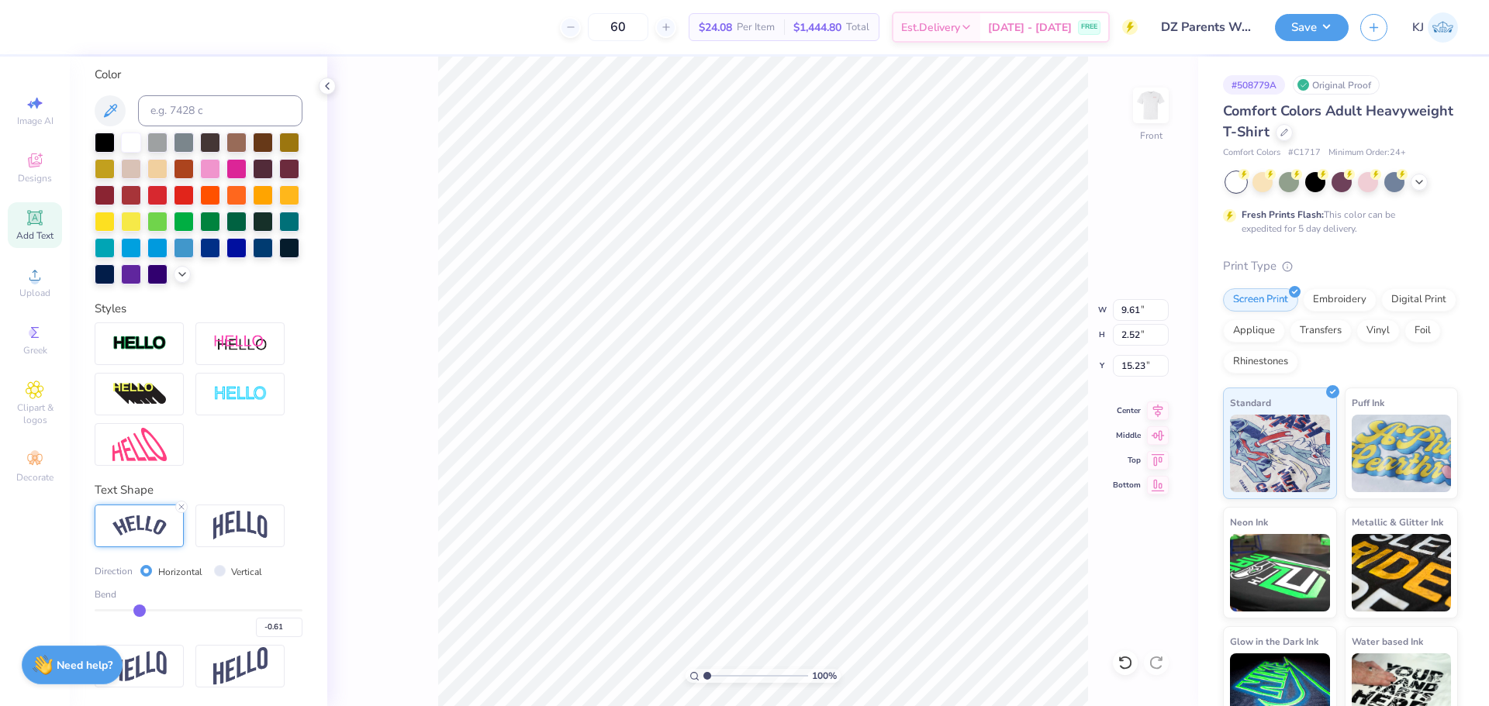
type input "-0.60"
type input "-0.59"
type input "-0.57"
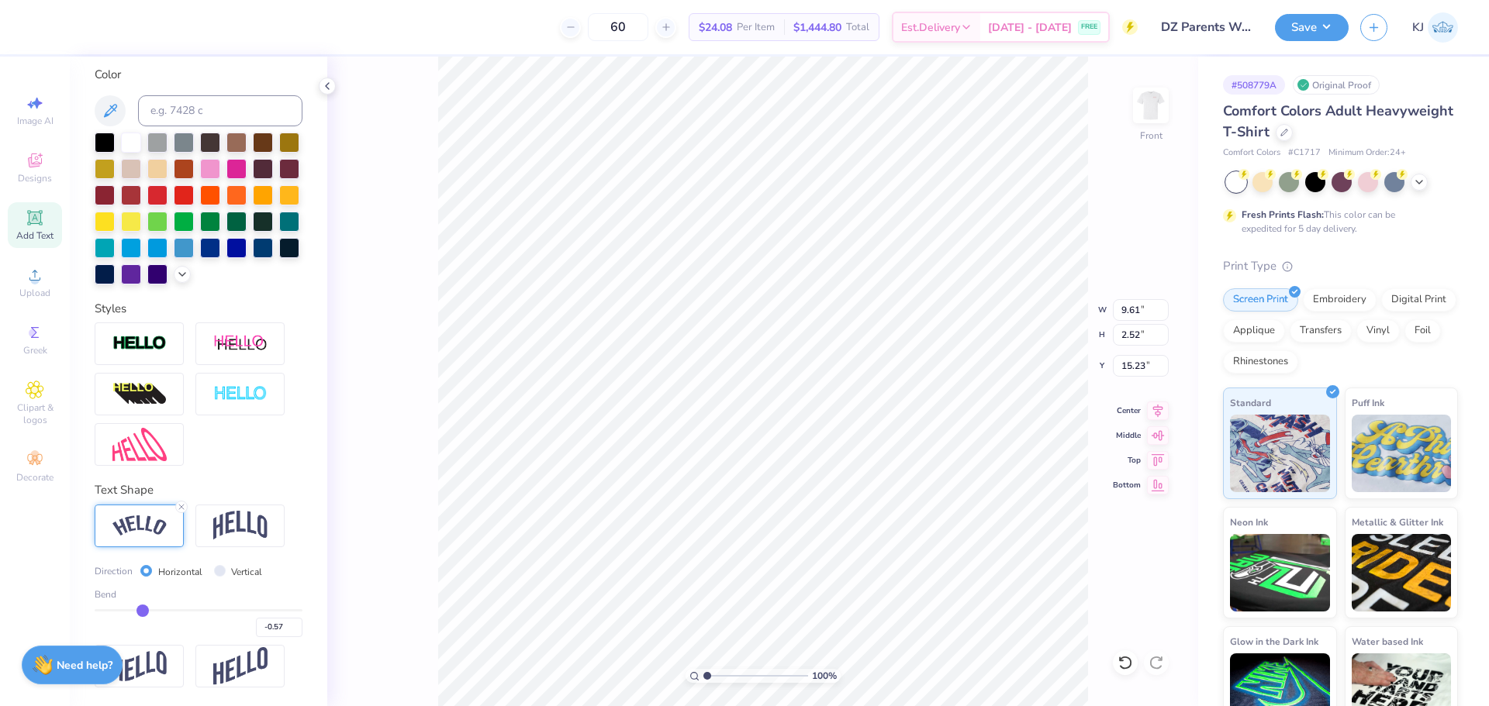
type input "-0.56"
type input "-0.55"
type input "-0.54"
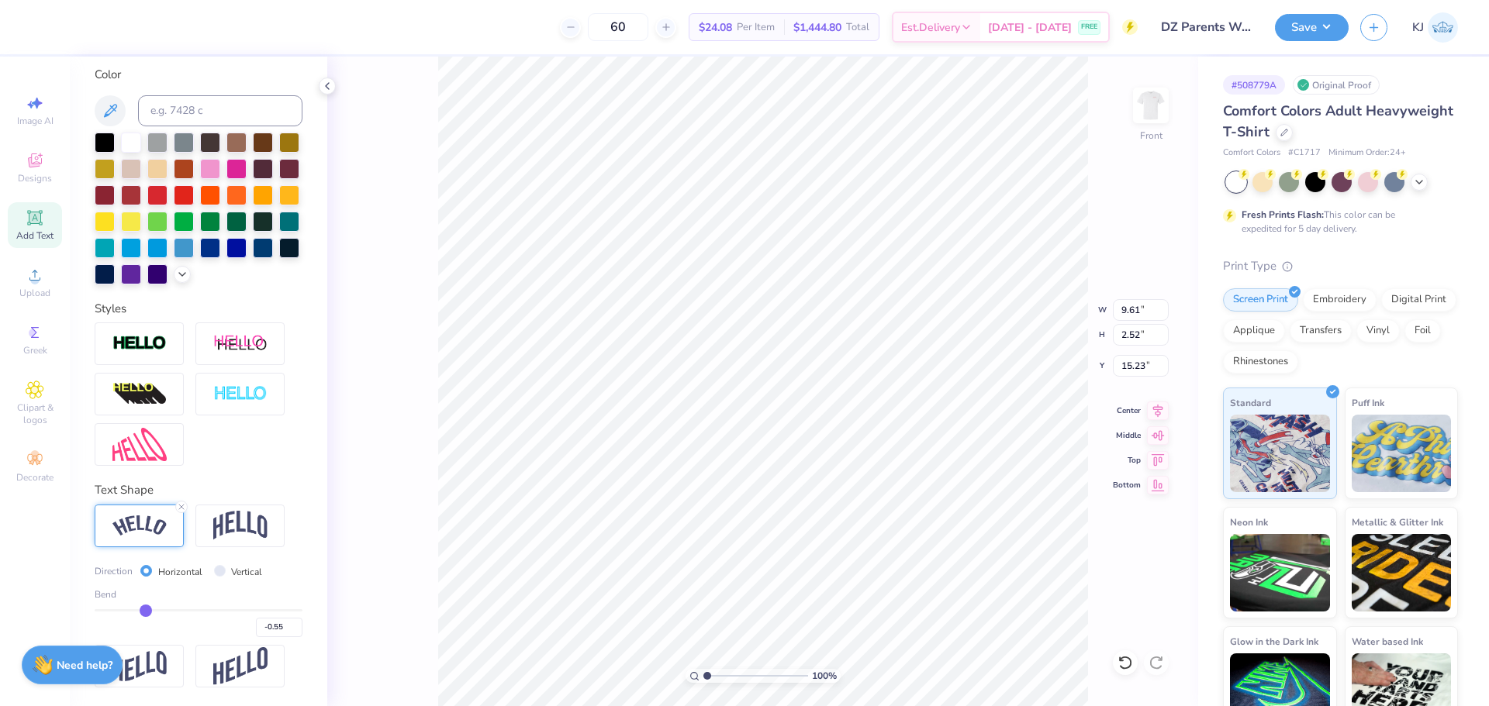
type input "-0.54"
type input "-0.53"
type input "-0.52"
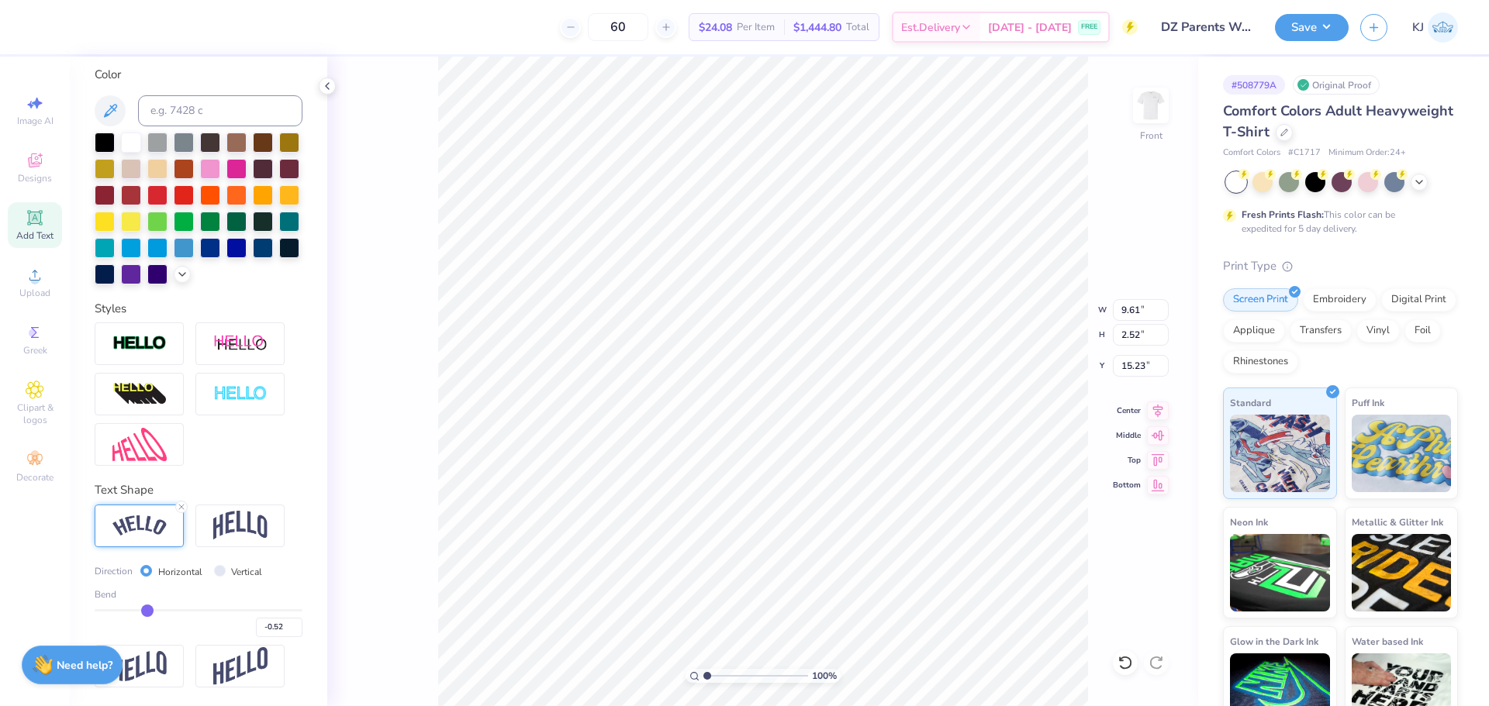
type input "-0.5"
type input "-0.50"
drag, startPoint x: 133, startPoint y: 612, endPoint x: 147, endPoint y: 610, distance: 14.0
type input "-0.5"
click at [147, 610] on input "range" at bounding box center [199, 610] width 208 height 2
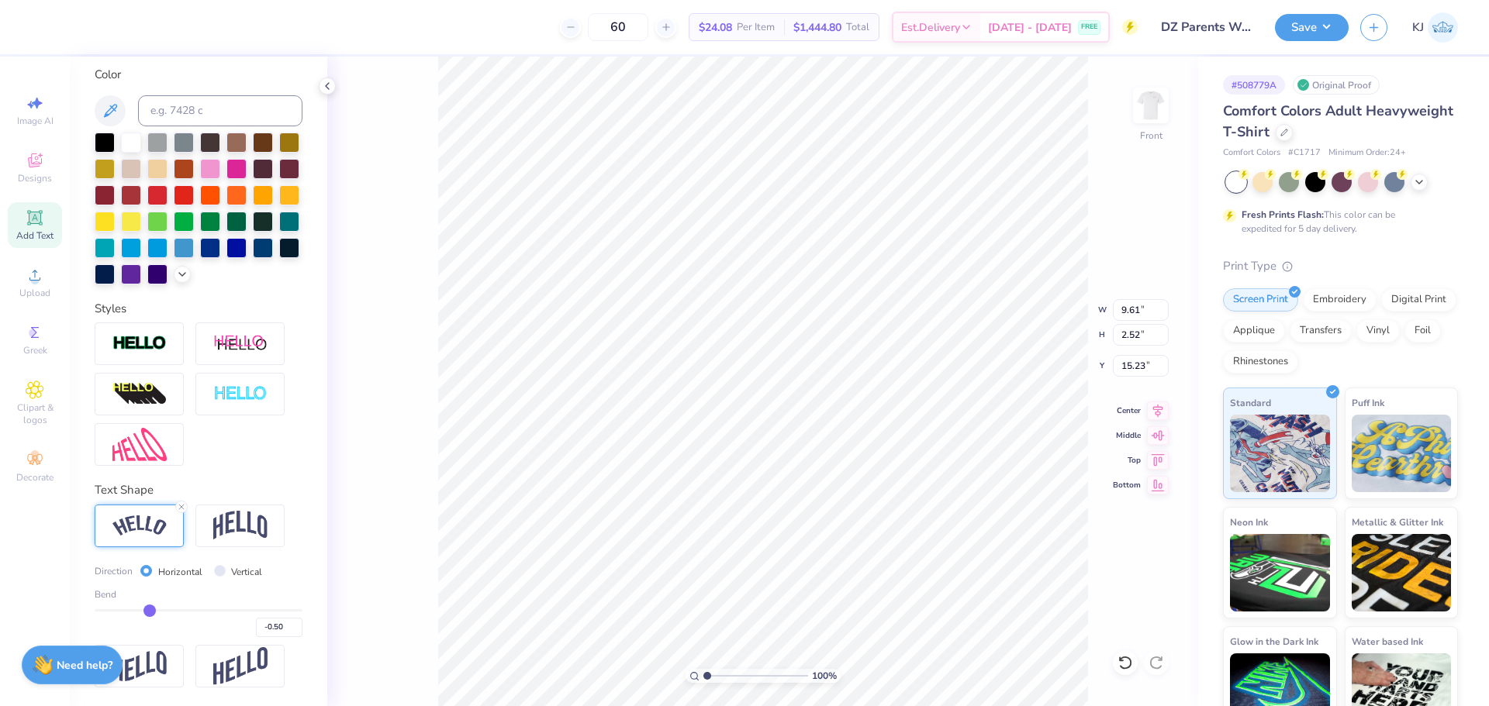
type input "9.50"
type input "1.69"
type input "15.64"
type input "-0.51"
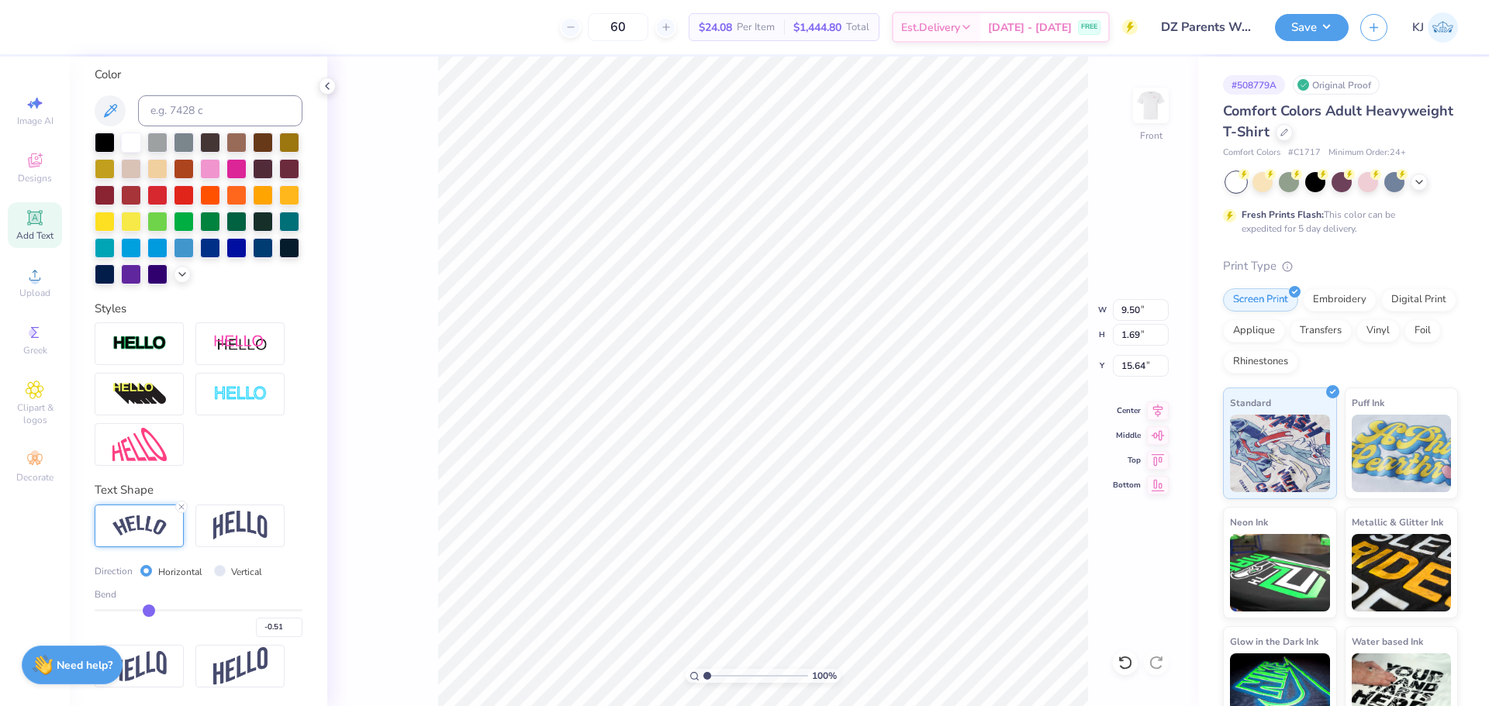
type input "-0.52"
type input "-0.53"
type input "-0.54"
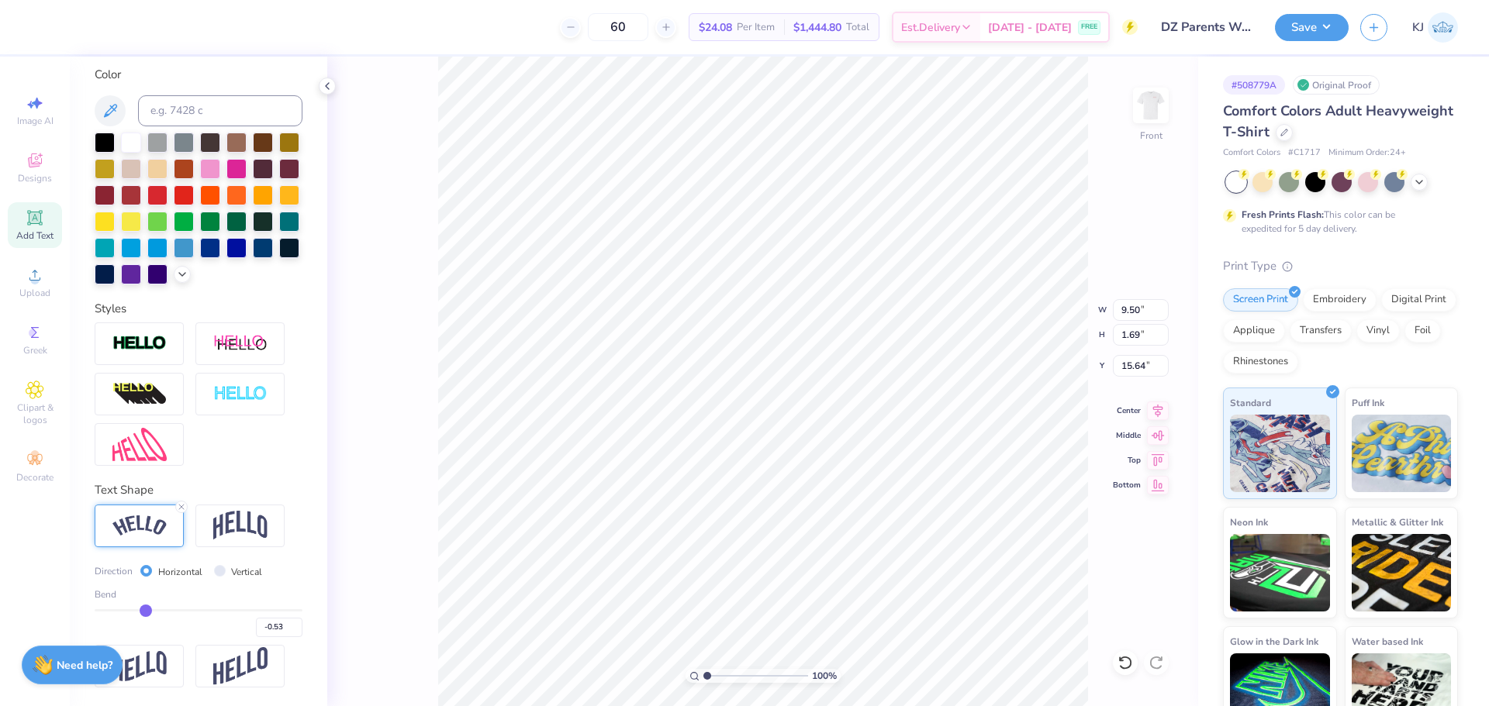
type input "-0.54"
type input "-0.55"
type input "-0.56"
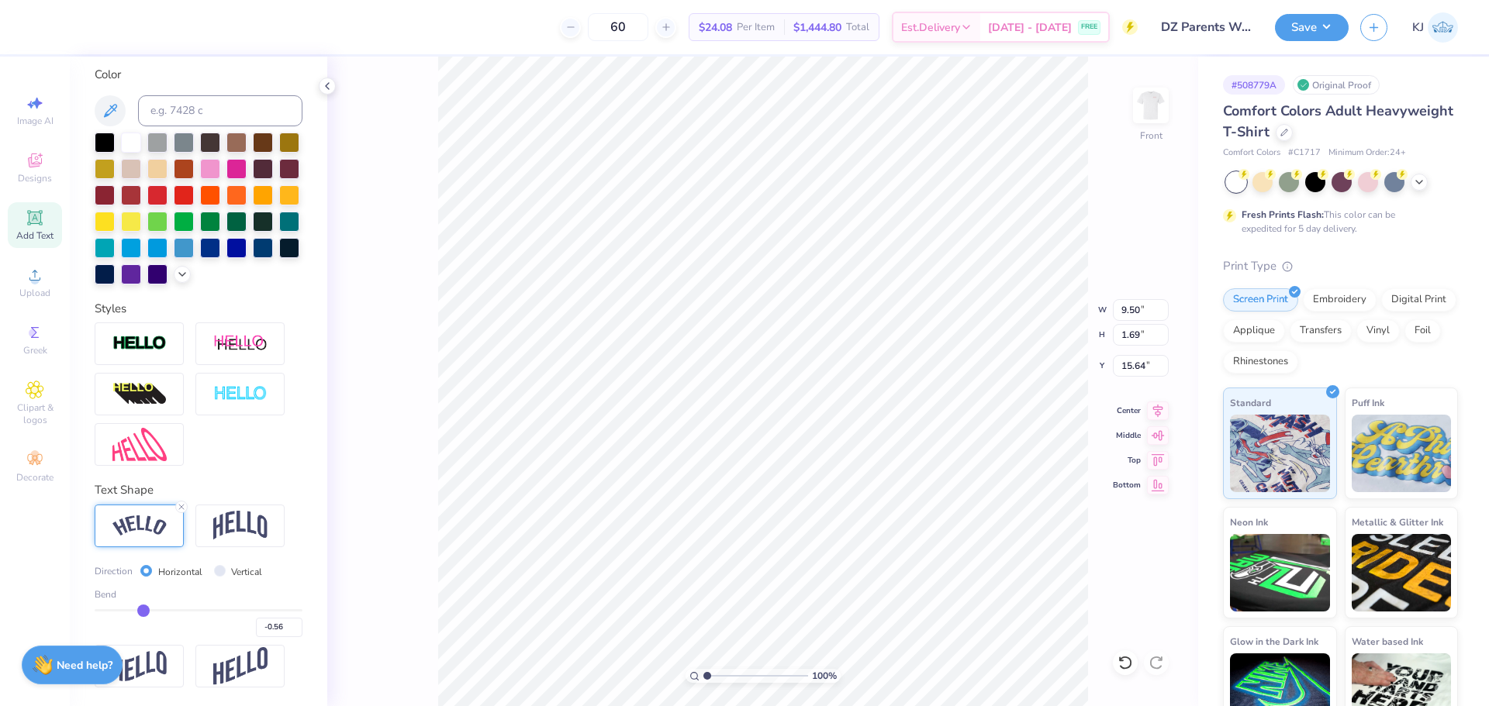
type input "-0.56"
click at [141, 610] on input "range" at bounding box center [199, 610] width 208 height 2
type input "9.55"
type input "2.01"
type input "15.48"
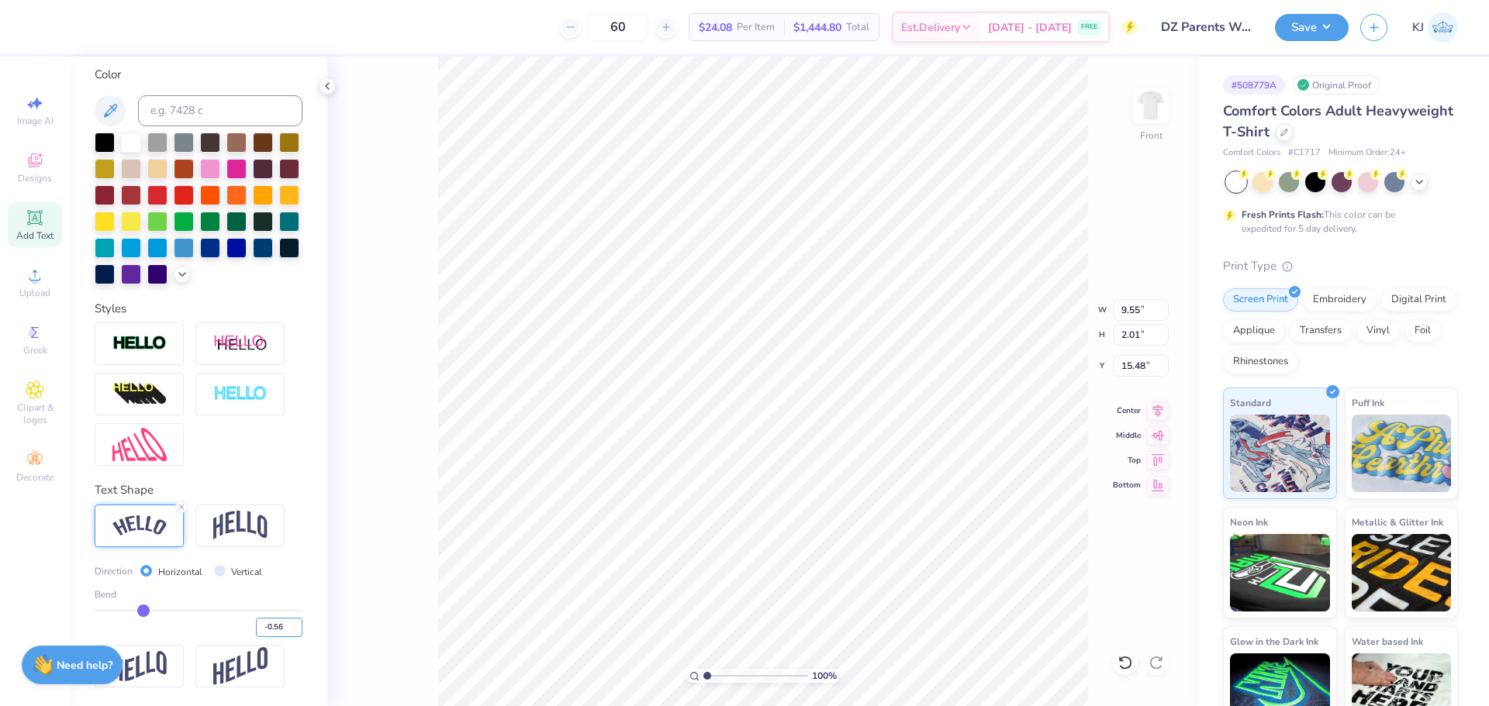
click at [266, 626] on input "-0.56" at bounding box center [279, 627] width 47 height 19
type input "-0.5"
type input "-0.50"
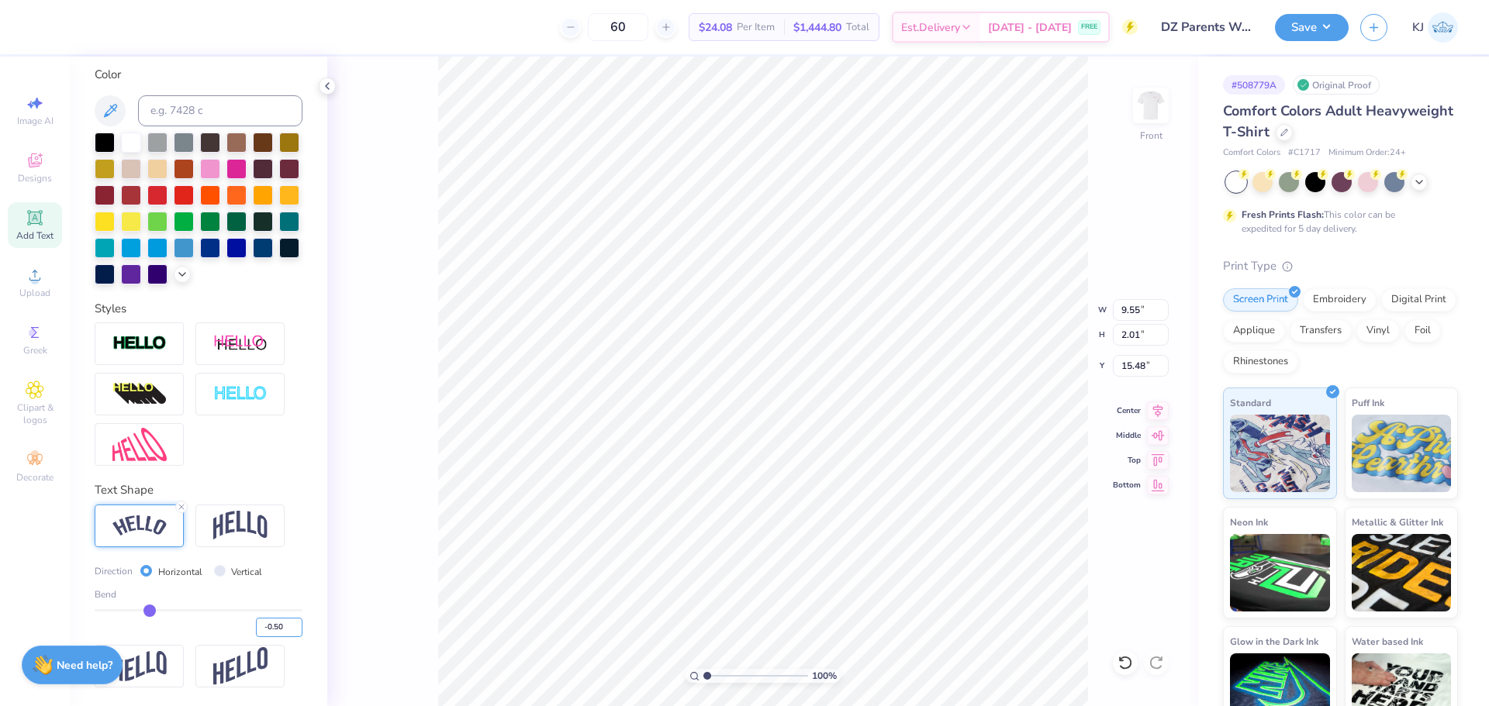
type input "9.50"
type input "1.69"
type input "15.64"
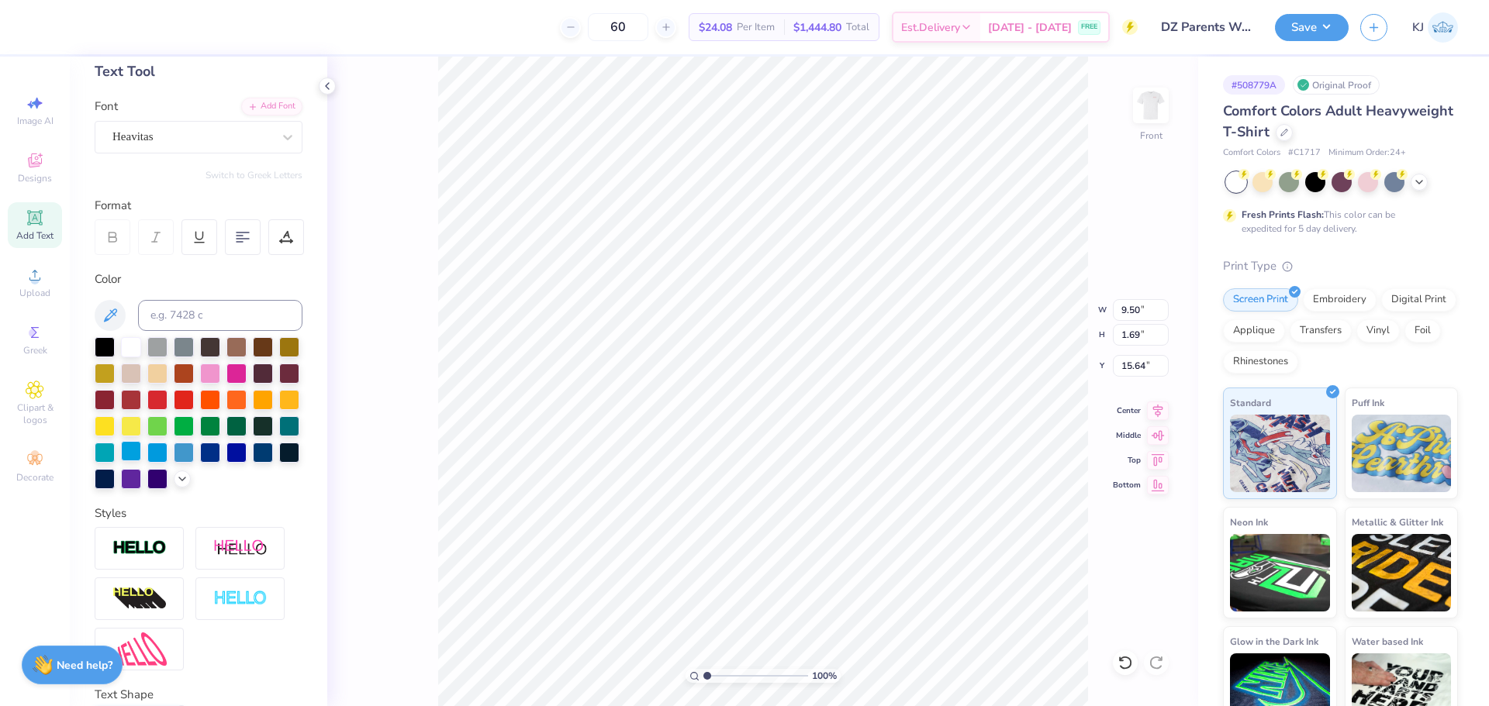
scroll to position [0, 0]
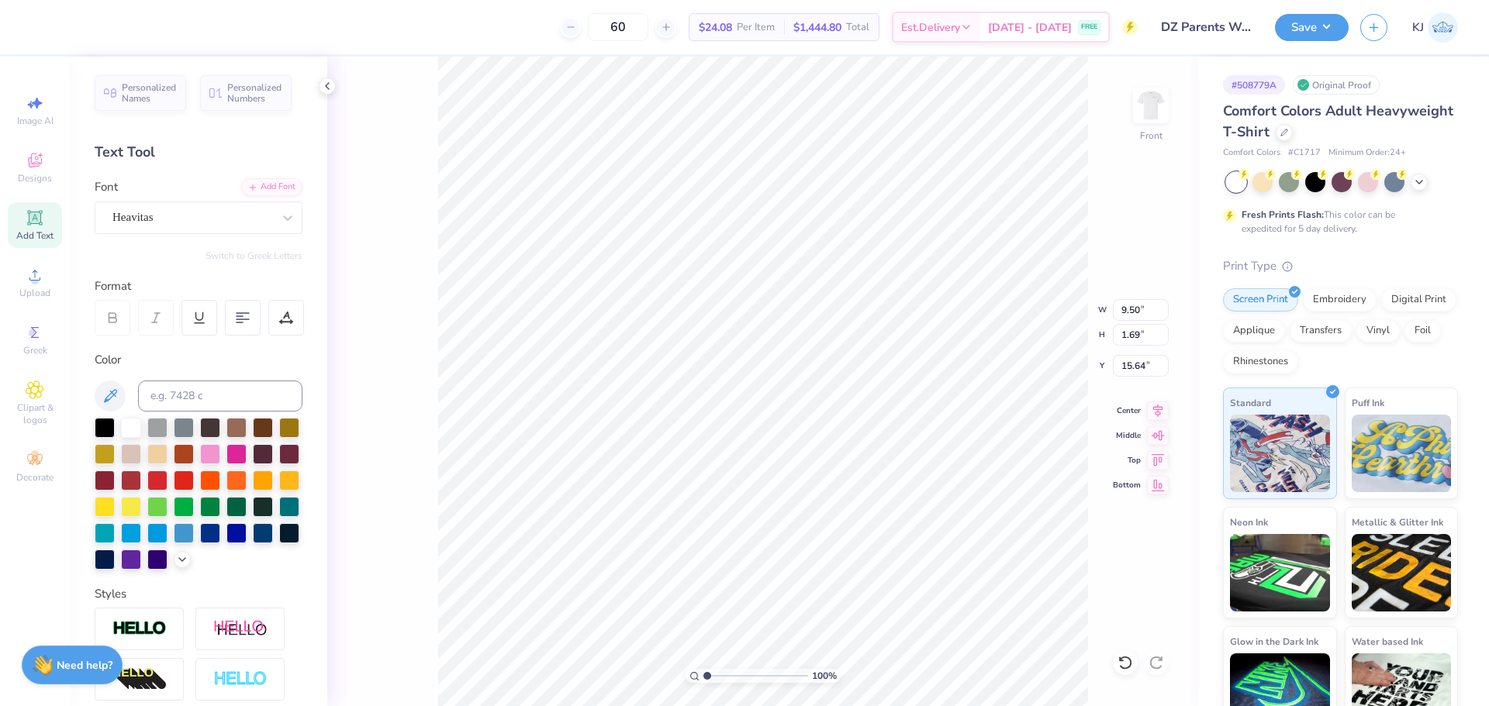
type input "7.74"
click at [834, 543] on li "Group" at bounding box center [856, 536] width 122 height 30
click at [1130, 365] on input "3.09" at bounding box center [1141, 366] width 56 height 22
click at [1151, 101] on img at bounding box center [1151, 105] width 62 height 62
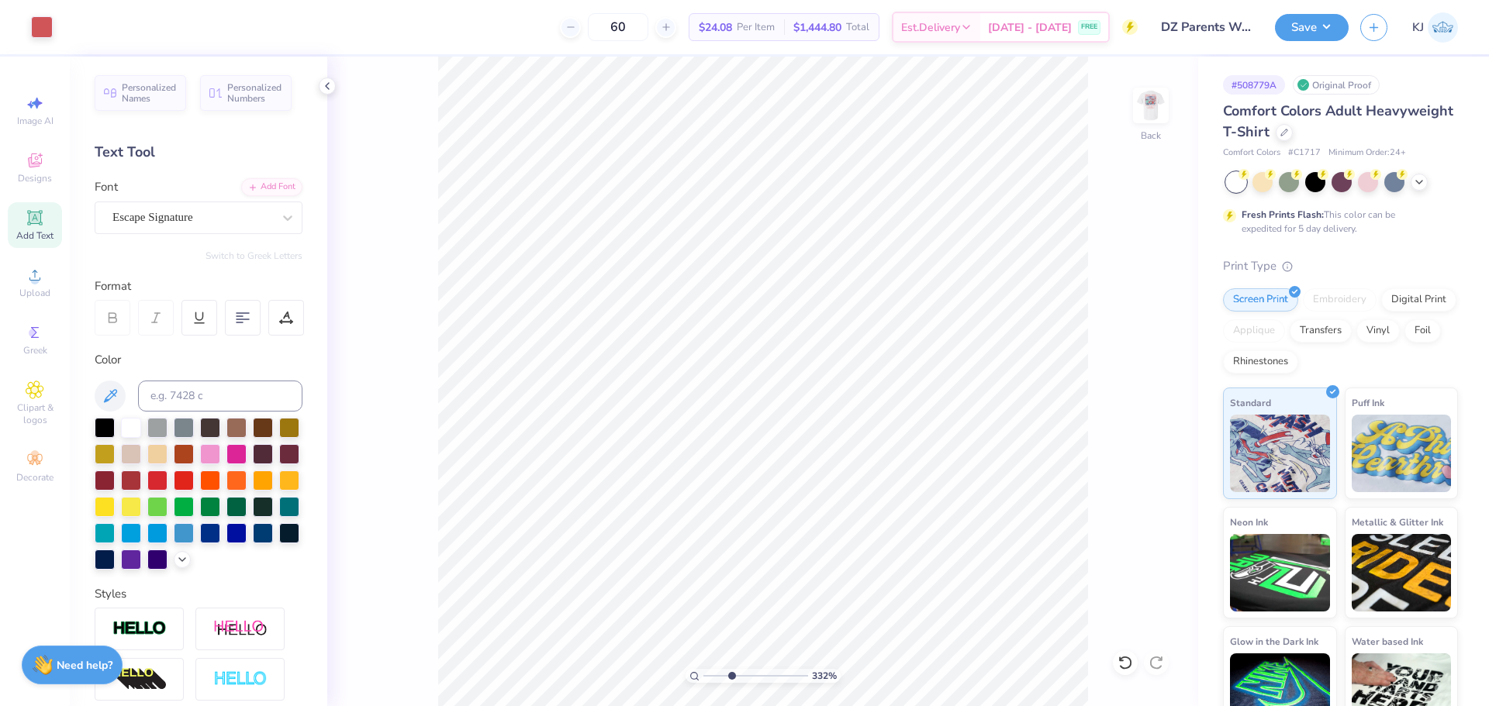
click at [32, 226] on icon at bounding box center [35, 218] width 19 height 19
click at [213, 218] on div "Super Dream" at bounding box center [192, 217] width 163 height 24
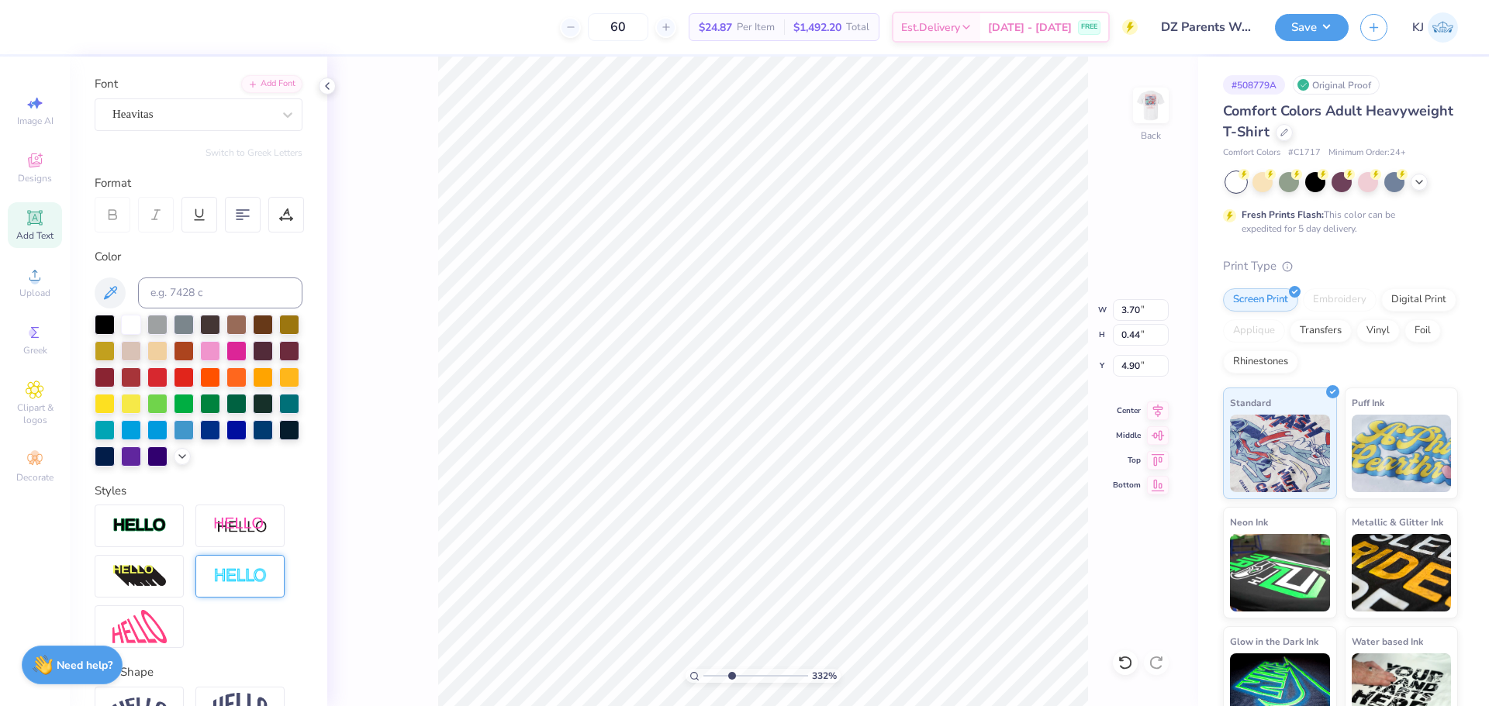
click at [244, 588] on div at bounding box center [239, 576] width 89 height 43
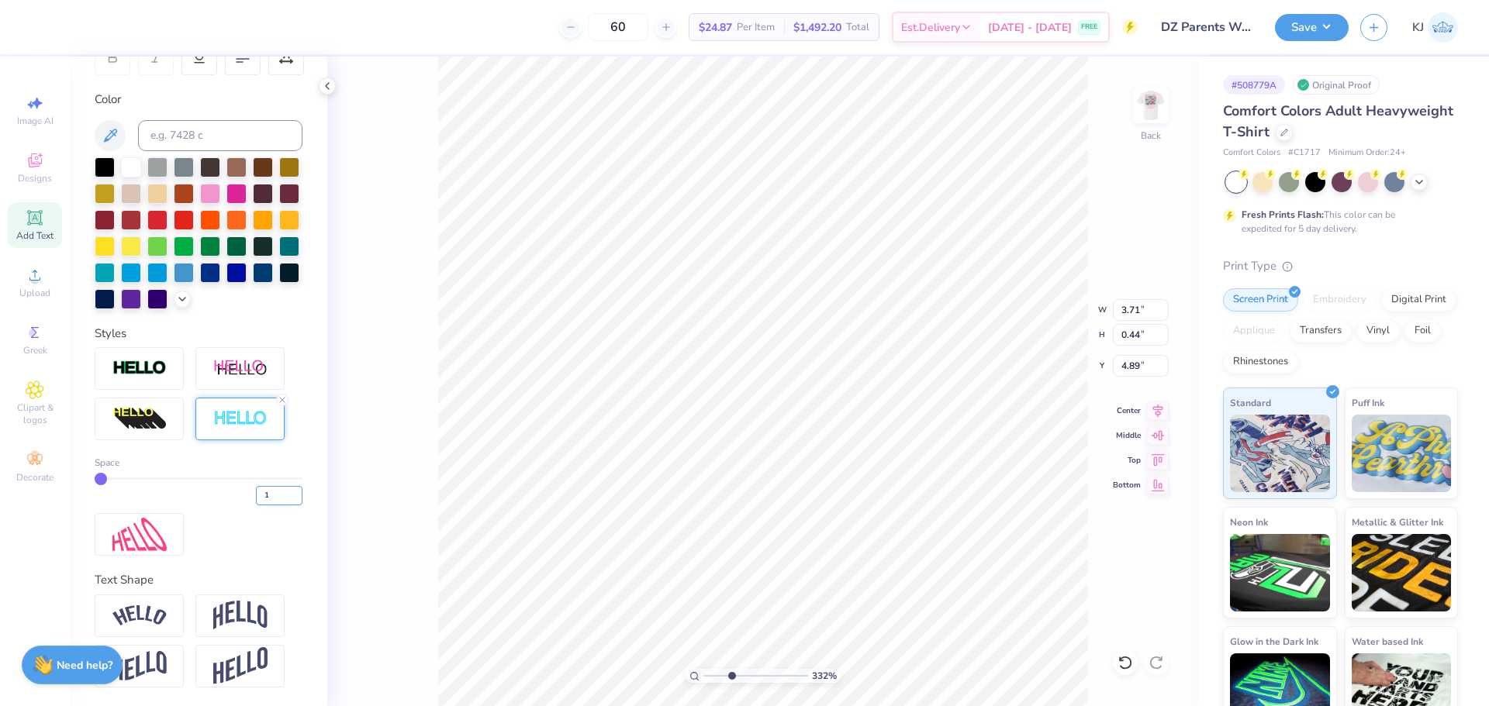
scroll to position [288, 0]
click at [274, 492] on input "1" at bounding box center [279, 495] width 47 height 19
drag, startPoint x: 270, startPoint y: 492, endPoint x: 188, endPoint y: 490, distance: 81.4
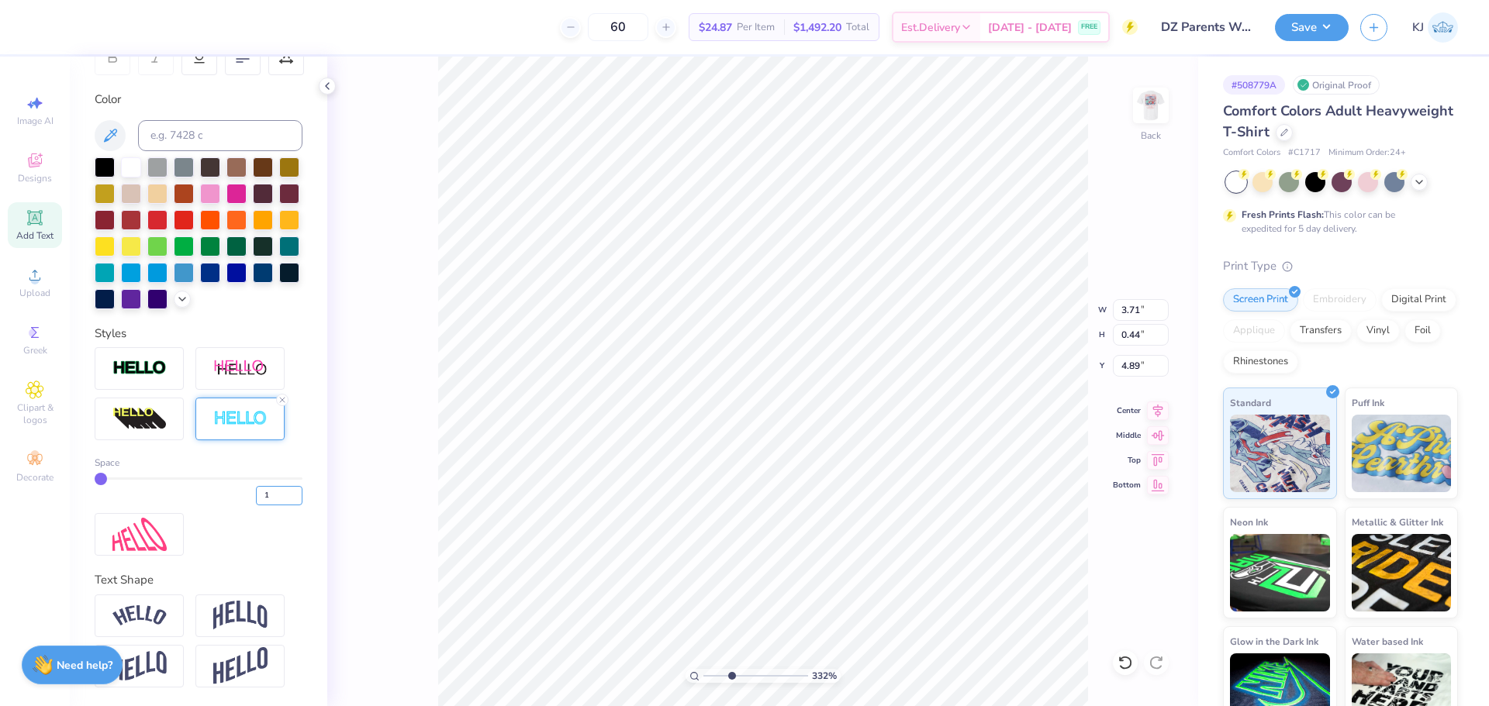
click at [188, 489] on div "1" at bounding box center [199, 492] width 208 height 28
click at [176, 295] on icon at bounding box center [182, 298] width 12 height 12
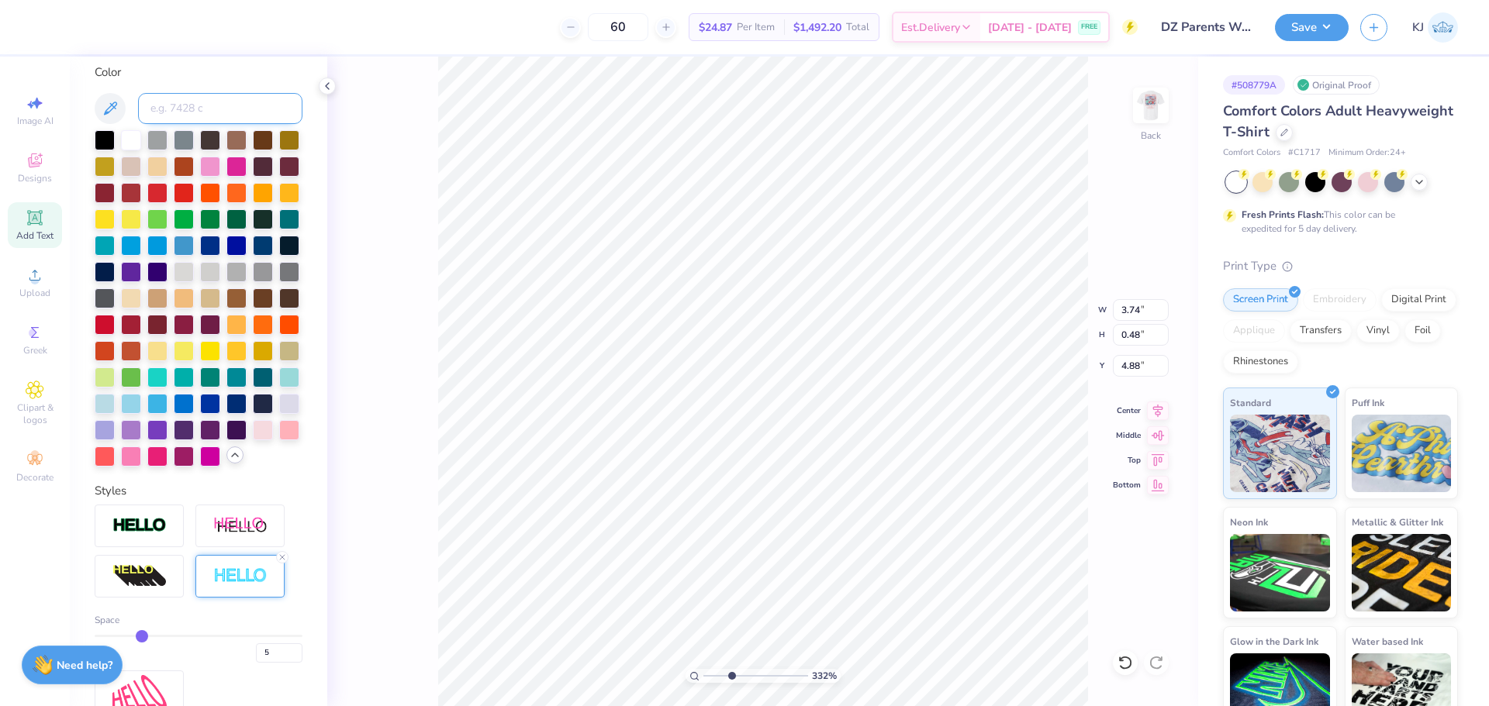
click at [213, 103] on input at bounding box center [220, 108] width 164 height 31
click at [113, 116] on icon at bounding box center [110, 108] width 19 height 19
click at [43, 31] on div "60 $24.08 Per Item $1,444.80 Total Est. Delivery Aug 30 - Sep 2 FREE" at bounding box center [590, 27] width 1095 height 54
click at [24, 27] on div at bounding box center [15, 27] width 31 height 54
click at [109, 103] on icon at bounding box center [110, 108] width 19 height 19
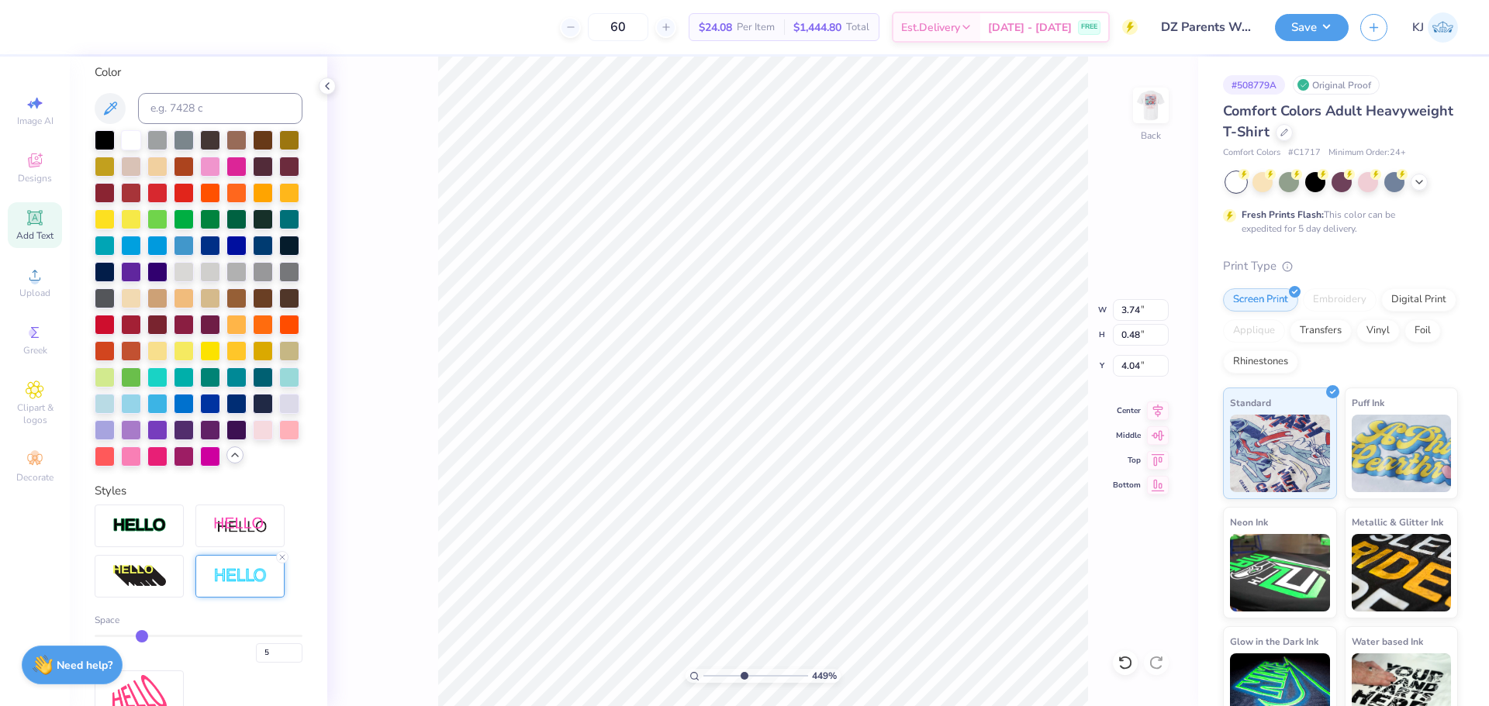
scroll to position [25, 2]
click at [214, 100] on input at bounding box center [220, 108] width 164 height 31
click at [233, 109] on input "7418" at bounding box center [220, 108] width 164 height 31
click at [214, 106] on input "7418" at bounding box center [220, 108] width 164 height 31
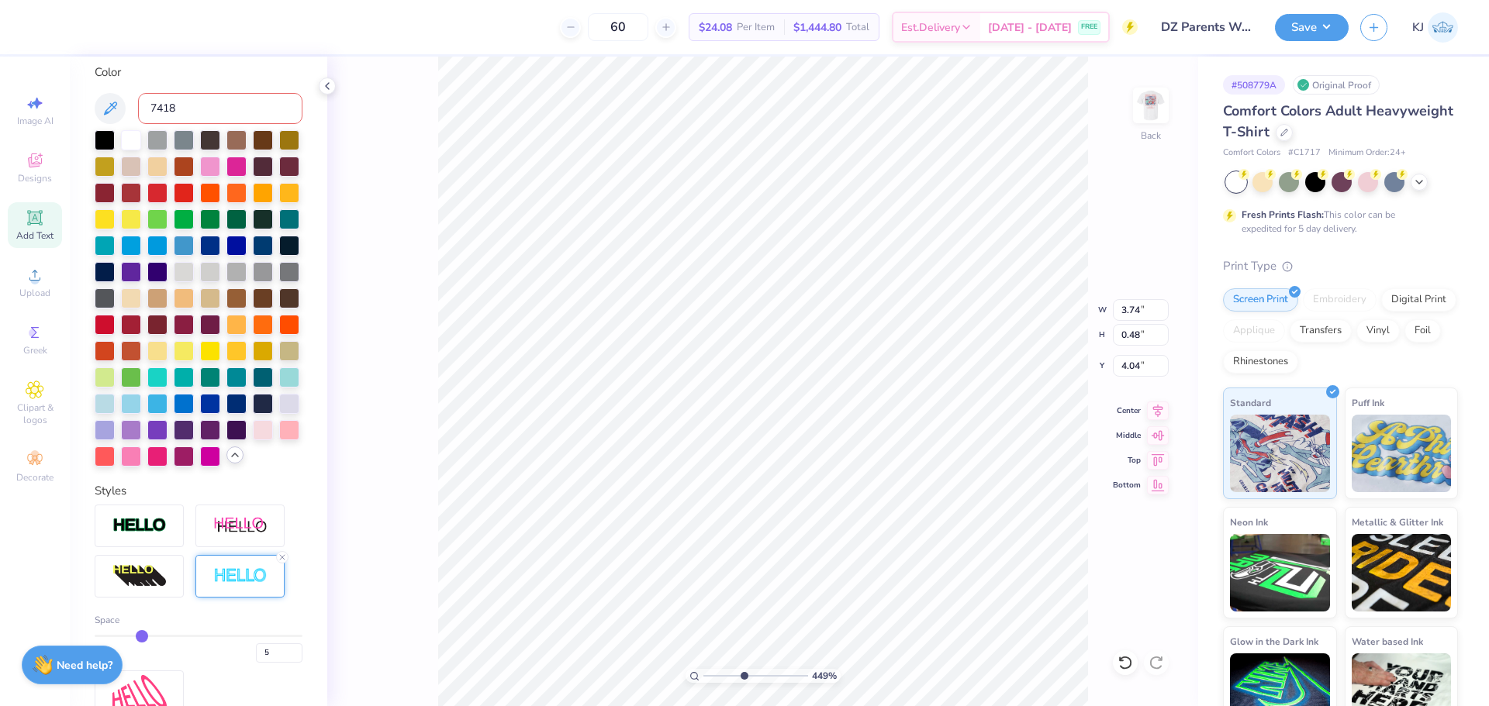
click at [417, 171] on div "449 % Back W 3.74 3.74 " H 0.48 0.48 " Y 4.04 4.04 " Center Middle Top Bottom" at bounding box center [762, 382] width 871 height 650
click at [1150, 105] on img at bounding box center [1151, 105] width 62 height 62
click at [1127, 668] on icon at bounding box center [1124, 663] width 13 height 14
click at [1154, 112] on img at bounding box center [1151, 105] width 62 height 62
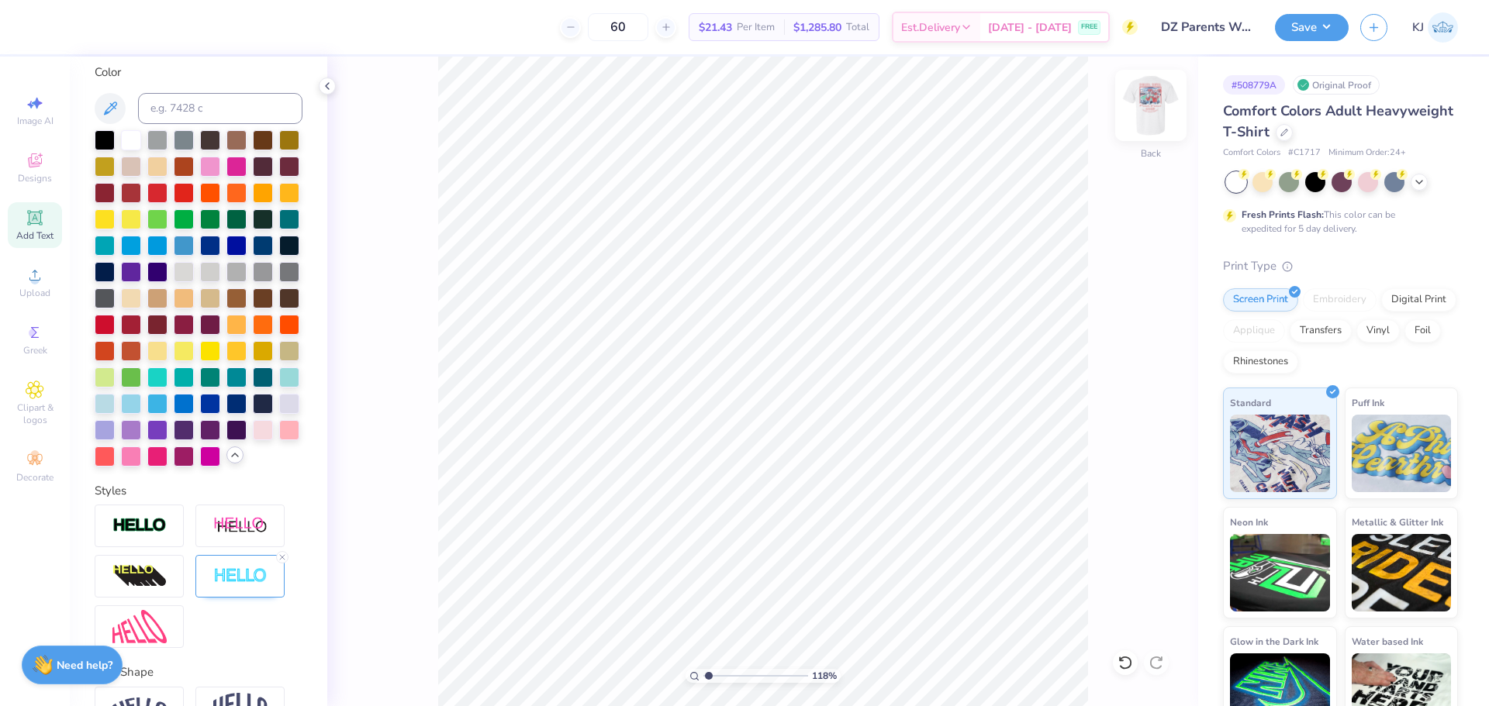
click at [1151, 104] on img at bounding box center [1151, 105] width 62 height 62
click at [809, 320] on li "Copy" at bounding box center [824, 324] width 122 height 30
click at [1163, 102] on img at bounding box center [1151, 105] width 62 height 62
click at [764, 361] on li "Paste" at bounding box center [805, 355] width 122 height 30
click at [1137, 317] on input "10.46" at bounding box center [1141, 310] width 56 height 22
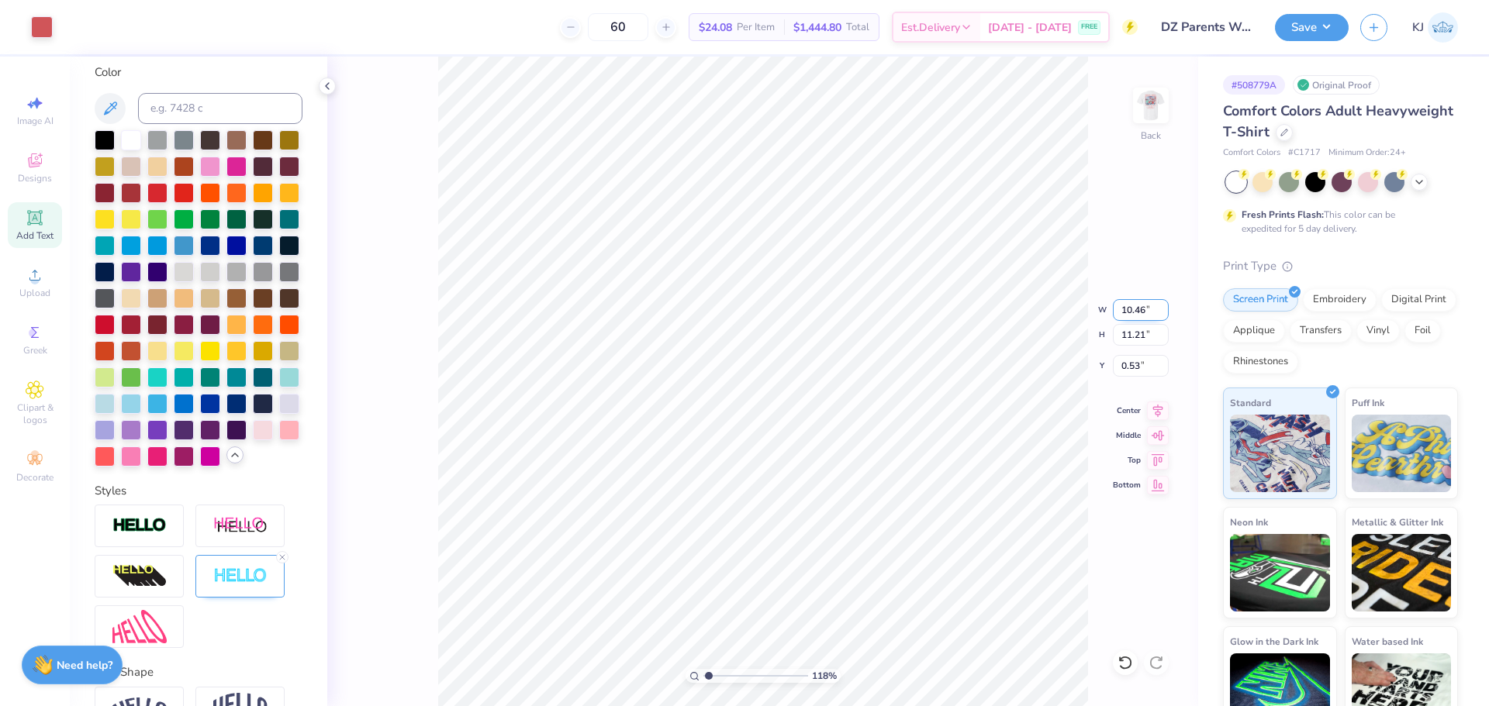
click at [1137, 317] on input "10.46" at bounding box center [1141, 310] width 56 height 22
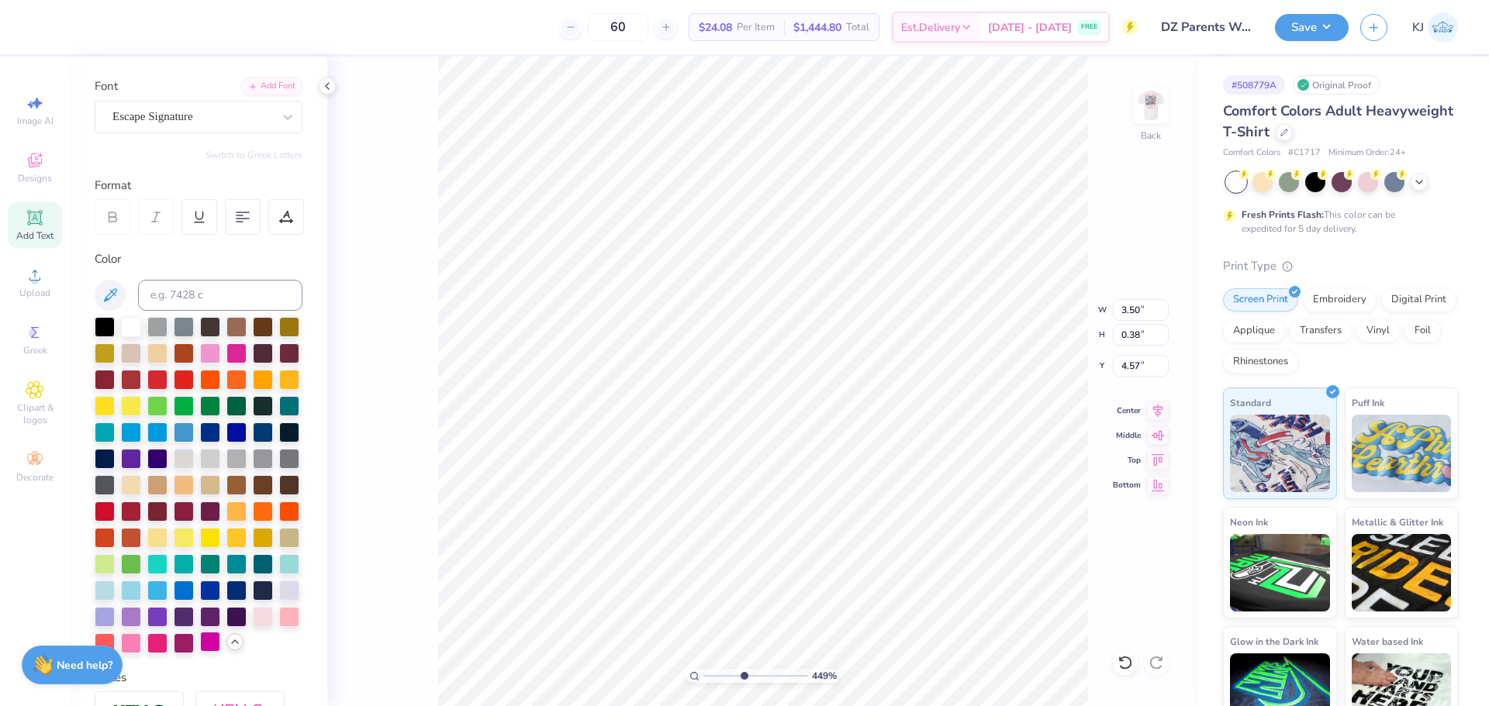
scroll to position [0, 0]
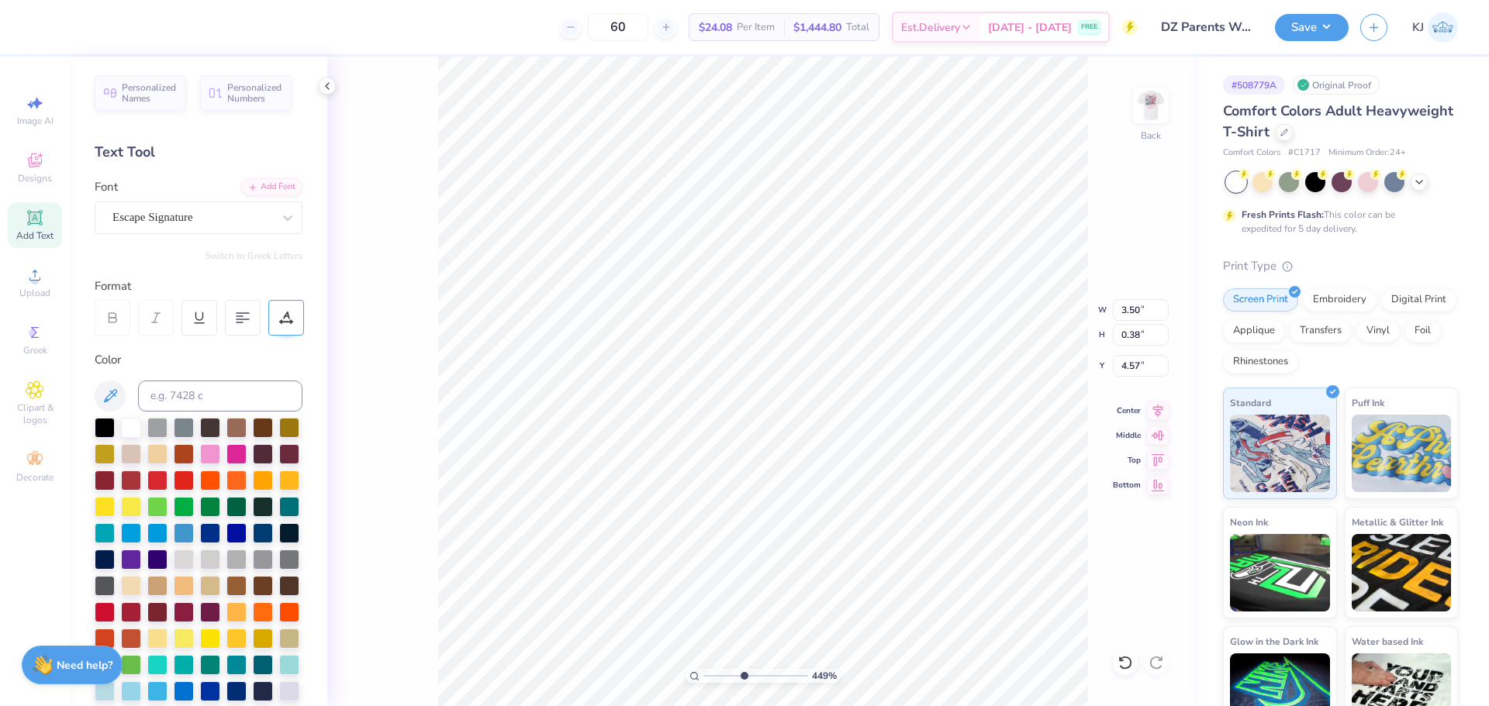
click at [287, 319] on icon at bounding box center [286, 318] width 14 height 14
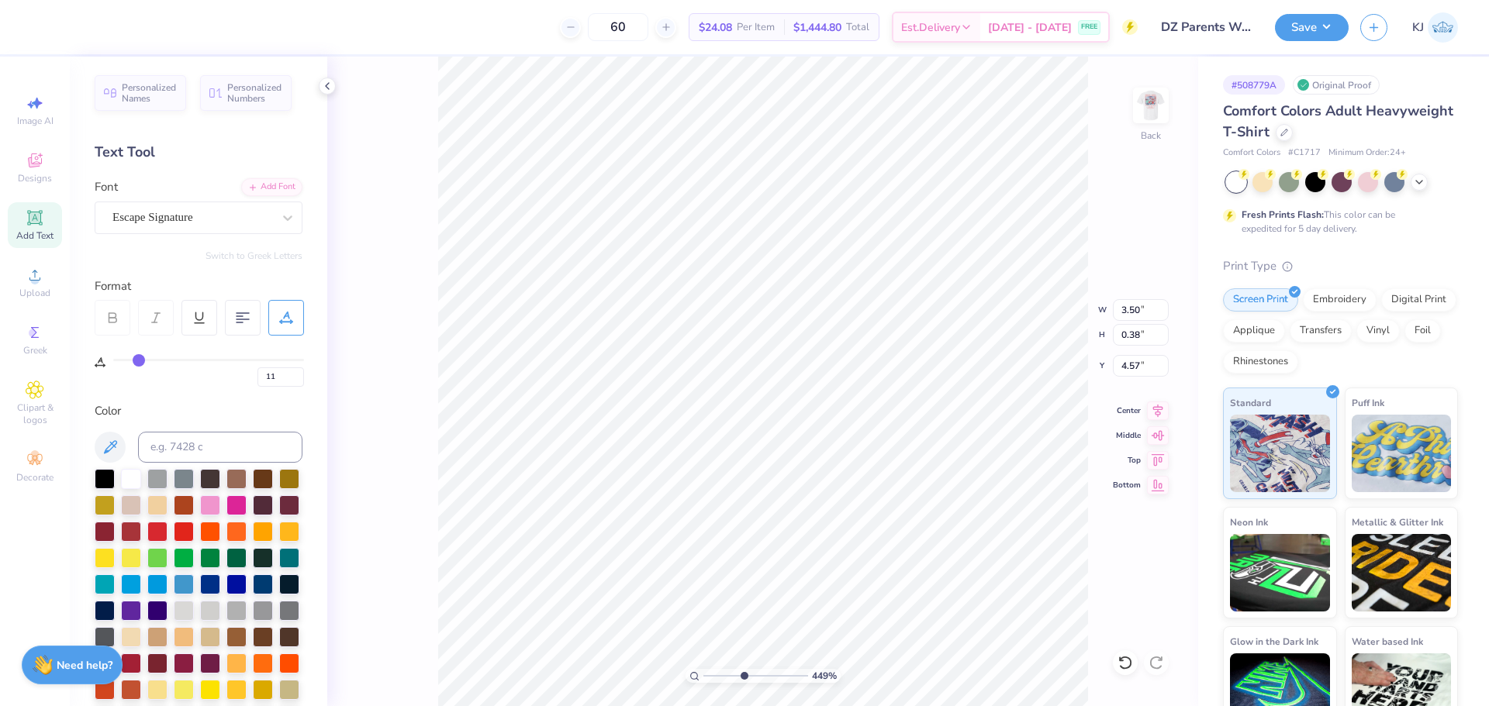
drag, startPoint x: 123, startPoint y: 361, endPoint x: 139, endPoint y: 361, distance: 15.5
click at [139, 361] on input "range" at bounding box center [208, 360] width 191 height 2
drag, startPoint x: 136, startPoint y: 358, endPoint x: 24, endPoint y: 358, distance: 111.6
click at [113, 359] on input "range" at bounding box center [208, 360] width 191 height 2
click at [24, 358] on div "Greek" at bounding box center [35, 340] width 54 height 46
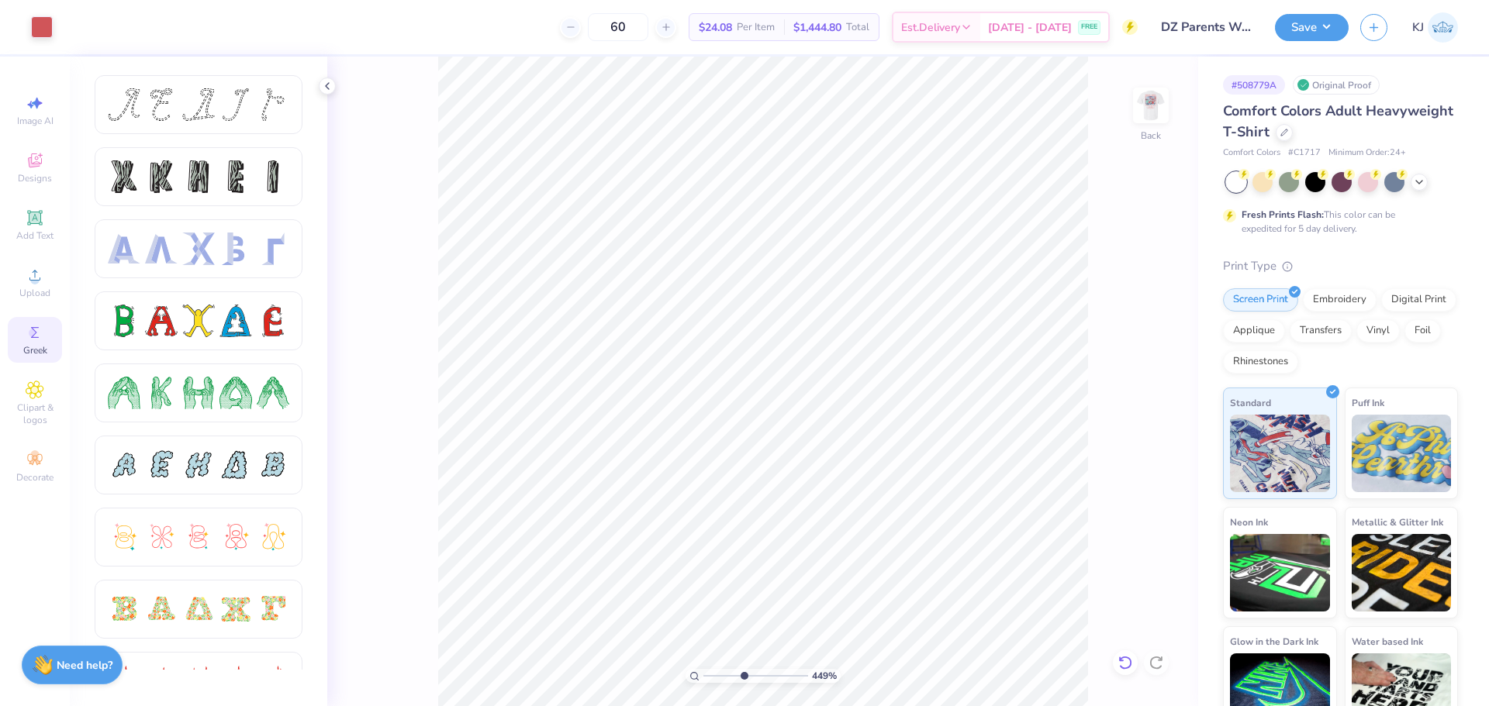
click at [1123, 661] on icon at bounding box center [1121, 658] width 3 height 3
click at [909, 453] on li "Group" at bounding box center [915, 455] width 122 height 30
click at [1123, 305] on input "3.61" at bounding box center [1141, 310] width 56 height 22
click at [1127, 309] on input "3.61" at bounding box center [1141, 310] width 56 height 22
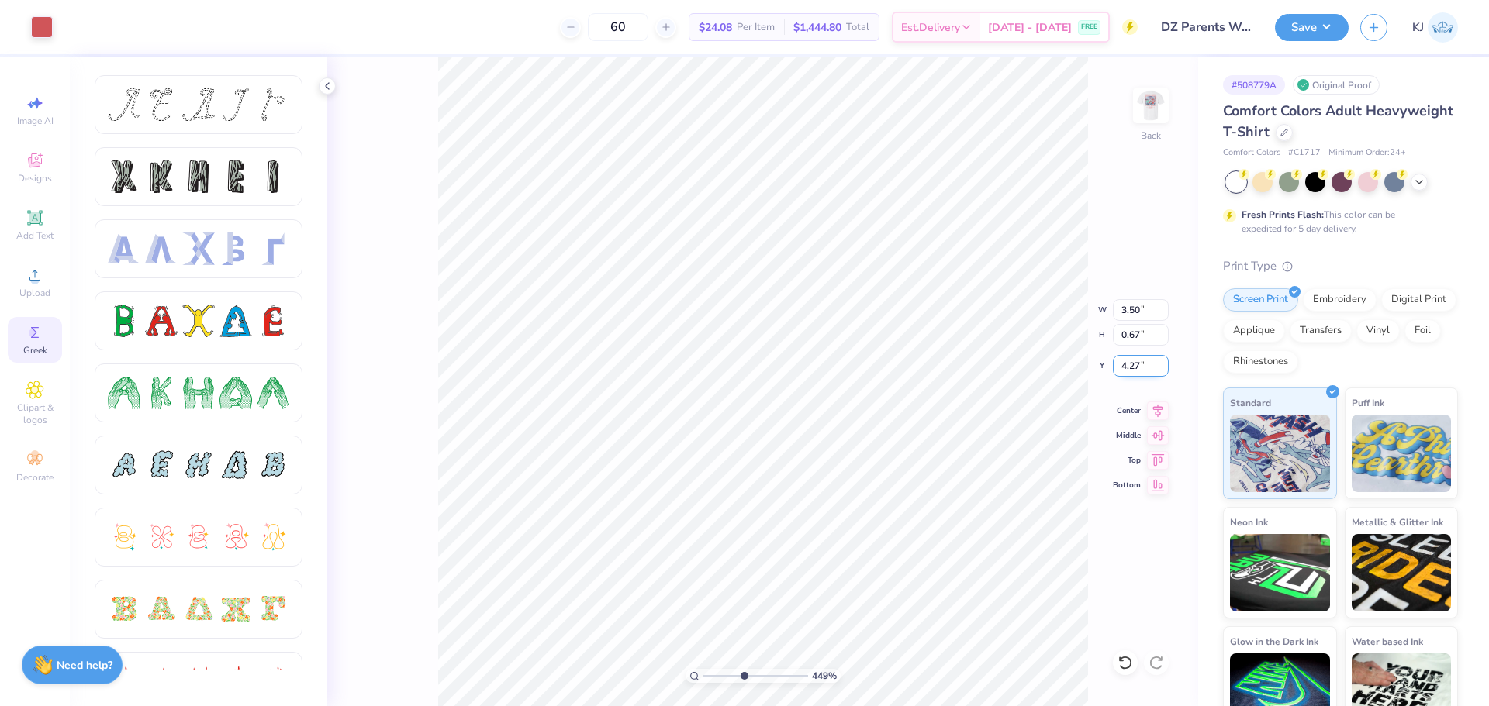
click at [1121, 370] on input "4.27" at bounding box center [1141, 366] width 56 height 22
click at [36, 227] on div "Add Text" at bounding box center [35, 225] width 54 height 46
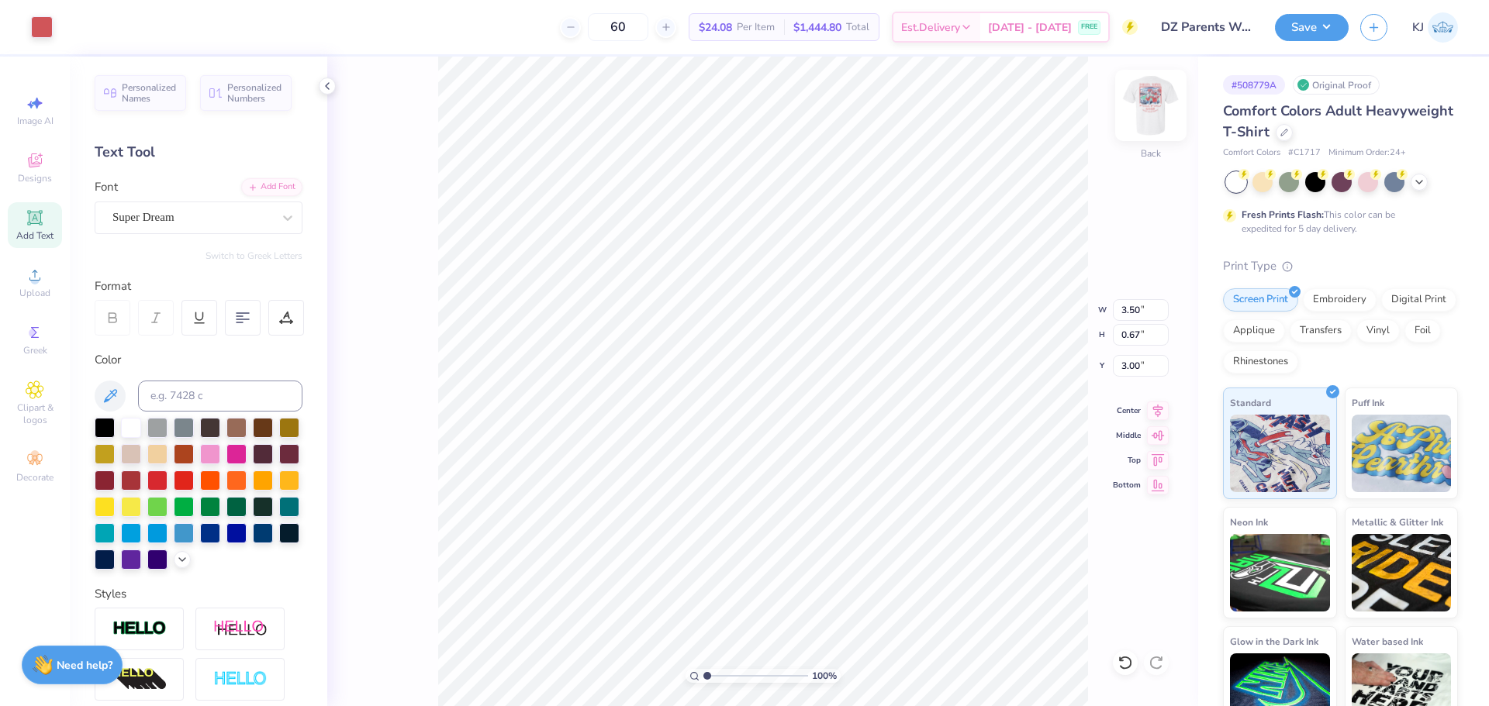
click at [1145, 105] on img at bounding box center [1151, 105] width 62 height 62
click at [828, 534] on li "Group" at bounding box center [843, 536] width 122 height 30
drag, startPoint x: 1337, startPoint y: 26, endPoint x: 1334, endPoint y: 38, distance: 11.9
click at [1337, 28] on button "Save" at bounding box center [1312, 25] width 74 height 27
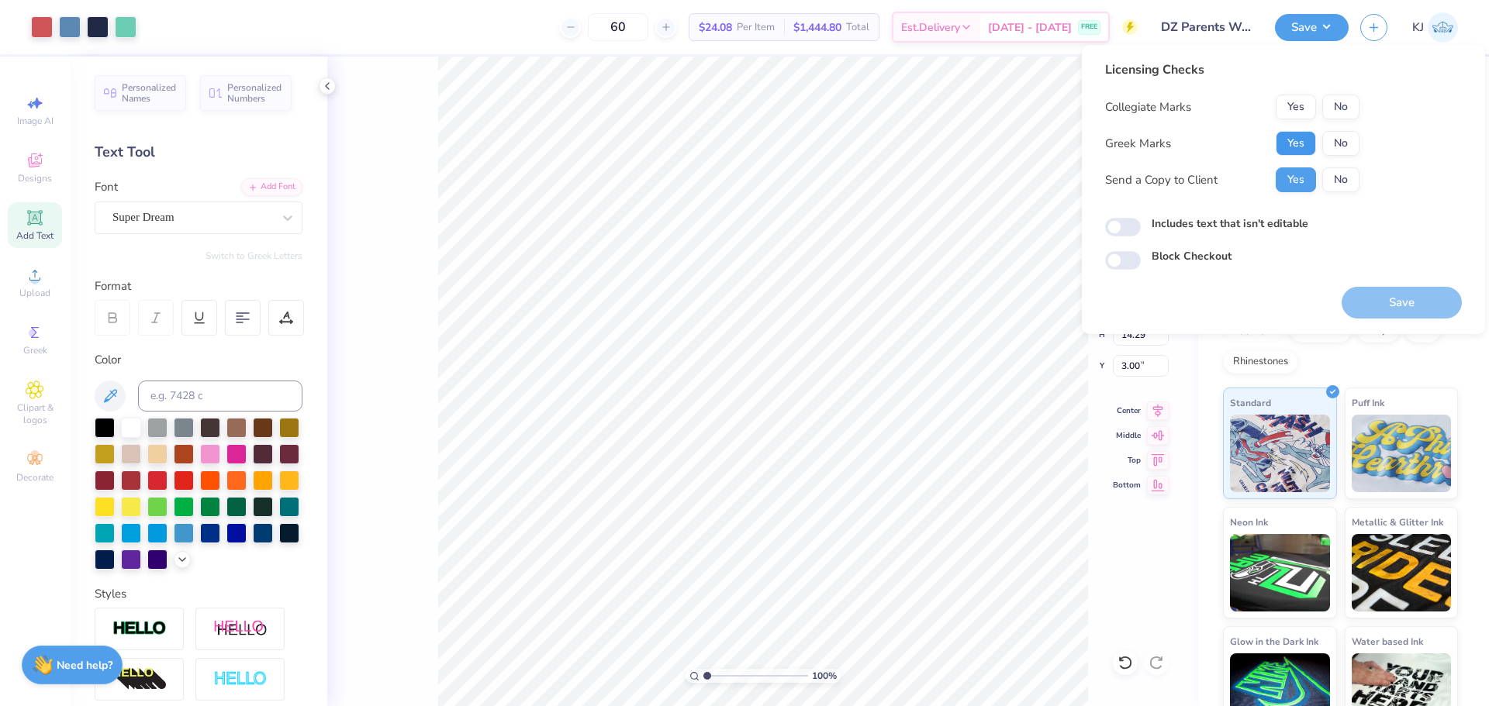
click at [1291, 142] on button "Yes" at bounding box center [1295, 143] width 40 height 25
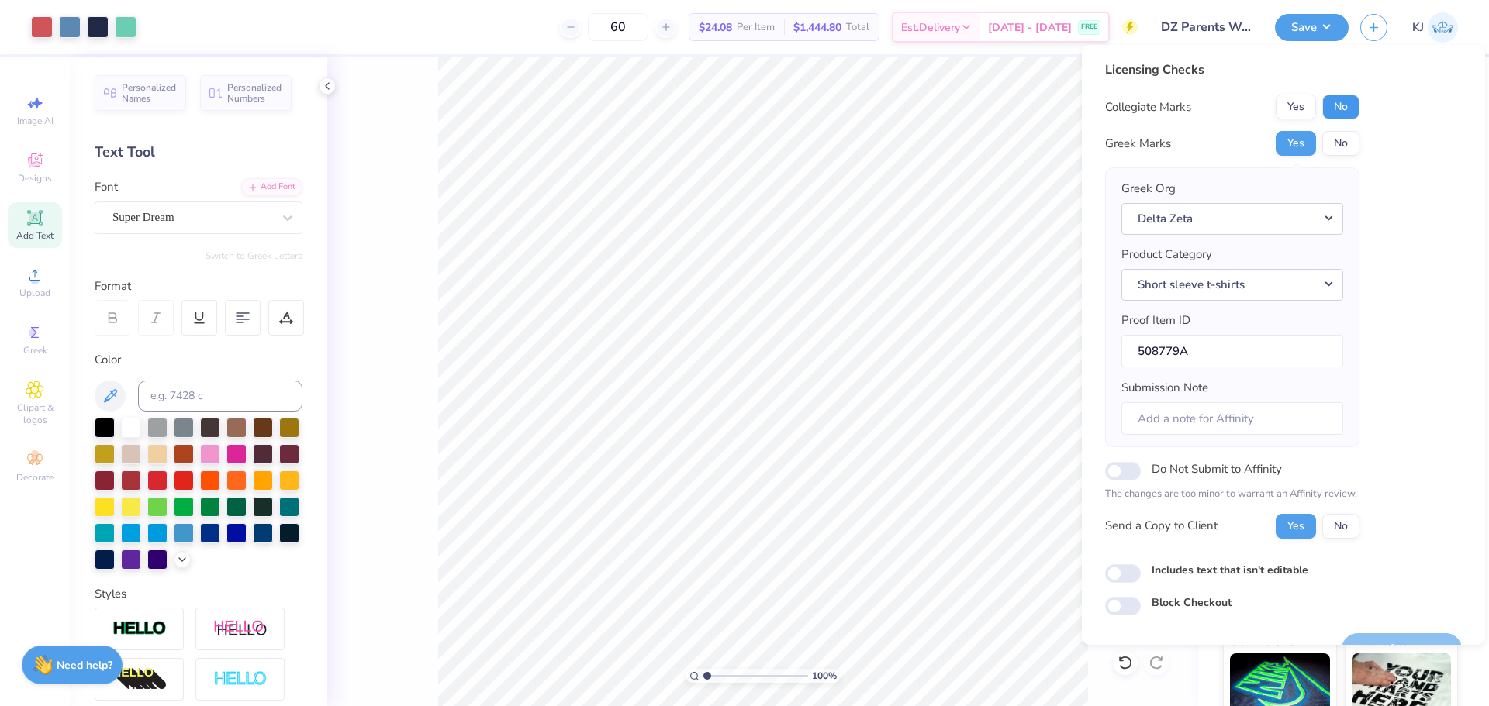
click at [1354, 101] on button "No" at bounding box center [1340, 107] width 37 height 25
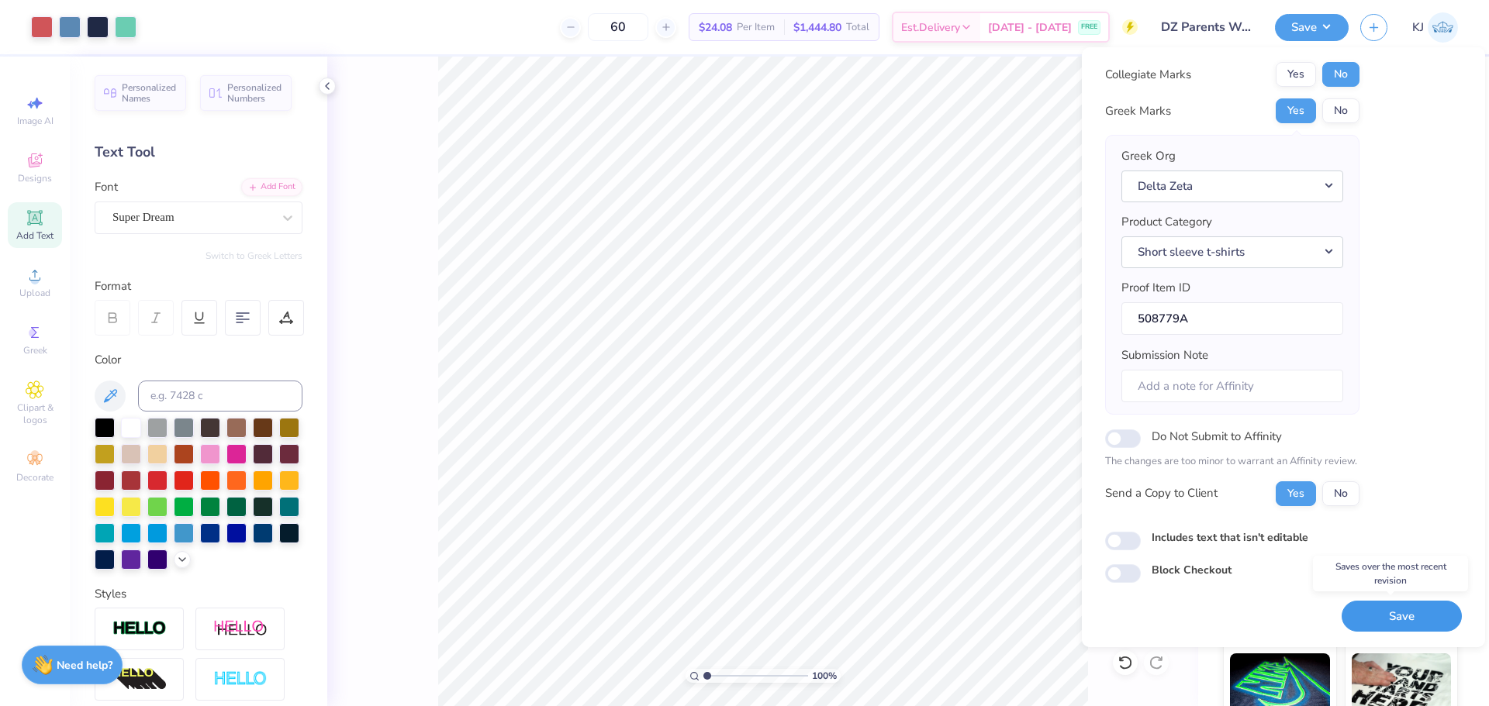
click at [1384, 625] on button "Save" at bounding box center [1401, 617] width 120 height 32
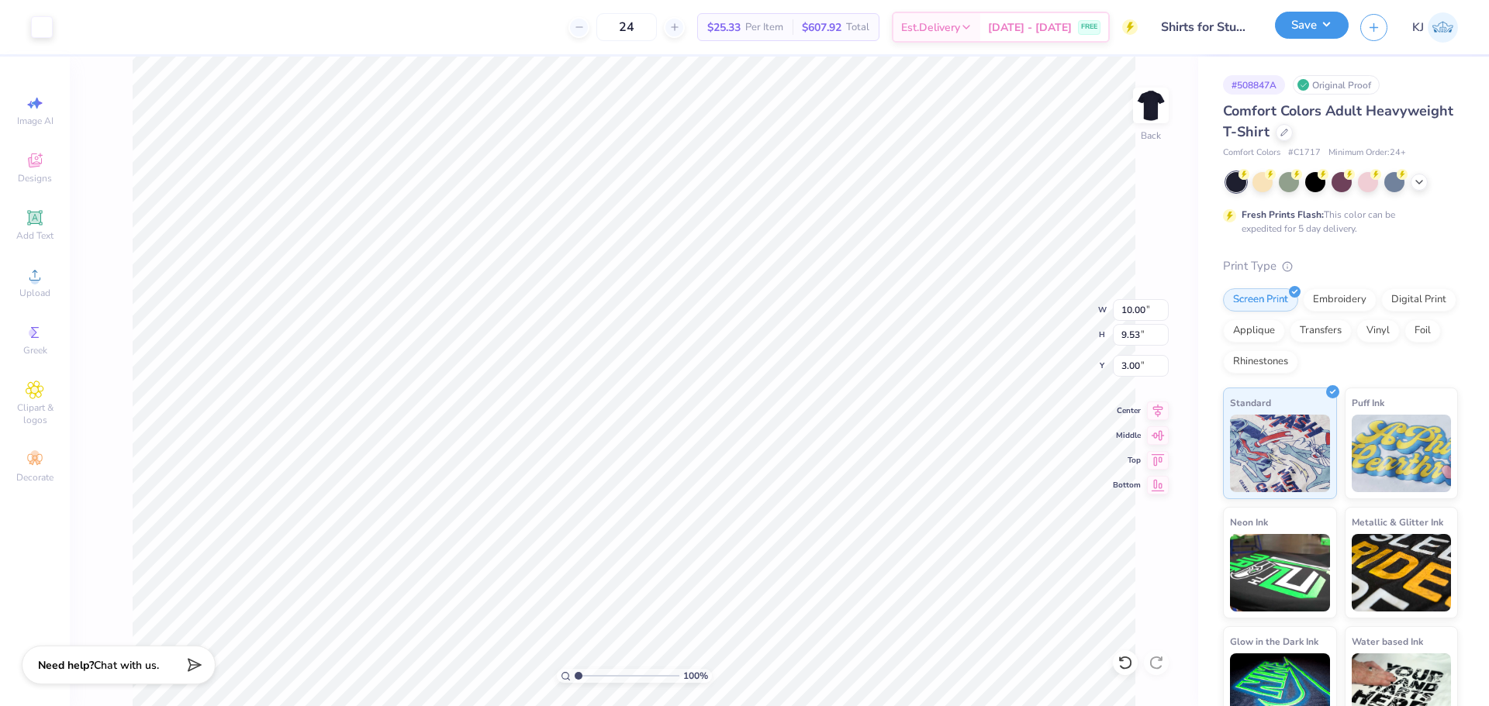
click at [1324, 29] on button "Save" at bounding box center [1312, 25] width 74 height 27
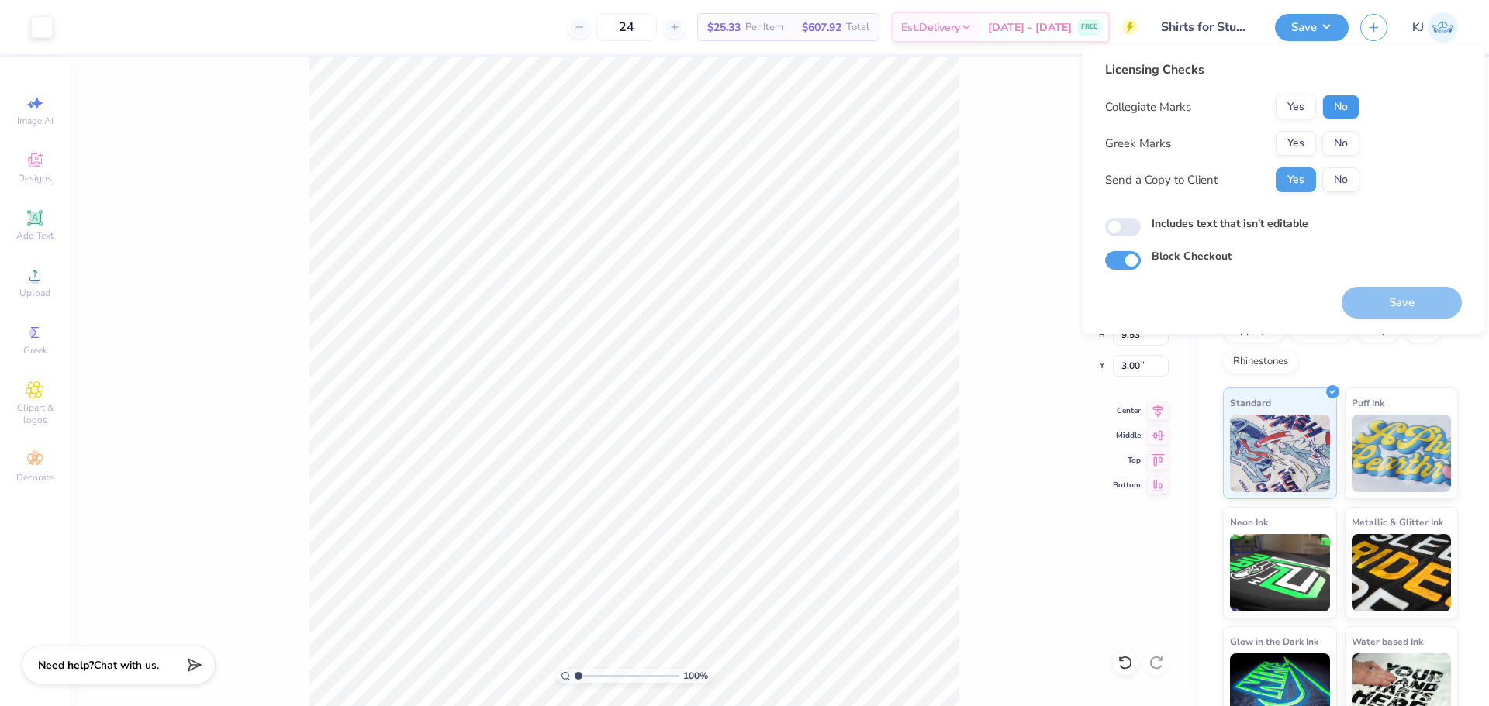
click at [1344, 110] on button "No" at bounding box center [1340, 107] width 37 height 25
click at [1347, 137] on button "No" at bounding box center [1340, 143] width 37 height 25
click at [1404, 305] on button "Save" at bounding box center [1401, 303] width 120 height 32
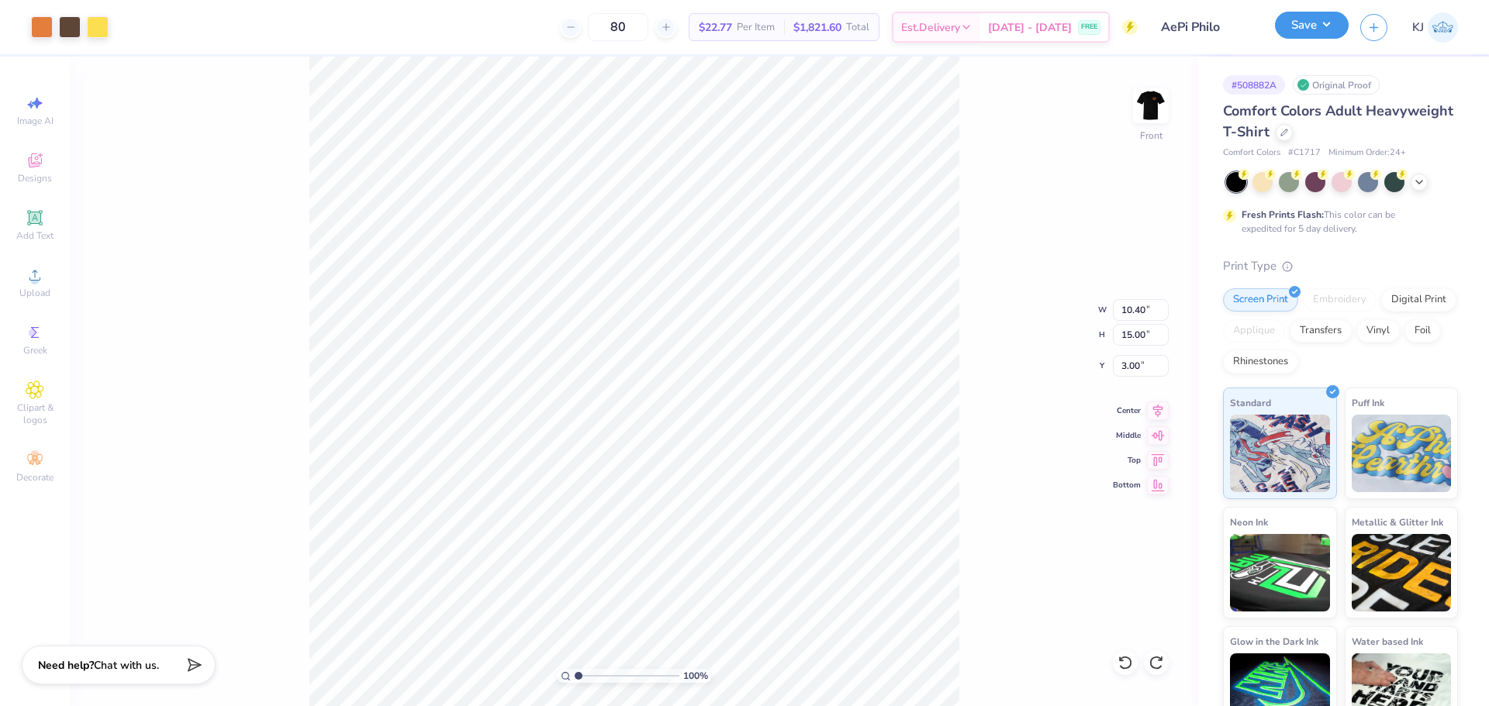
click at [1328, 29] on button "Save" at bounding box center [1312, 25] width 74 height 27
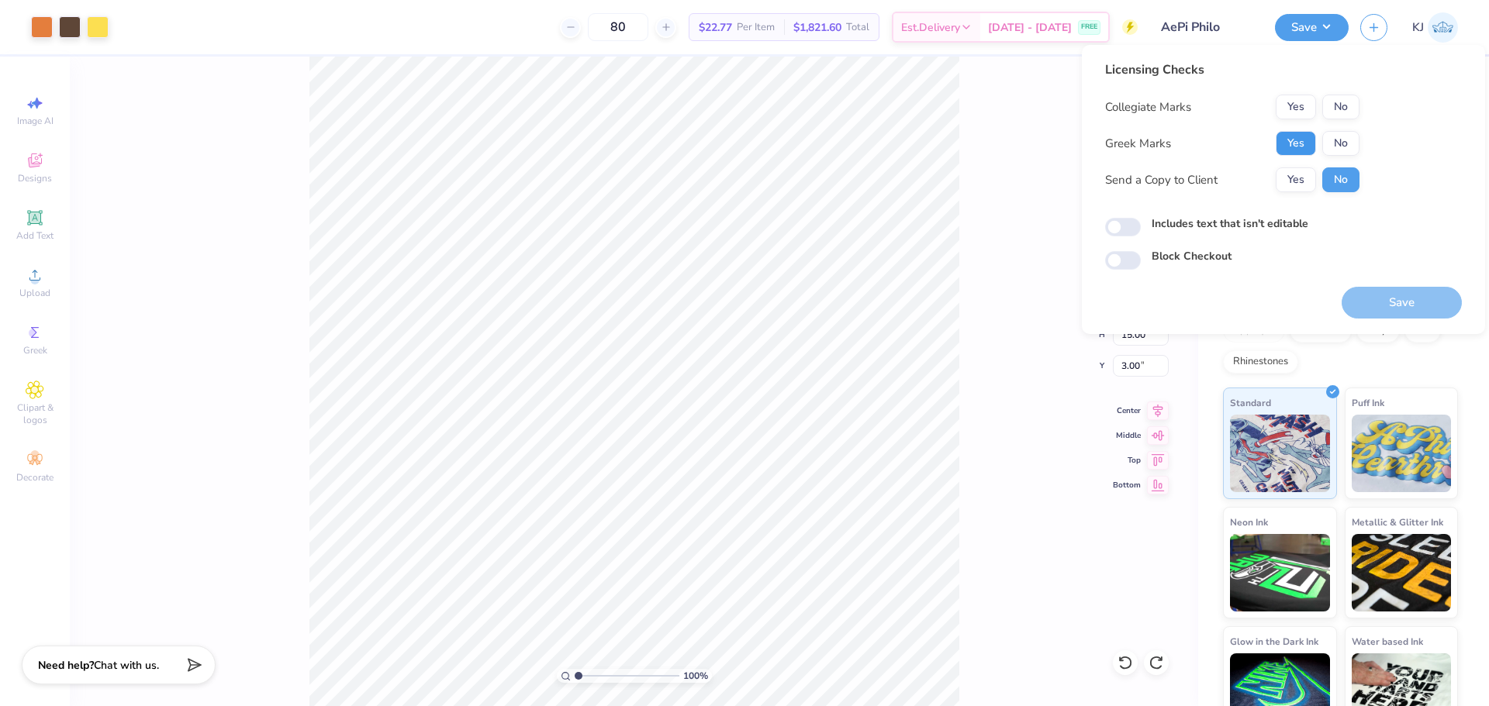
click at [1289, 141] on button "Yes" at bounding box center [1295, 143] width 40 height 25
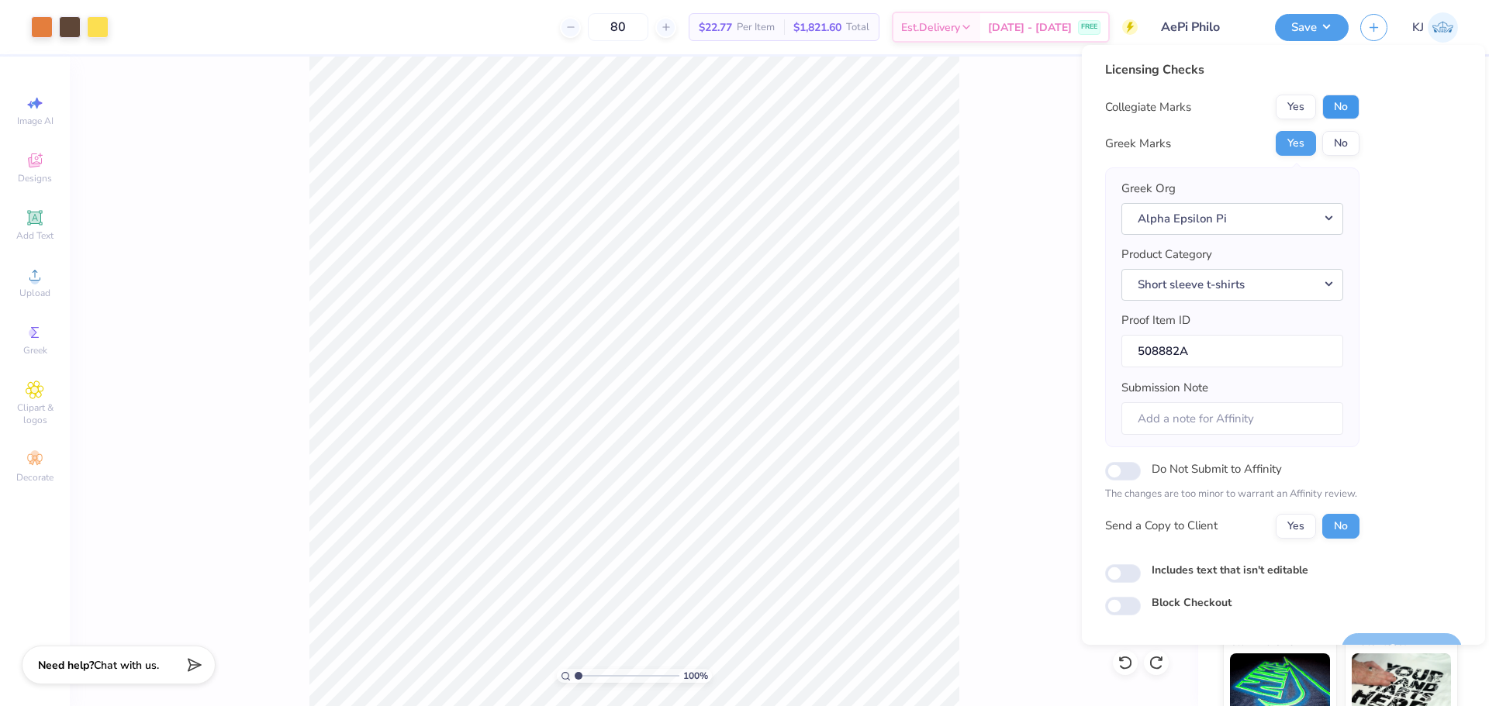
drag, startPoint x: 1338, startPoint y: 121, endPoint x: 1354, endPoint y: 101, distance: 25.4
click at [1354, 101] on button "No" at bounding box center [1340, 107] width 37 height 25
drag, startPoint x: 1295, startPoint y: 519, endPoint x: 1285, endPoint y: 506, distance: 16.1
click at [1295, 519] on button "Yes" at bounding box center [1295, 526] width 40 height 25
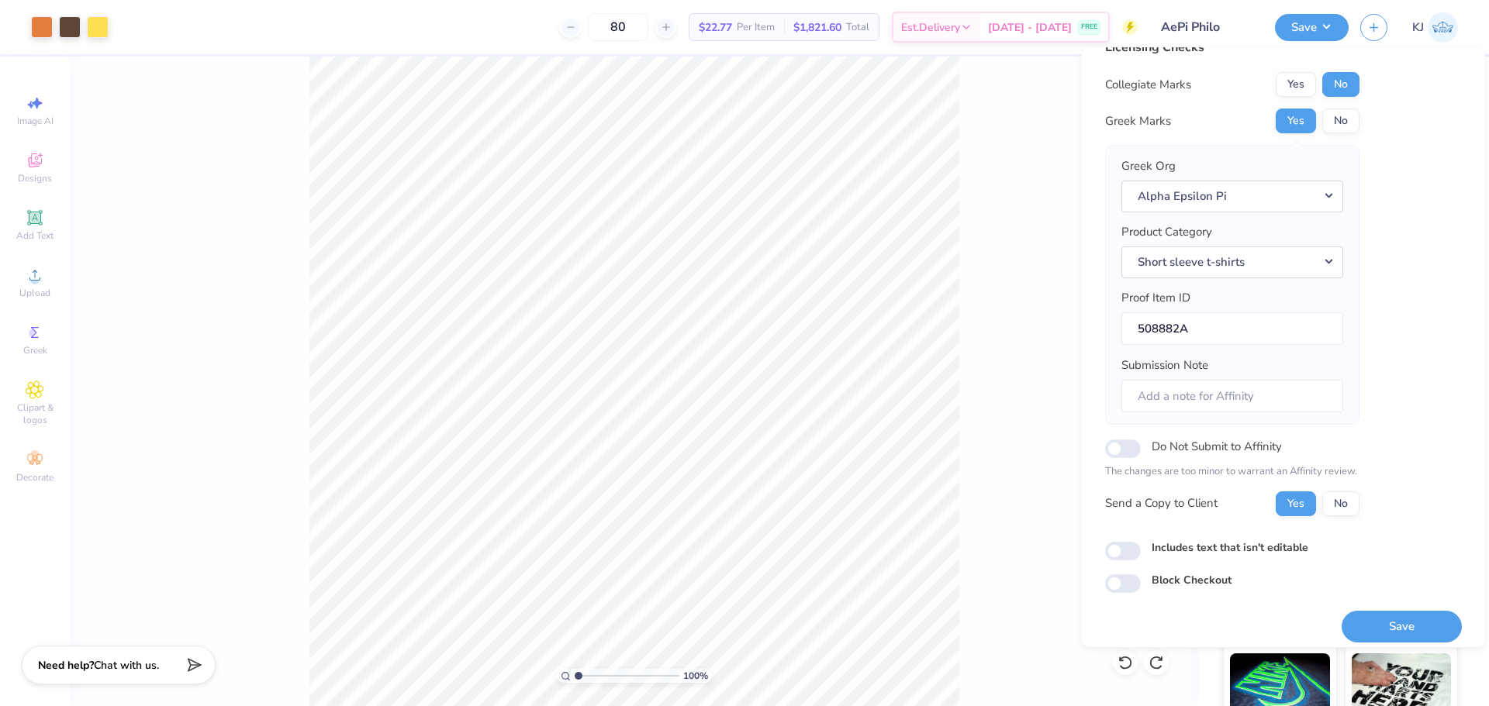
scroll to position [35, 0]
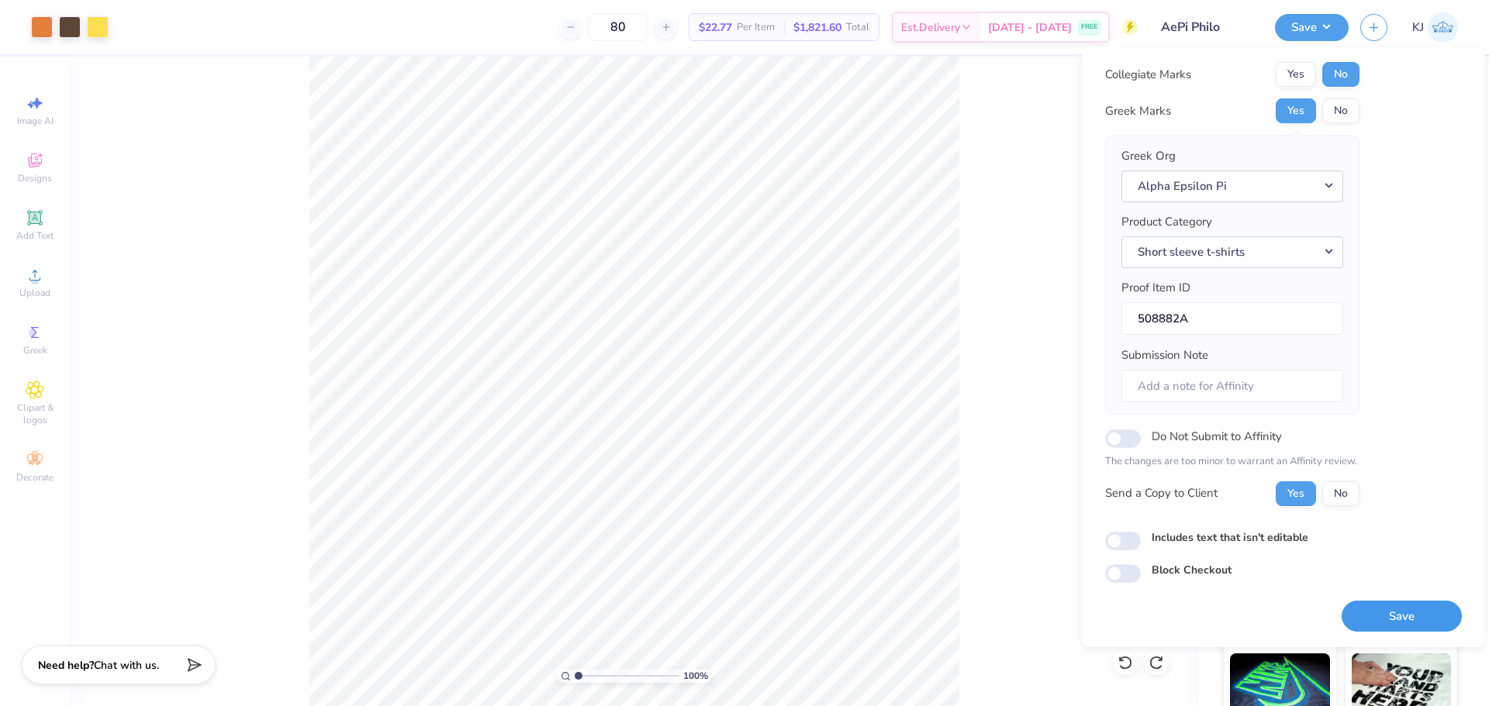
click at [1386, 616] on button "Save" at bounding box center [1401, 617] width 120 height 32
